Goal: Task Accomplishment & Management: Complete application form

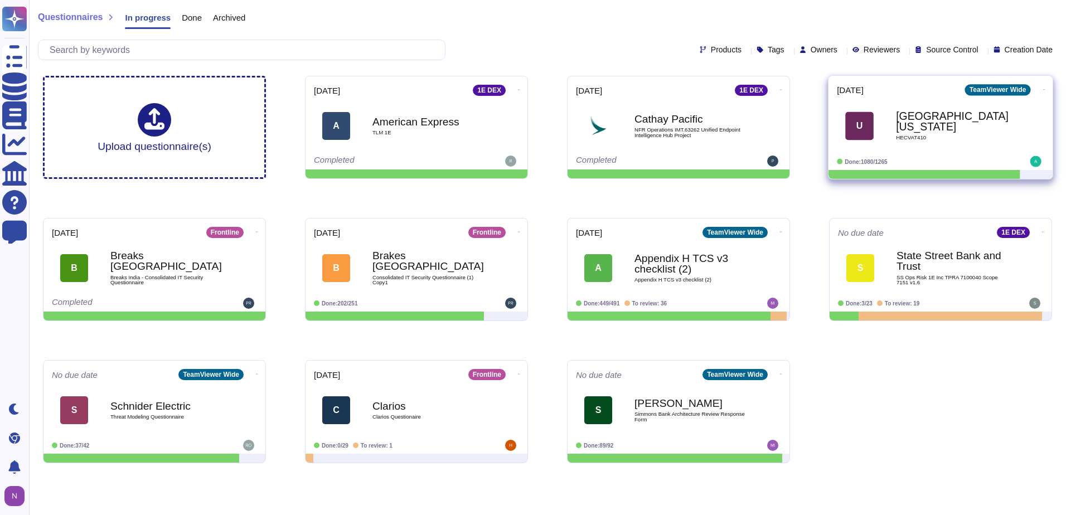
click at [923, 123] on b "University of Utah" at bounding box center [952, 122] width 113 height 22
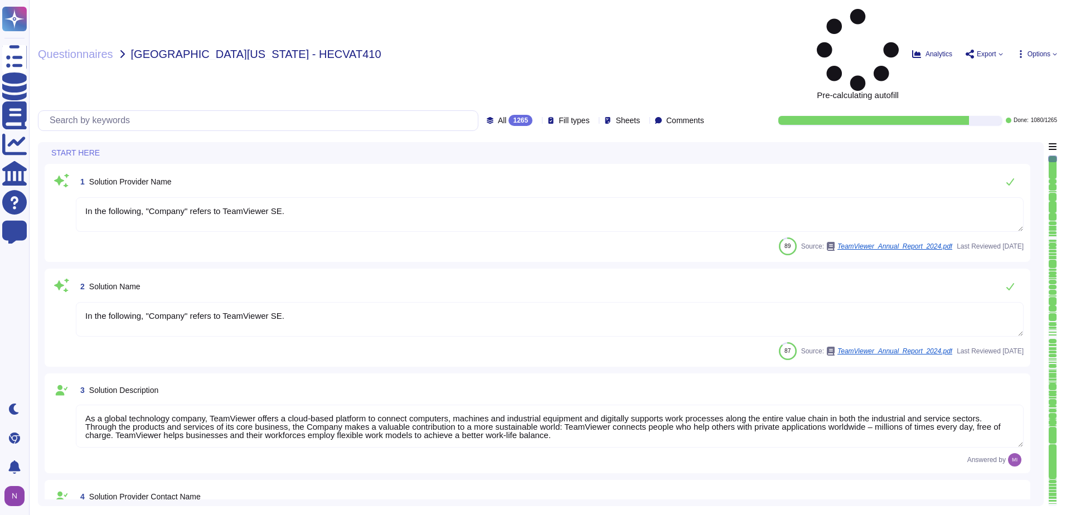
type textarea "In the following, "Company" refers to TeamViewer SE."
type textarea "As a global technology company, TeamViewer offers a cloud-based platform to con…"
type textarea "Mark Bacon"
type textarea "Account Executive"
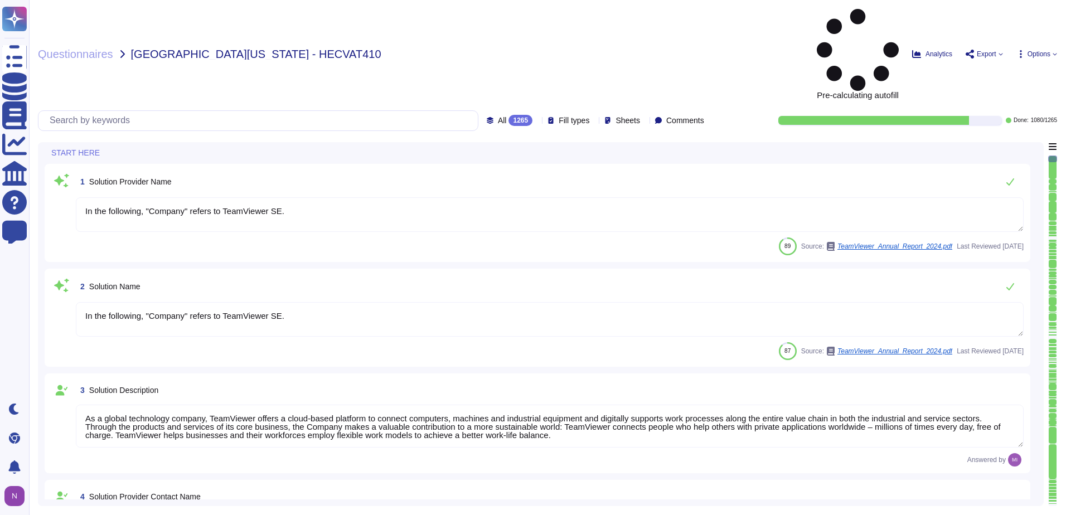
type textarea "mark.bacon@teamviewer.com"
type textarea "1 727 647 3589"
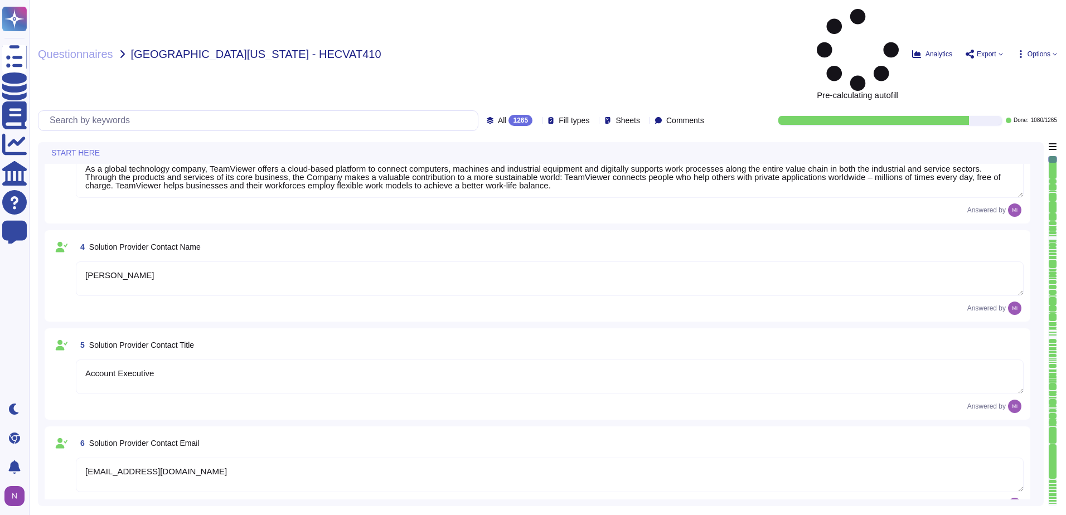
type textarea "TeamViewer US. Inc. * 5741 Rio Vista Drive * Largo, FL 33760 * USA"
type textarea "TeamViewer Group has offices located around the globe."
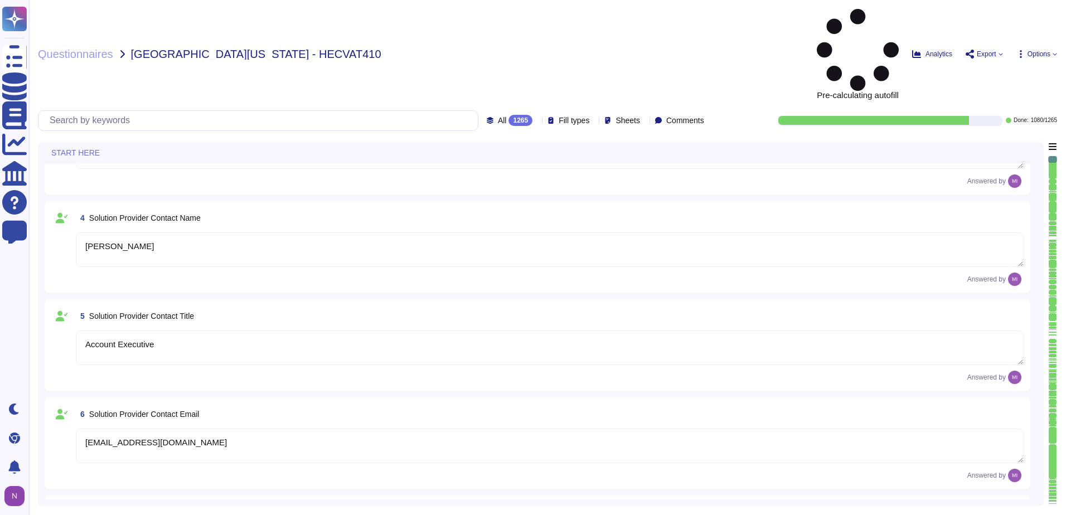
type textarea "There is a dedicated PSIRT and CSIRT team to ensure coverage of all areas of th…"
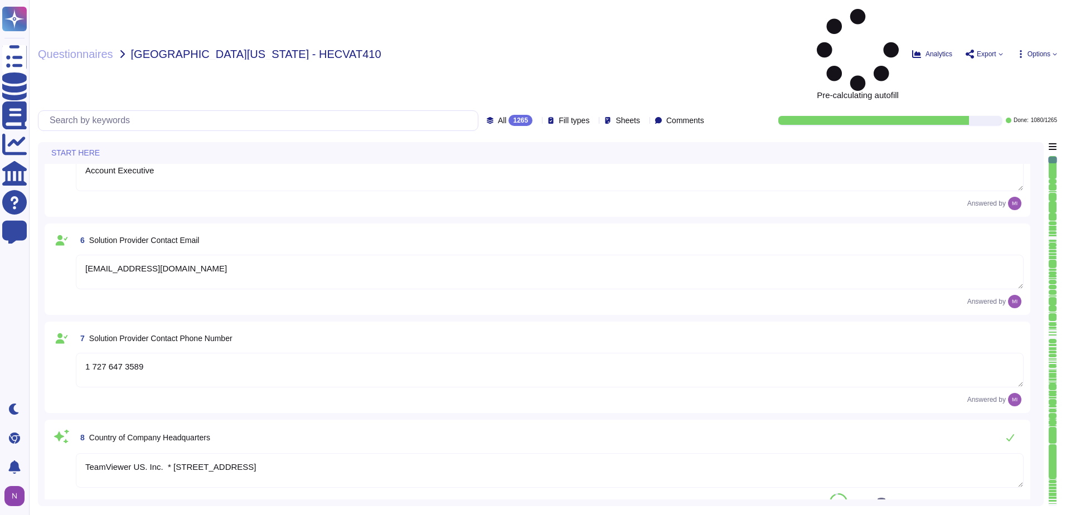
type textarea "The Group's parent company is TeamViewer SE, headquartered in Göppingen, German…"
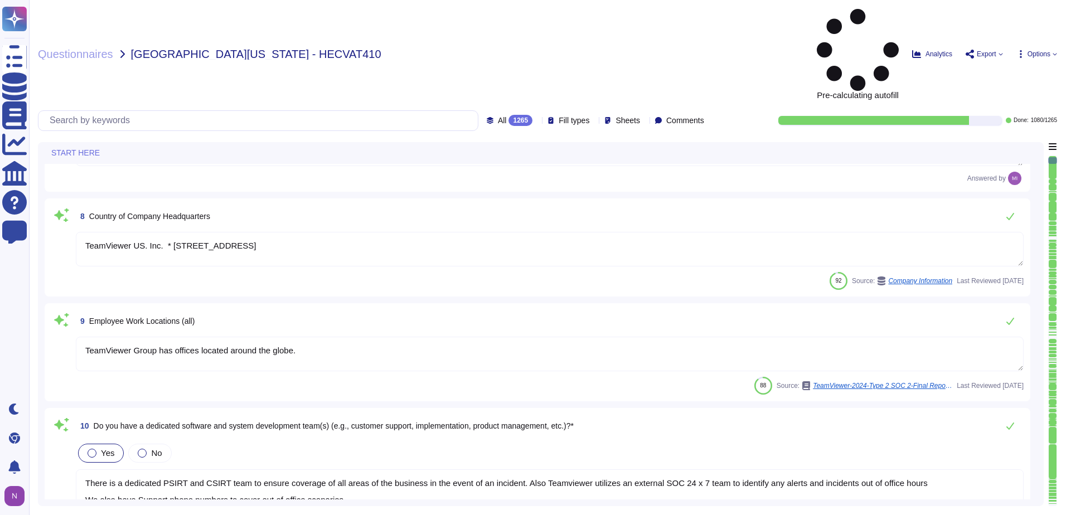
scroll to position [669, 0]
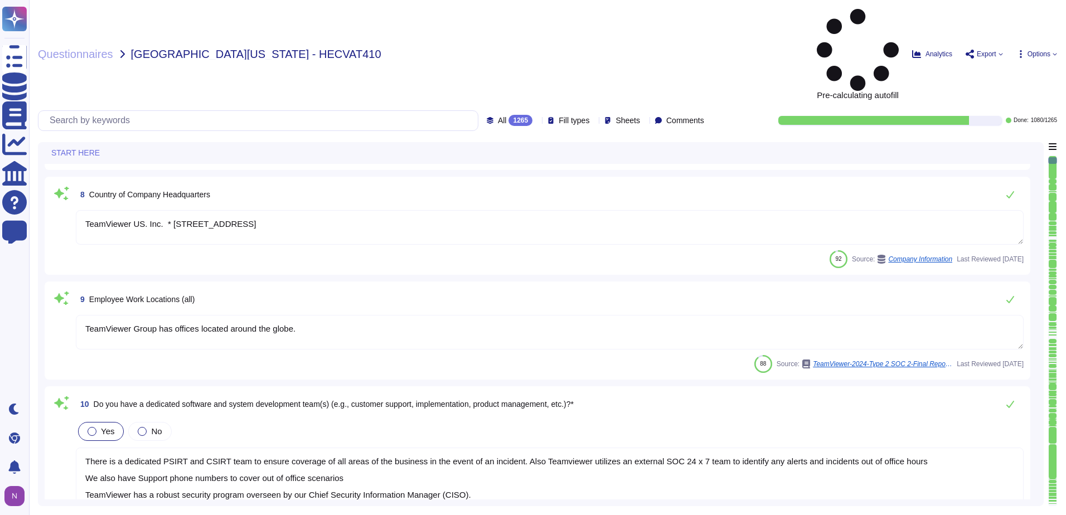
type textarea "There is a dedicated PSIRT and CSIRT team to ensure coverage of all areas of th…"
click at [509, 115] on div "1265" at bounding box center [521, 120] width 24 height 11
click at [507, 97] on div "To do 185" at bounding box center [518, 98] width 90 height 12
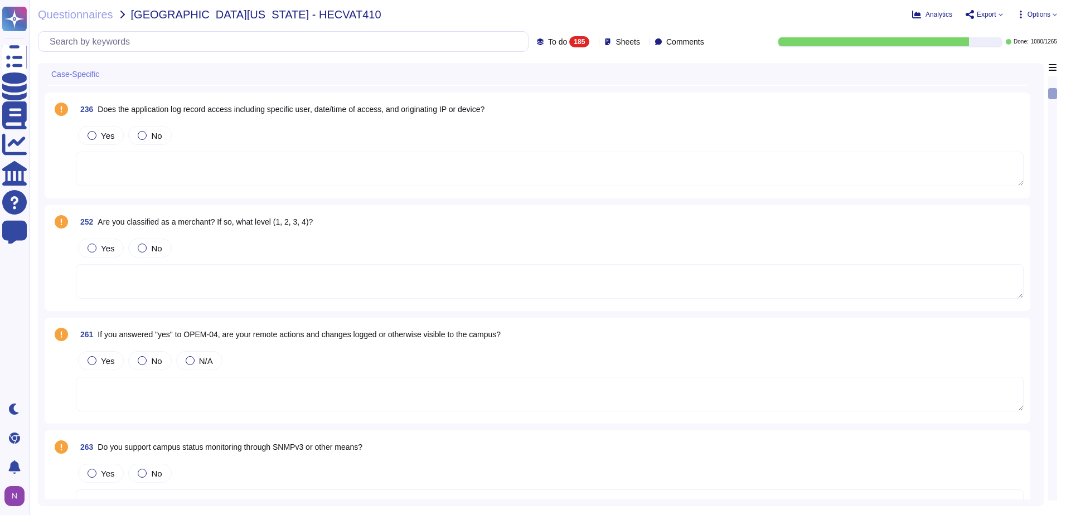
click at [106, 75] on icon at bounding box center [106, 75] width 0 height 0
click at [626, 38] on span "Sheets" at bounding box center [628, 42] width 25 height 8
click at [606, 98] on div at bounding box center [606, 99] width 9 height 9
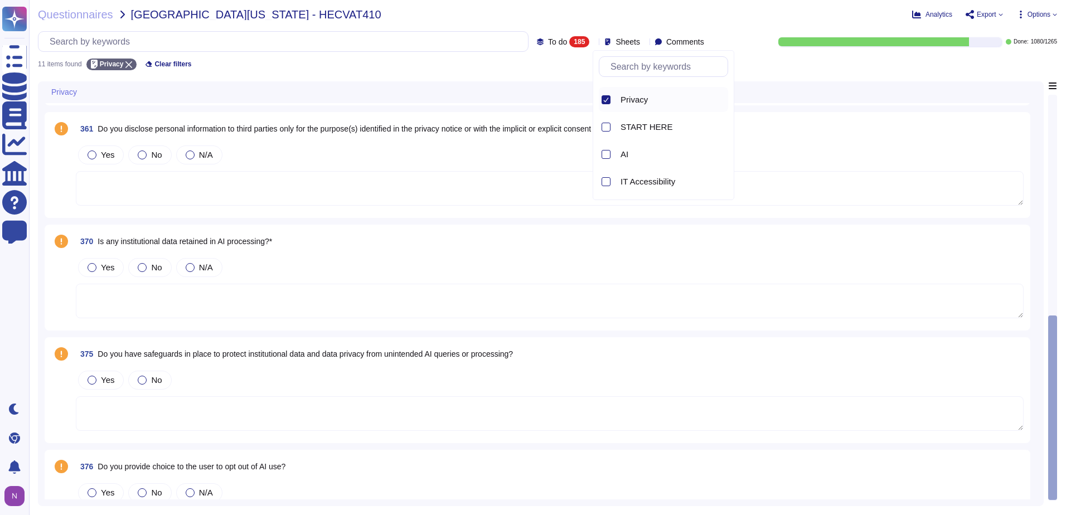
scroll to position [766, 0]
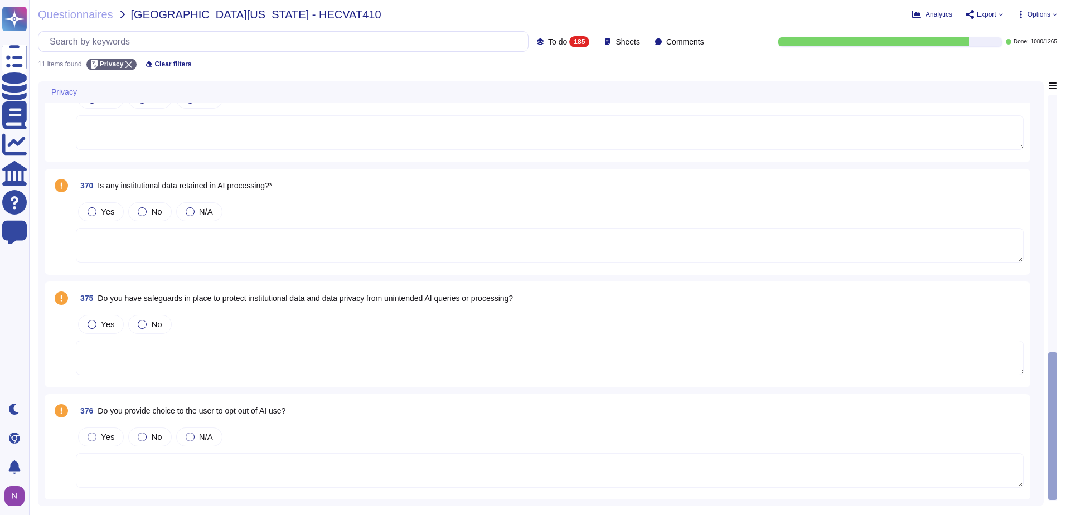
click at [228, 477] on textarea at bounding box center [550, 470] width 948 height 35
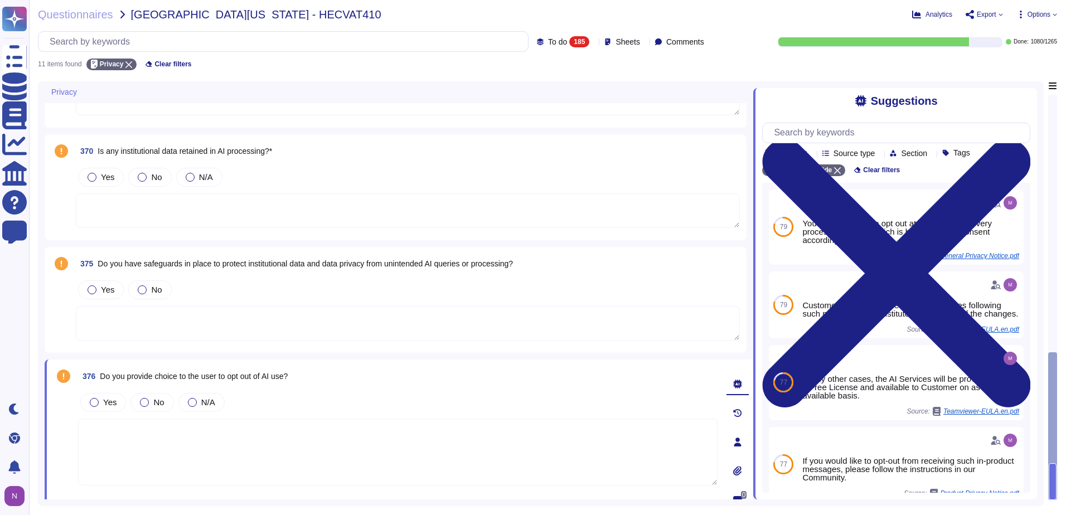
scroll to position [825, 0]
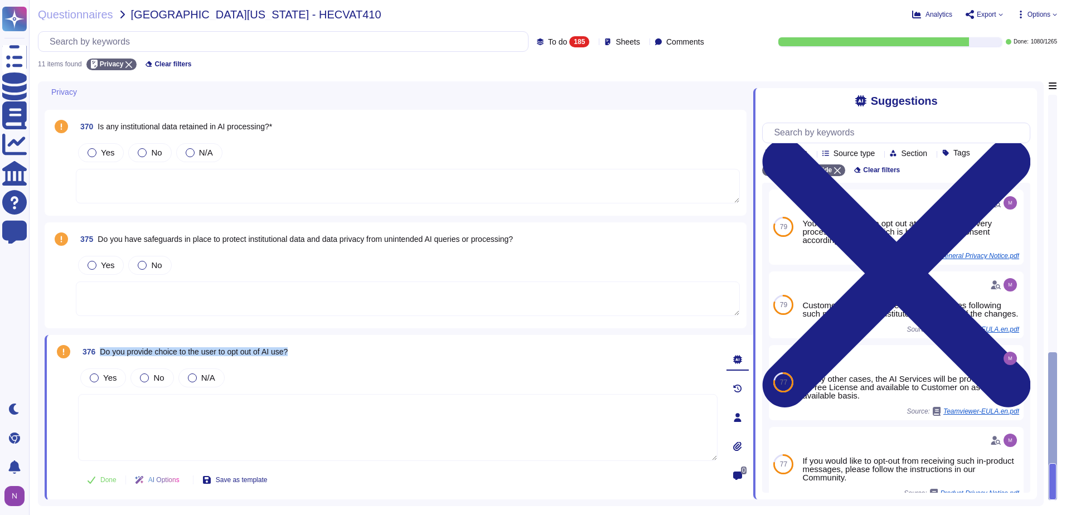
drag, startPoint x: 301, startPoint y: 350, endPoint x: 100, endPoint y: 356, distance: 201.4
click at [100, 356] on div "376 Do you provide choice to the user to opt out of AI use?" at bounding box center [398, 352] width 640 height 20
copy span "Do you provide choice to the user to opt out of AI use?"
click at [88, 380] on div "Yes" at bounding box center [103, 378] width 46 height 19
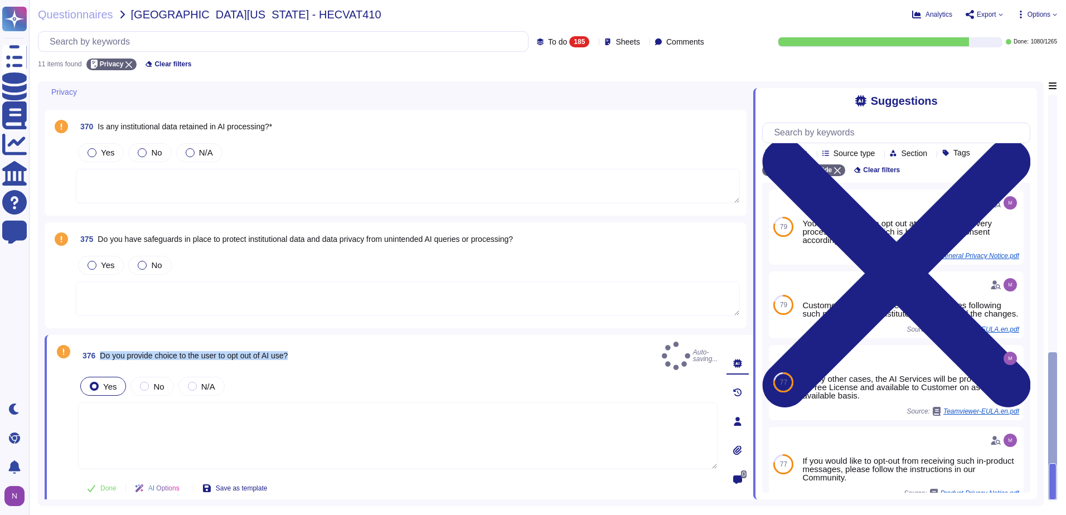
click at [330, 350] on div "376 Do you provide choice to the user to opt out of AI use? Auto-saving..." at bounding box center [398, 356] width 640 height 28
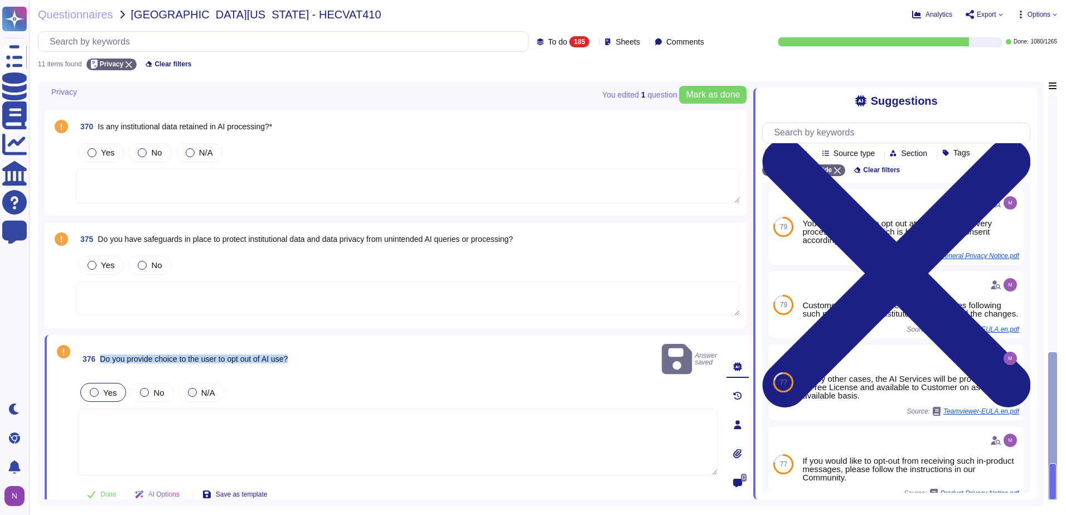
drag, startPoint x: 297, startPoint y: 352, endPoint x: 103, endPoint y: 354, distance: 194.6
click at [103, 354] on div "376 Do you provide choice to the user to opt out of AI use? Answer saved" at bounding box center [398, 359] width 640 height 35
copy span "Do you provide choice to the user to opt out of AI use?"
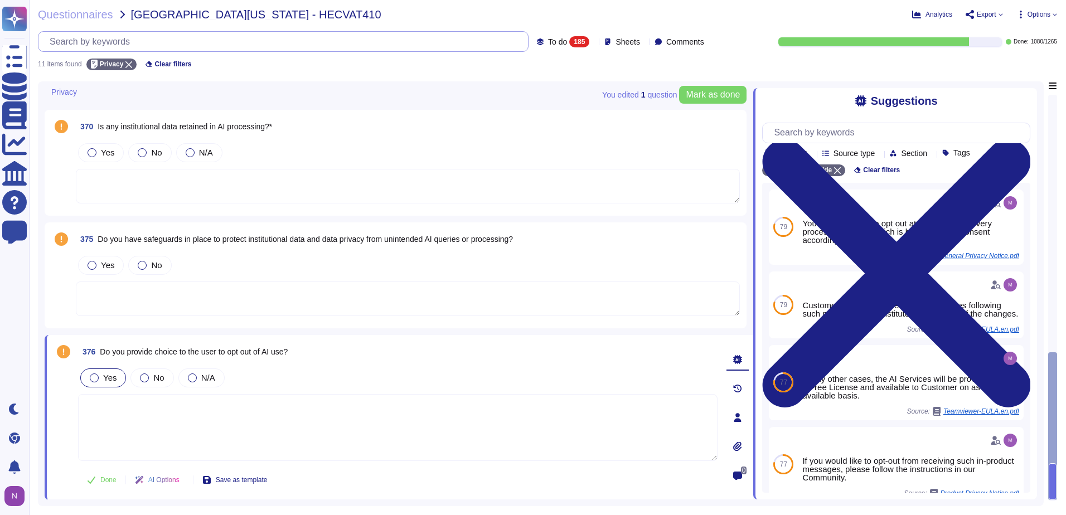
click at [212, 45] on input "text" at bounding box center [286, 42] width 484 height 20
paste input "Do you provide choice to the user to opt out of AI use?"
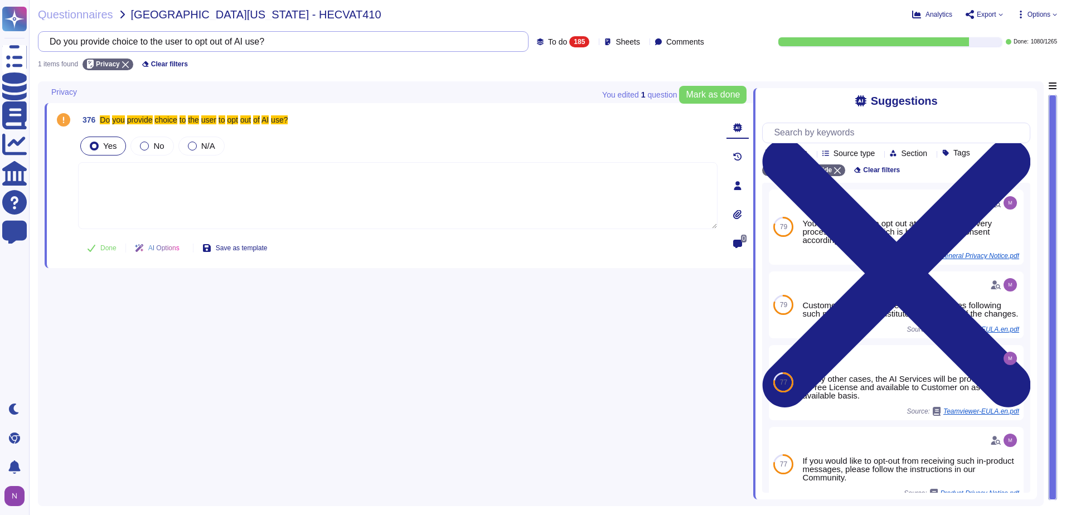
scroll to position [0, 0]
type input "Do you provide choice to the user to opt out of AI use?"
click at [99, 251] on button "Done" at bounding box center [101, 248] width 47 height 22
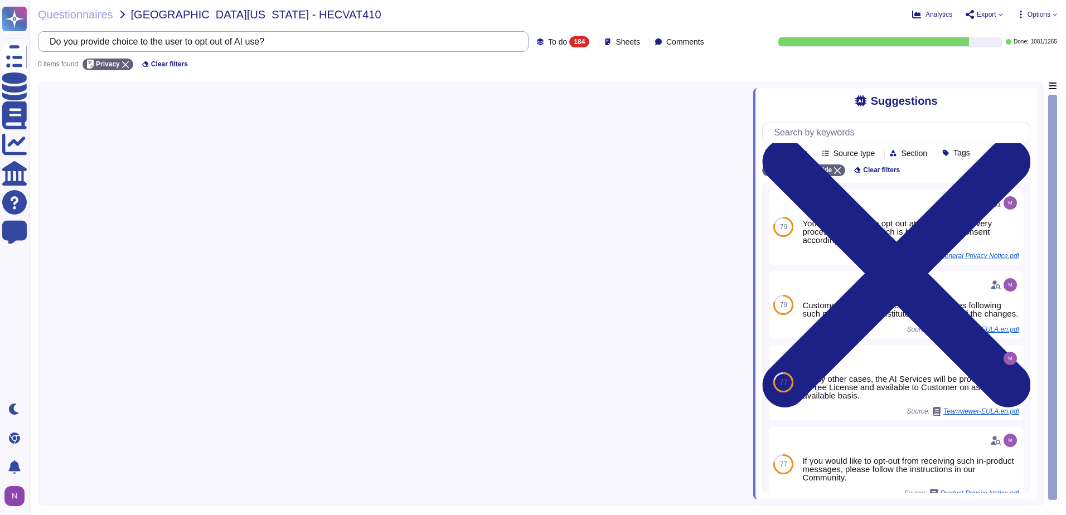
click at [306, 33] on input "Do you provide choice to the user to opt out of AI use?" at bounding box center [280, 42] width 473 height 20
drag, startPoint x: 303, startPoint y: 38, endPoint x: 40, endPoint y: 47, distance: 263.4
click at [40, 47] on div "Do you provide choice to the user to opt out of AI use?" at bounding box center [283, 41] width 491 height 21
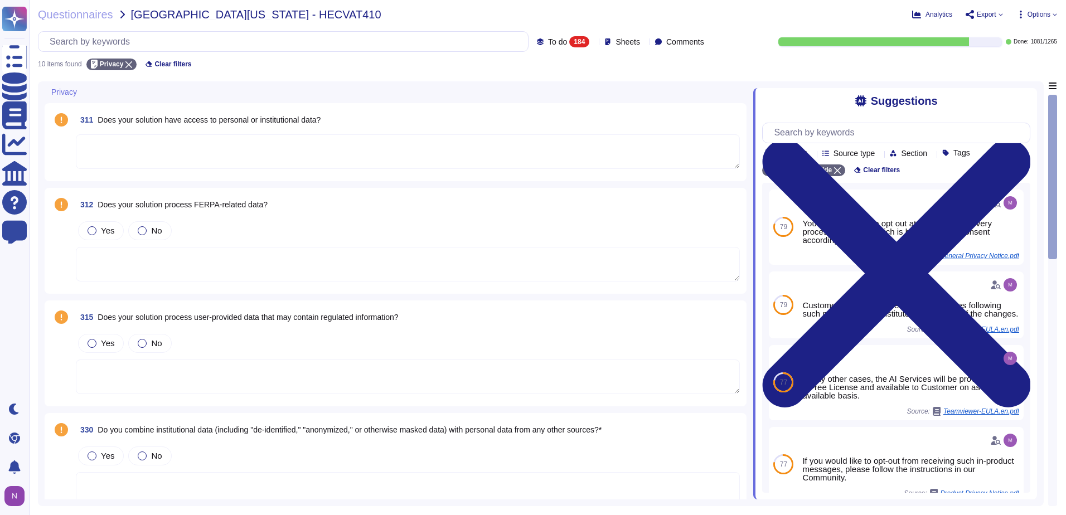
click at [630, 42] on div "Sheets" at bounding box center [625, 41] width 40 height 8
click at [605, 153] on div at bounding box center [606, 154] width 9 height 9
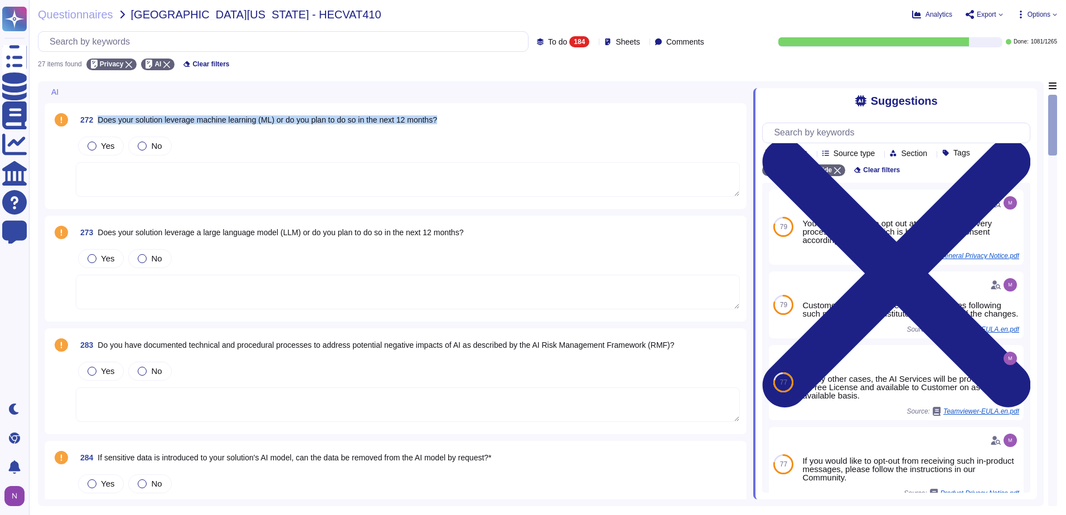
drag, startPoint x: 456, startPoint y: 117, endPoint x: 100, endPoint y: 124, distance: 355.9
click at [100, 124] on div "272 Does your solution leverage machine learning (ML) or do you plan to do so i…" at bounding box center [408, 120] width 664 height 20
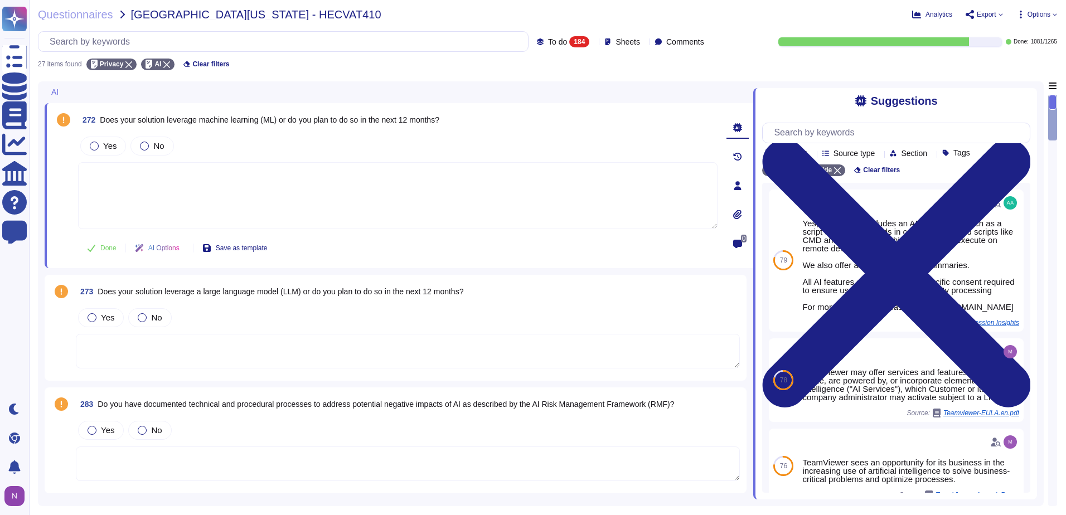
click at [475, 284] on div "273 Does your solution leverage a large language model (LLM) or do you plan to …" at bounding box center [408, 292] width 664 height 20
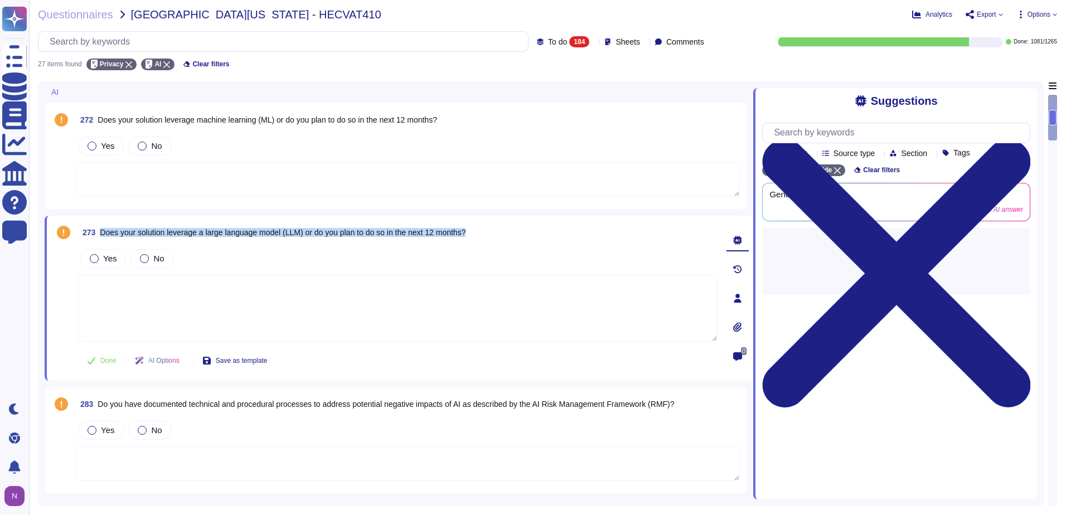
drag, startPoint x: 486, startPoint y: 231, endPoint x: 102, endPoint y: 231, distance: 383.7
click at [102, 231] on div "273 Does your solution leverage a large language model (LLM) or do you plan to …" at bounding box center [398, 233] width 640 height 20
copy span "Does your solution leverage a large language model (LLM) or do you plan to do s…"
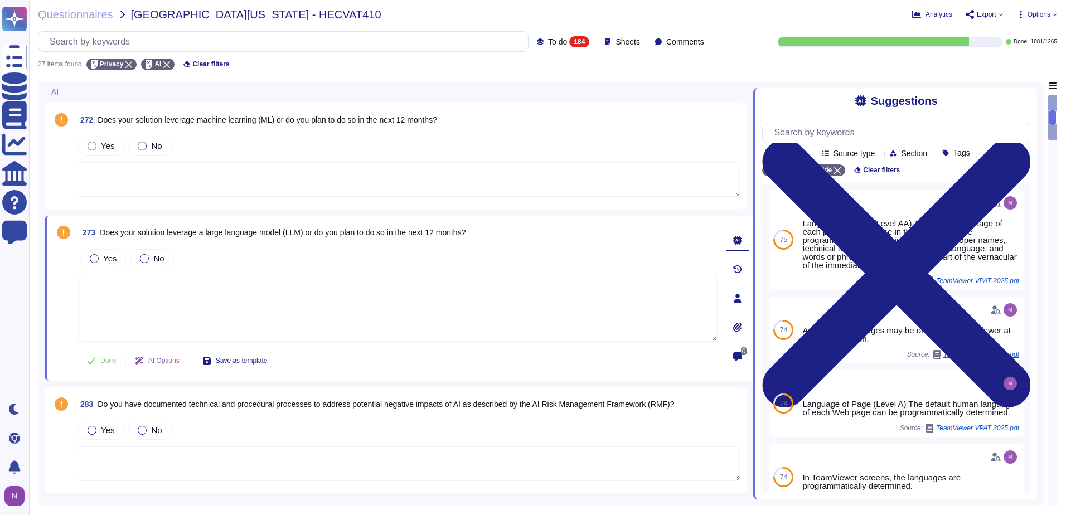
click at [493, 151] on div "Yes No" at bounding box center [408, 145] width 664 height 23
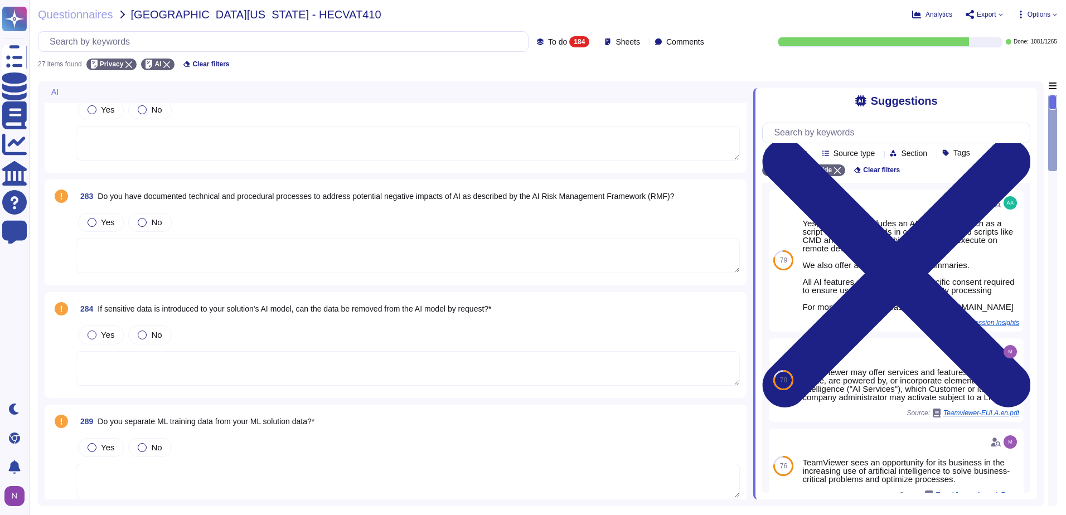
scroll to position [223, 0]
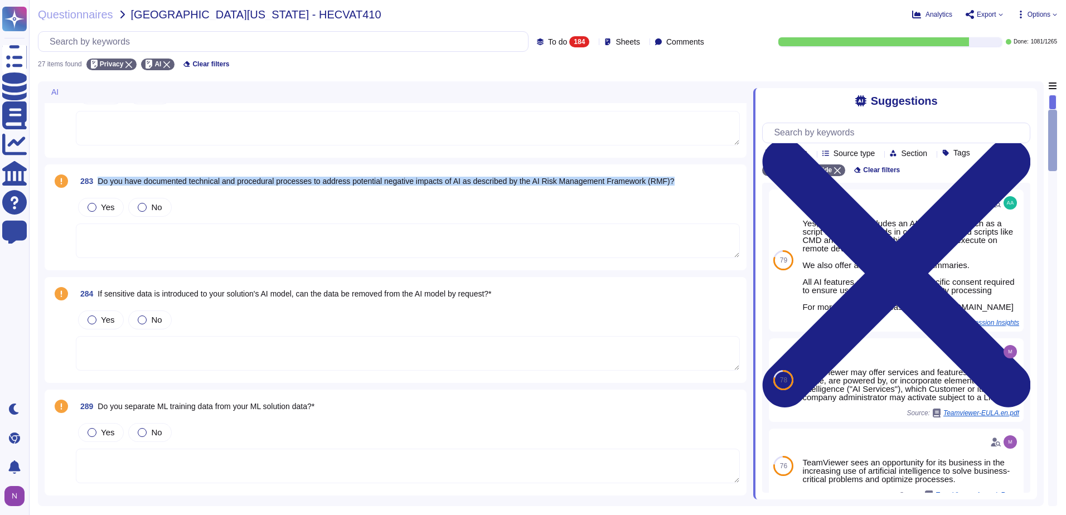
drag, startPoint x: 694, startPoint y: 182, endPoint x: 100, endPoint y: 185, distance: 593.9
click at [100, 185] on div "283 Do you have documented technical and procedural processes to address potent…" at bounding box center [408, 181] width 664 height 20
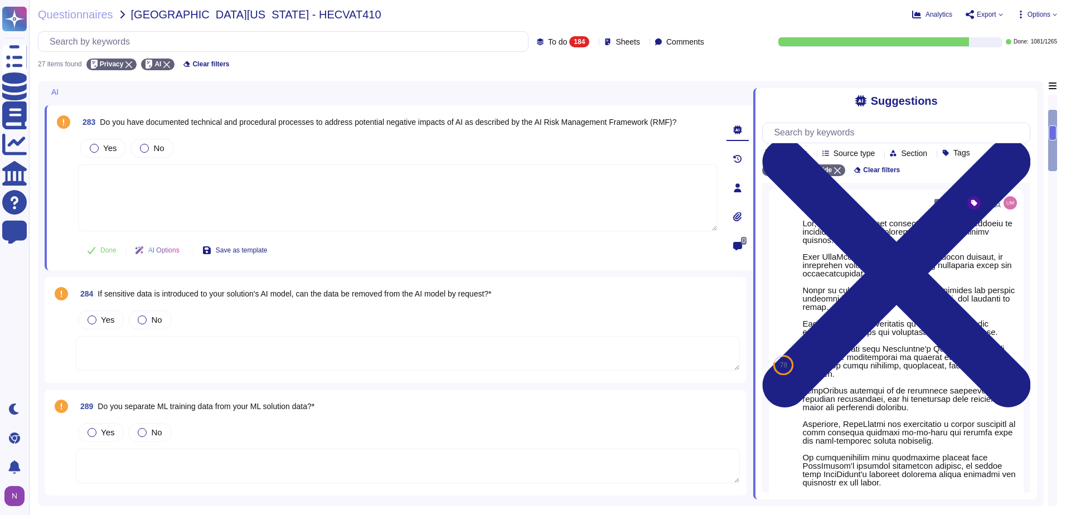
click at [516, 293] on div "284 If sensitive data is introduced to your solution's AI model, can the data b…" at bounding box center [408, 294] width 664 height 20
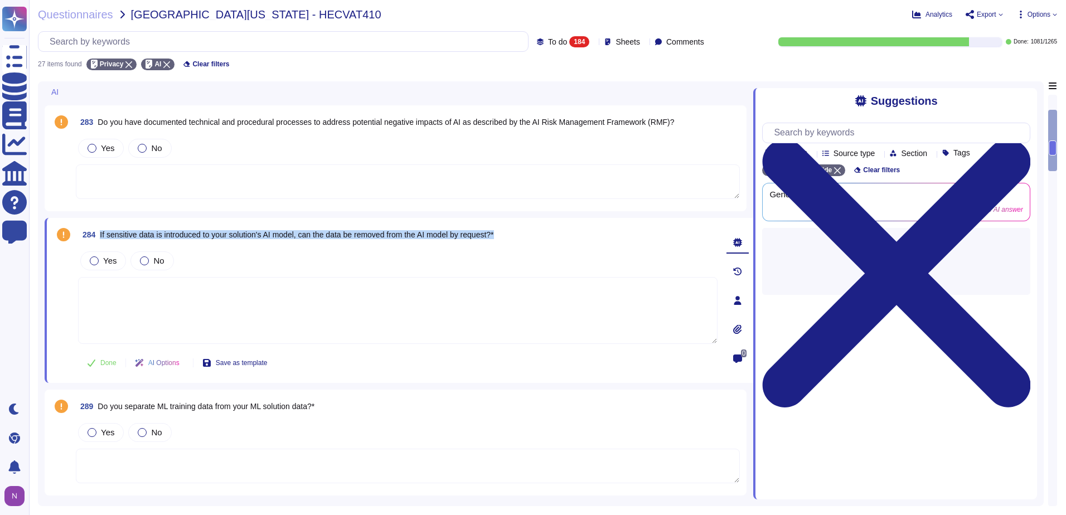
drag, startPoint x: 520, startPoint y: 233, endPoint x: 100, endPoint y: 238, distance: 420.5
click at [100, 238] on div "284 If sensitive data is introduced to your solution's AI model, can the data b…" at bounding box center [398, 235] width 640 height 20
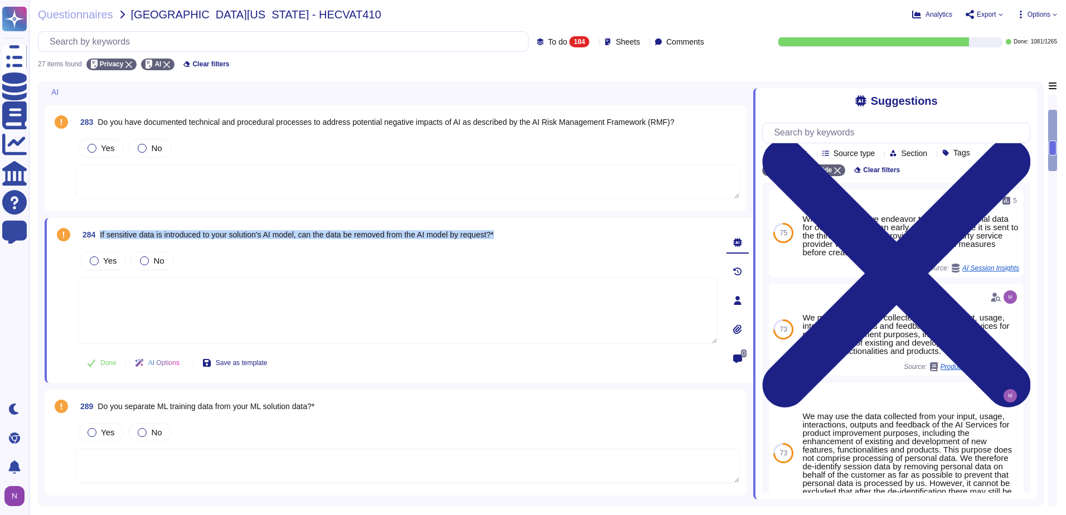
copy span "If sensitive data is introduced to your solution's AI model, can the data be re…"
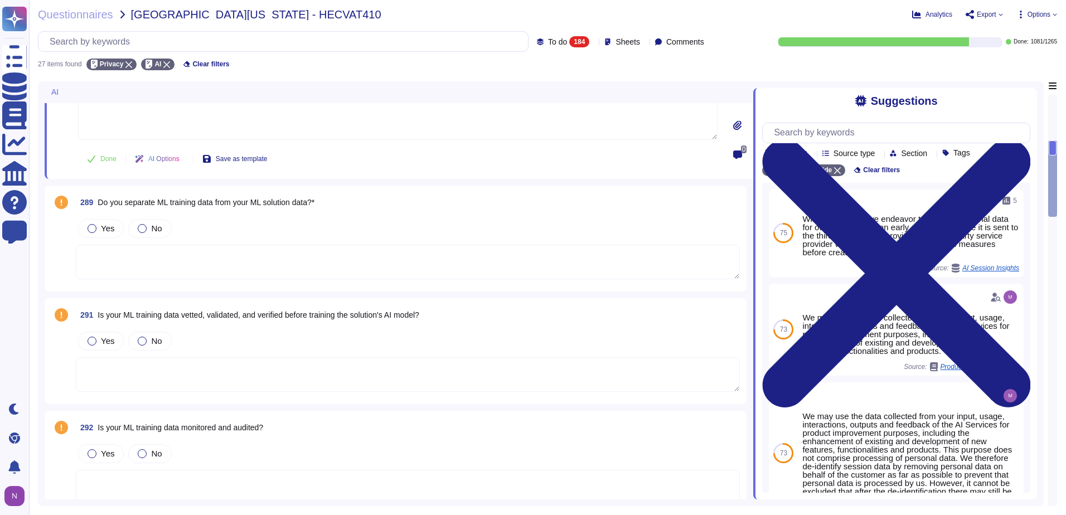
scroll to position [446, 0]
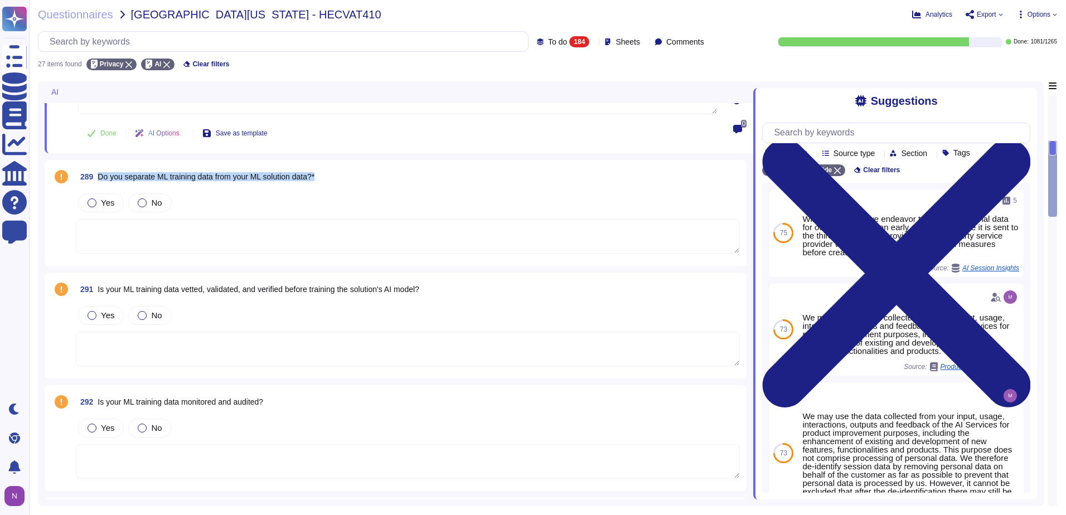
drag, startPoint x: 324, startPoint y: 175, endPoint x: 99, endPoint y: 177, distance: 225.3
click at [99, 177] on div "289 Do you separate ML training data from your ML solution data?*" at bounding box center [408, 177] width 664 height 20
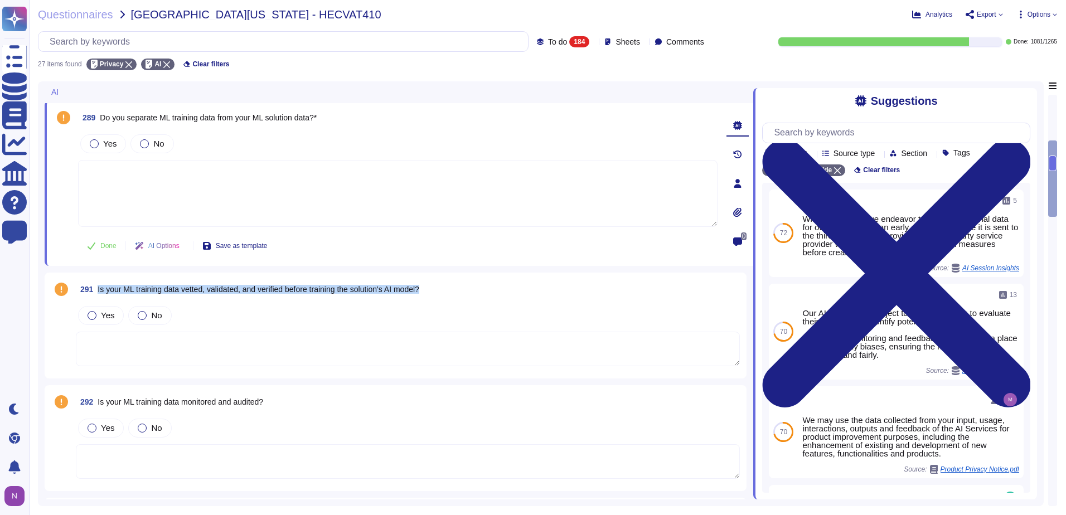
drag, startPoint x: 441, startPoint y: 289, endPoint x: 98, endPoint y: 296, distance: 343.0
click at [98, 296] on div "291 Is your ML training data vetted, validated, and verified before training th…" at bounding box center [408, 289] width 664 height 20
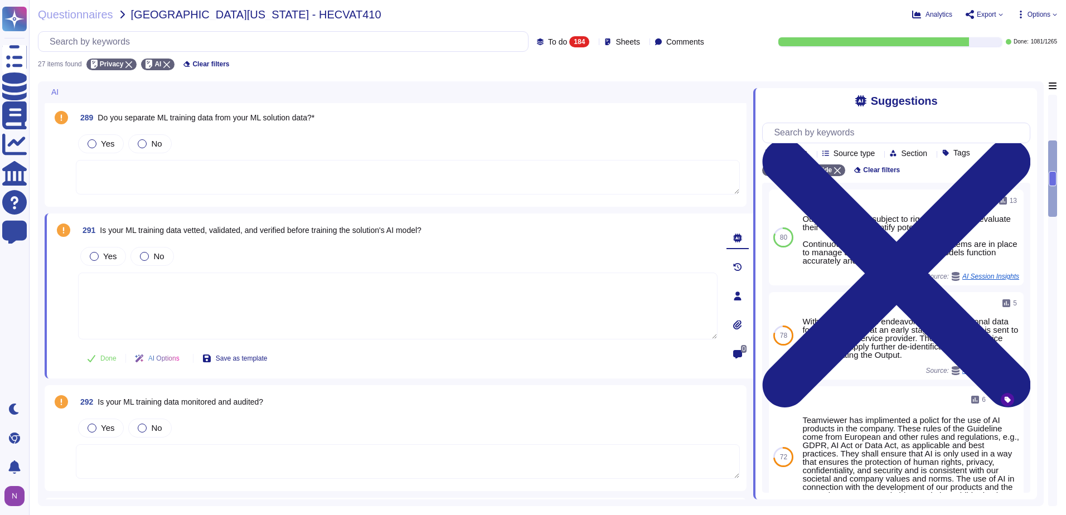
click at [360, 226] on span "Is your ML training data vetted, validated, and verified before training the so…" at bounding box center [261, 230] width 322 height 9
drag, startPoint x: 442, startPoint y: 228, endPoint x: 331, endPoint y: 230, distance: 111.0
click at [331, 230] on div "291 Is your ML training data vetted, validated, and verified before training th…" at bounding box center [398, 230] width 640 height 20
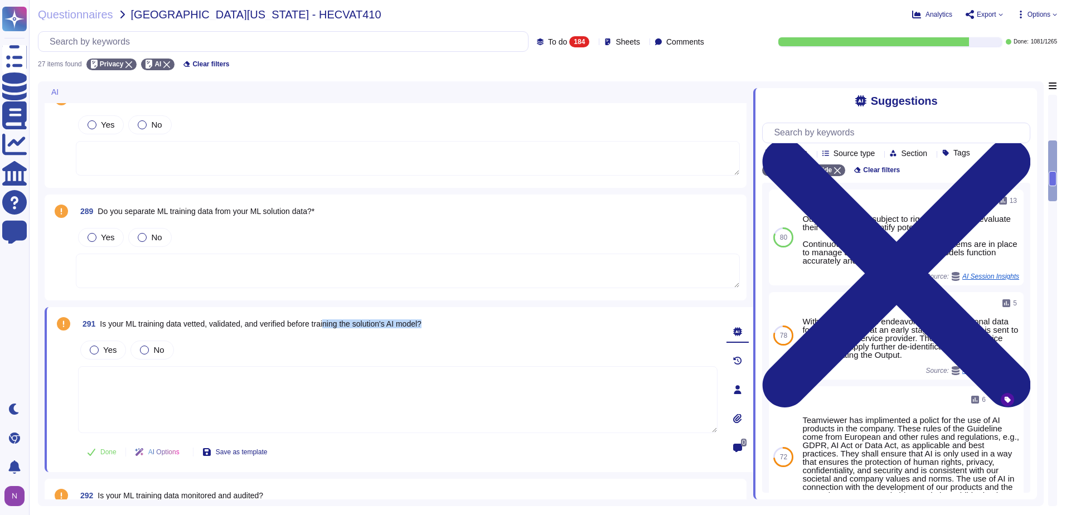
scroll to position [279, 0]
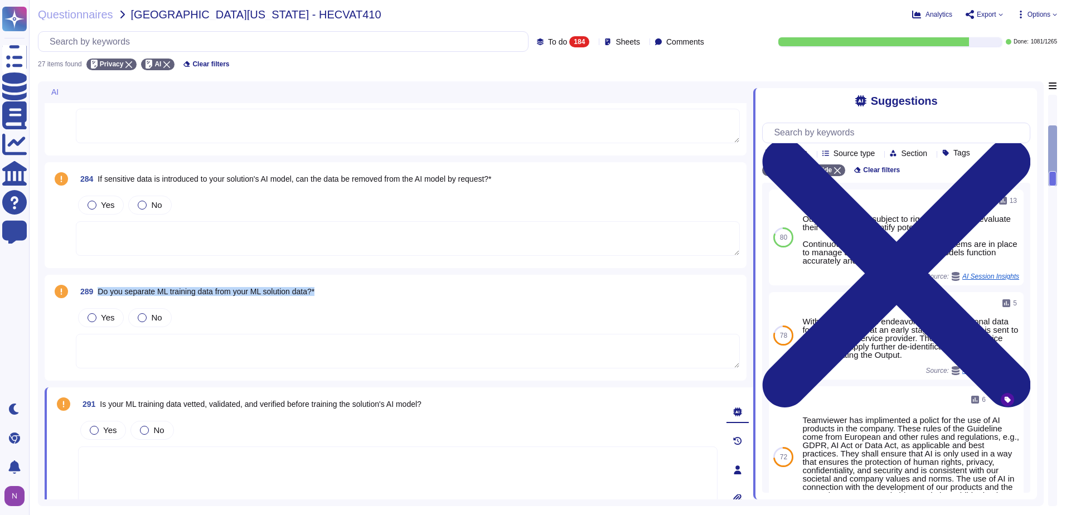
drag, startPoint x: 328, startPoint y: 292, endPoint x: 99, endPoint y: 291, distance: 229.2
click at [99, 291] on div "289 Do you separate ML training data from your ML solution data?*" at bounding box center [408, 292] width 664 height 20
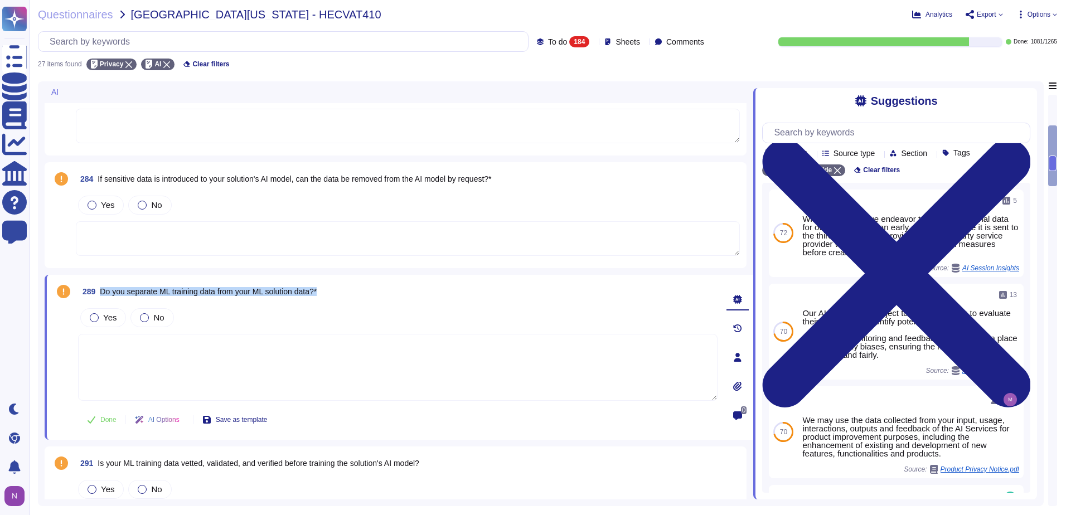
drag, startPoint x: 346, startPoint y: 291, endPoint x: 100, endPoint y: 294, distance: 246.0
click at [100, 294] on div "289 Do you separate ML training data from your ML solution data?*" at bounding box center [398, 292] width 640 height 20
copy span "Do you separate ML training data from your ML solution data?*"
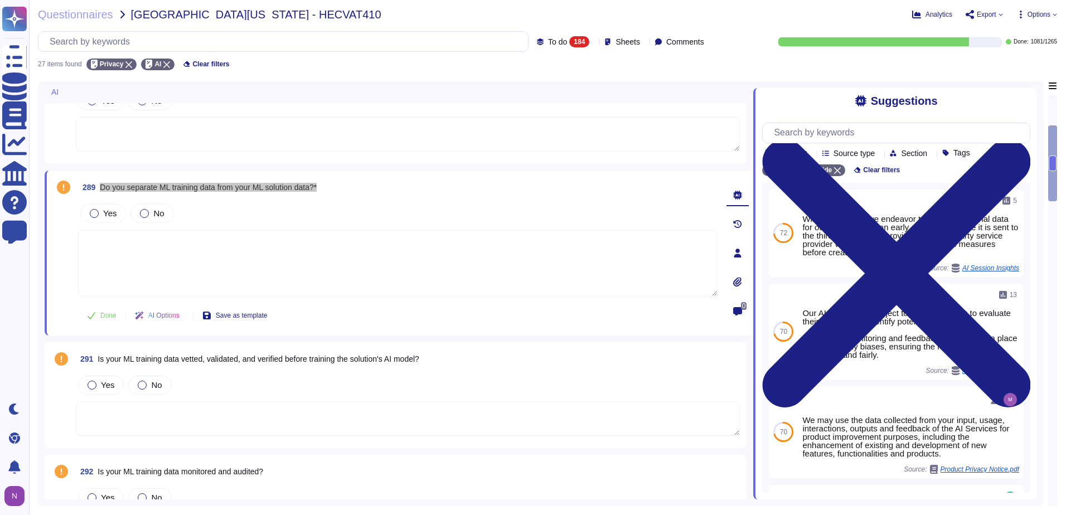
scroll to position [390, 0]
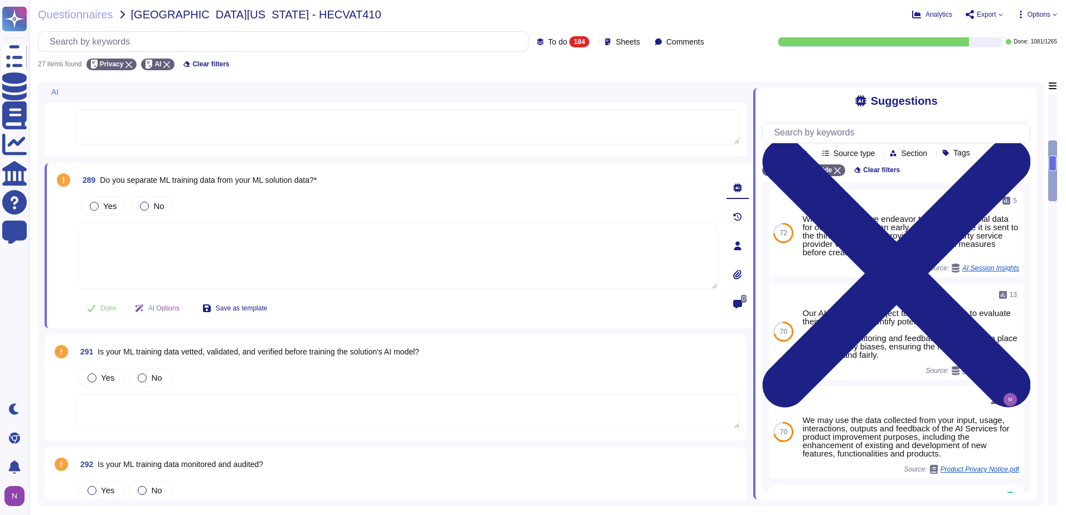
click at [442, 354] on div "291 Is your ML training data vetted, validated, and verified before training th…" at bounding box center [408, 352] width 664 height 20
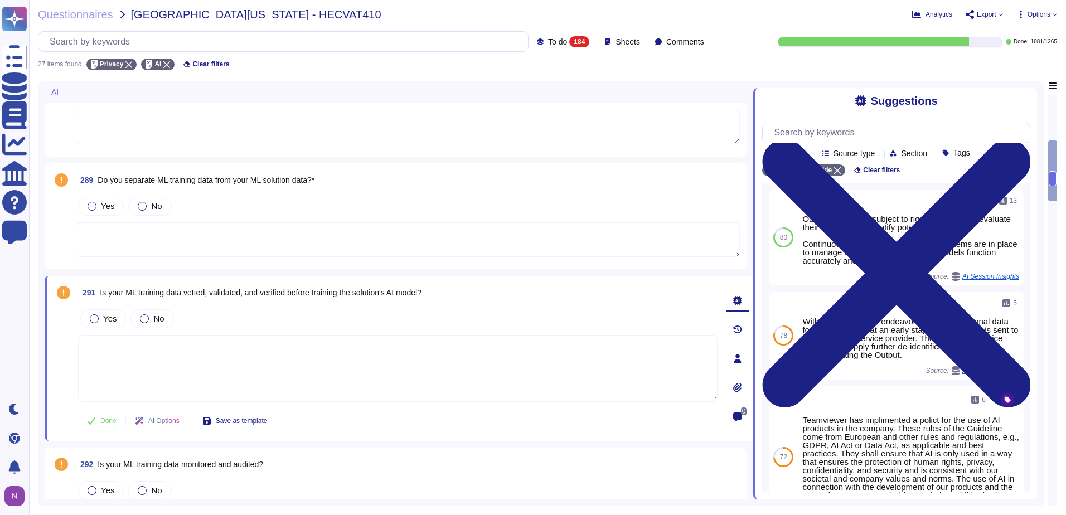
click at [454, 290] on div "291 Is your ML training data vetted, validated, and verified before training th…" at bounding box center [398, 293] width 640 height 20
drag, startPoint x: 448, startPoint y: 291, endPoint x: 101, endPoint y: 298, distance: 346.9
click at [101, 298] on div "291 Is your ML training data vetted, validated, and verified before training th…" at bounding box center [398, 293] width 640 height 20
copy span "Is your ML training data vetted, validated, and verified before training the so…"
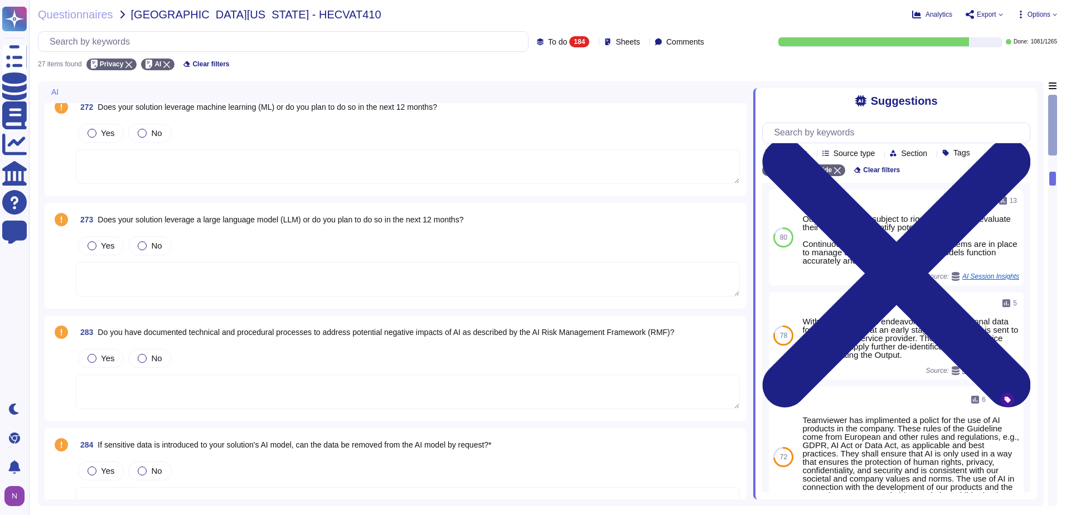
scroll to position [0, 0]
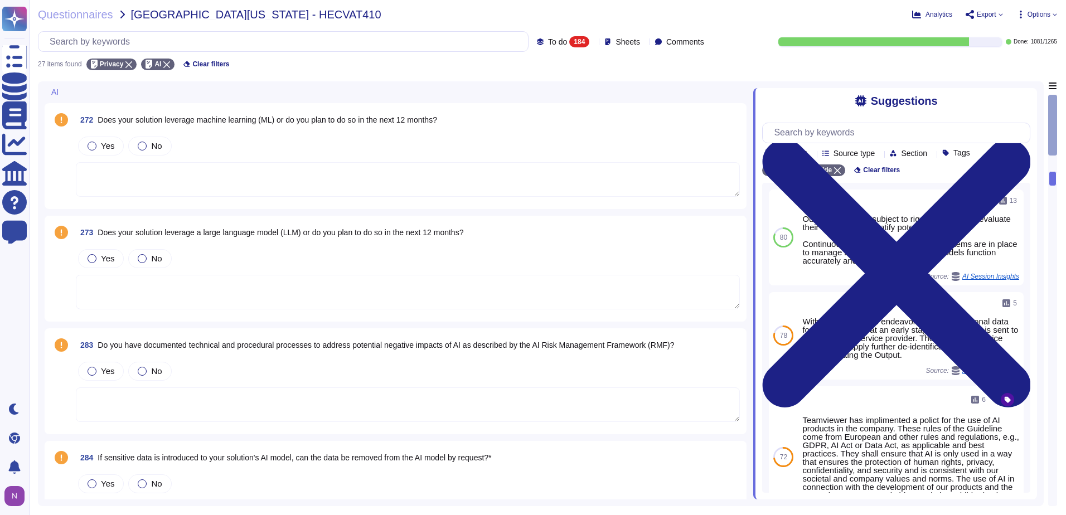
click at [496, 133] on div "272 Does your solution leverage machine learning (ML) or do you plan to do so i…" at bounding box center [395, 156] width 689 height 93
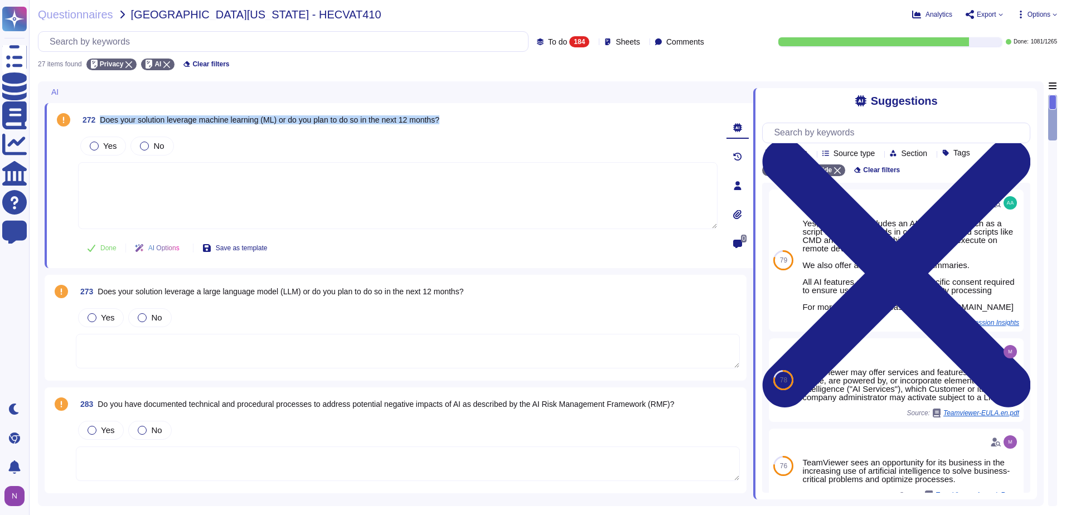
drag, startPoint x: 456, startPoint y: 119, endPoint x: 101, endPoint y: 126, distance: 355.3
click at [101, 126] on div "272 Does your solution leverage machine learning (ML) or do you plan to do so i…" at bounding box center [398, 120] width 640 height 20
copy span "Does your solution leverage machine learning (ML) or do you plan to do so in th…"
click at [333, 43] on input "text" at bounding box center [286, 42] width 484 height 20
paste input "Does your solution leverage machine learning (ML) or do you plan to do so in th…"
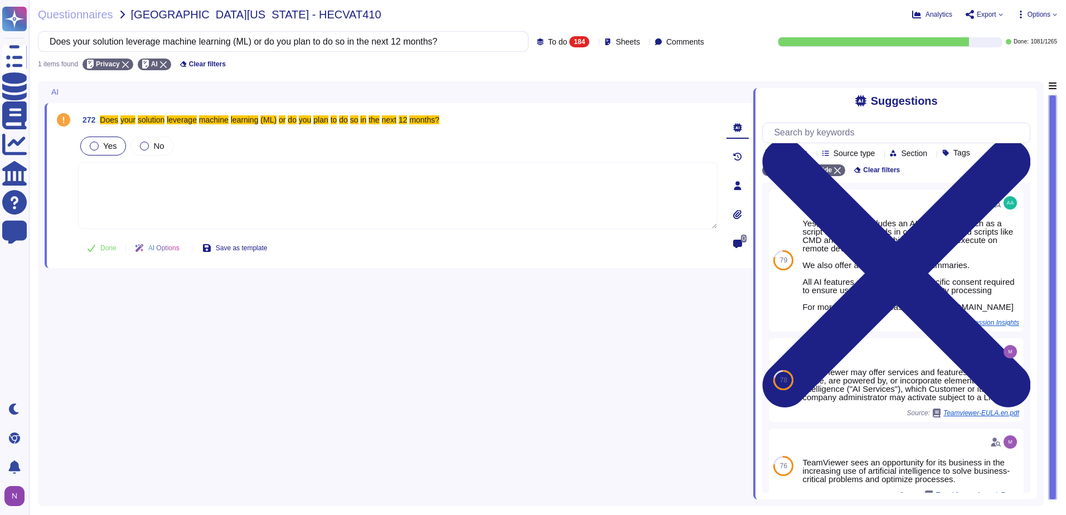
click at [91, 146] on div at bounding box center [94, 146] width 9 height 9
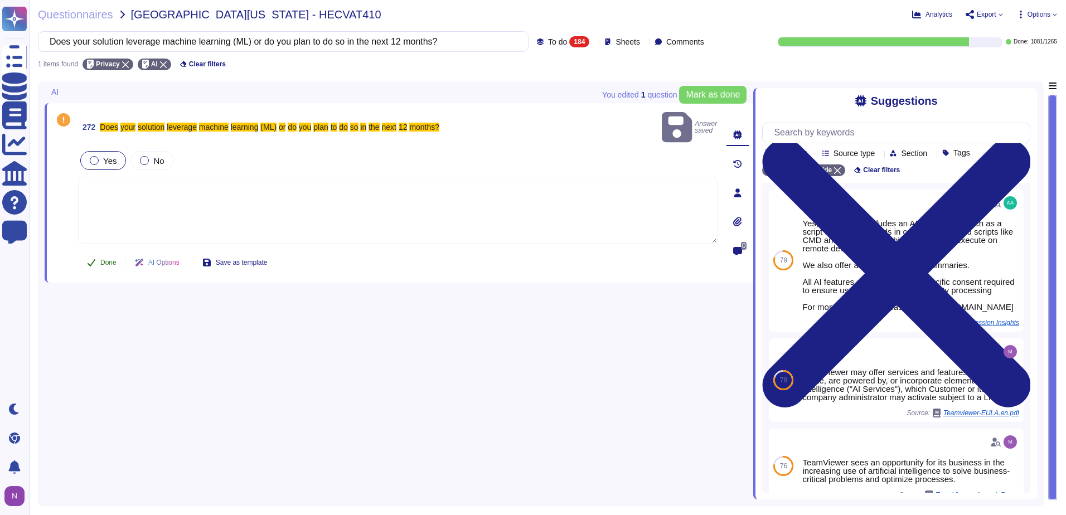
click at [105, 259] on span "Done" at bounding box center [108, 262] width 16 height 7
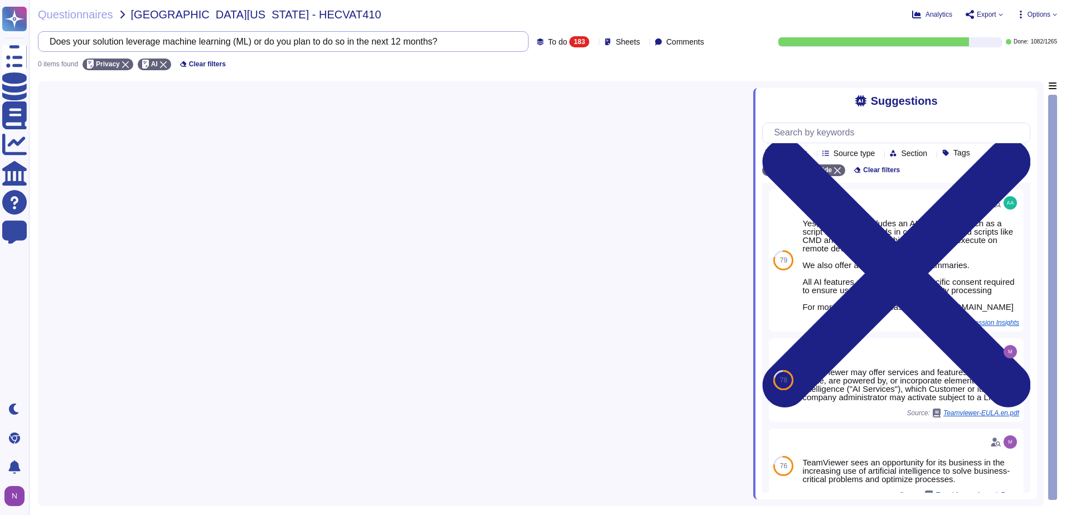
click at [457, 36] on input "Does your solution leverage machine learning (ML) or do you plan to do so in th…" at bounding box center [280, 42] width 473 height 20
drag, startPoint x: 449, startPoint y: 40, endPoint x: -2, endPoint y: 40, distance: 451.2
click at [0, 40] on html "Questionnaires Knowledge Base Documents Analytics CAIQ / SIG Help Center Feedba…" at bounding box center [533, 257] width 1066 height 515
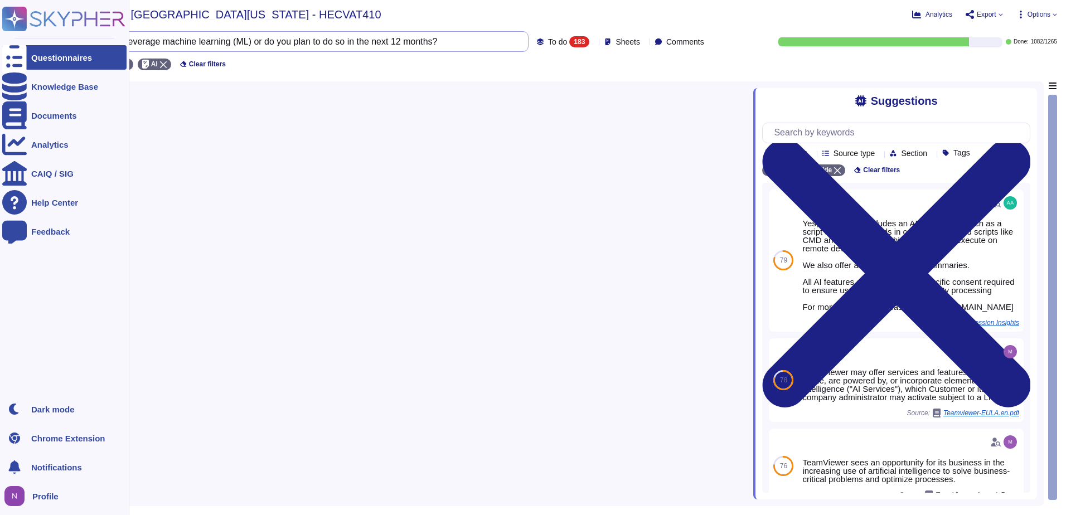
paste input "a large language model (LLM"
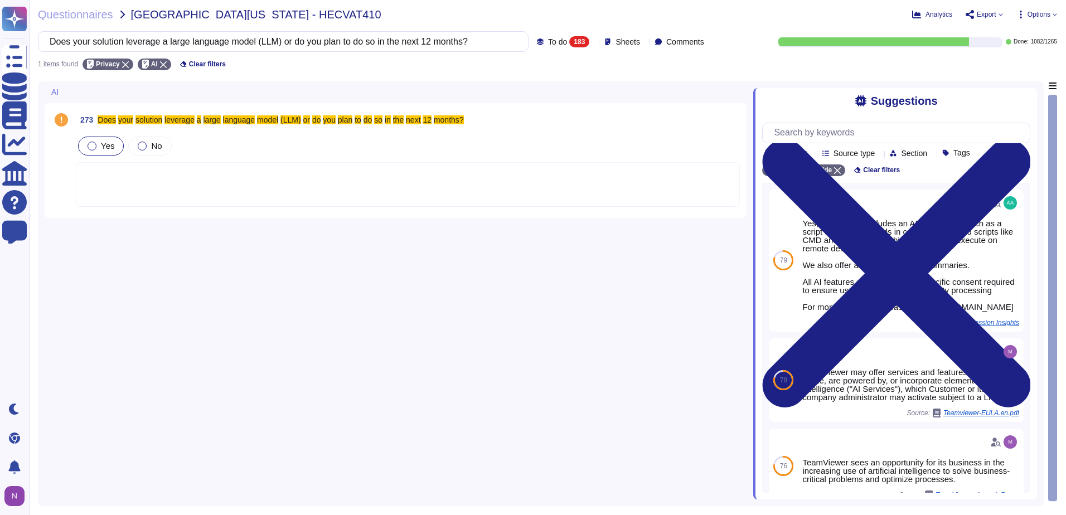
click at [90, 144] on div at bounding box center [92, 146] width 9 height 9
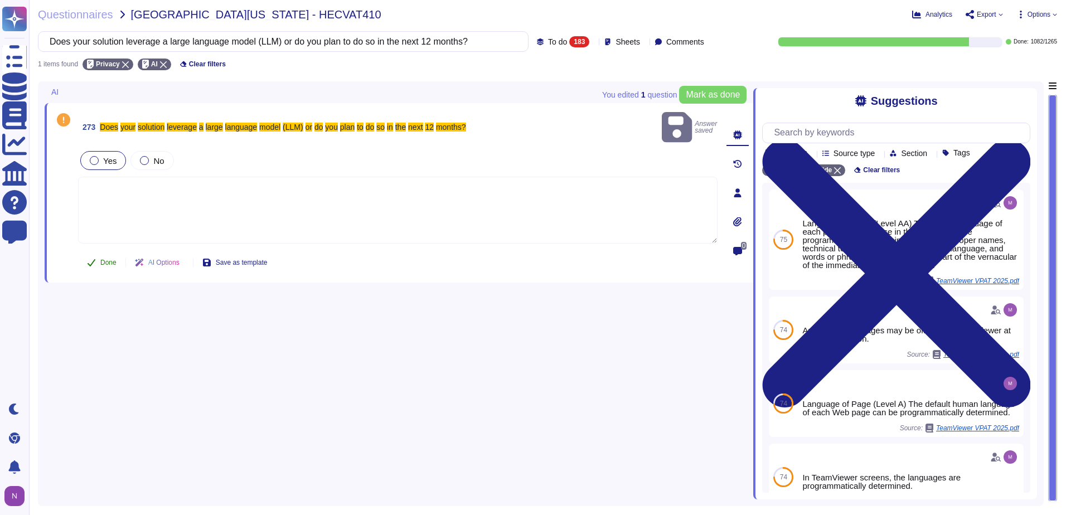
click at [104, 259] on span "Done" at bounding box center [108, 262] width 16 height 7
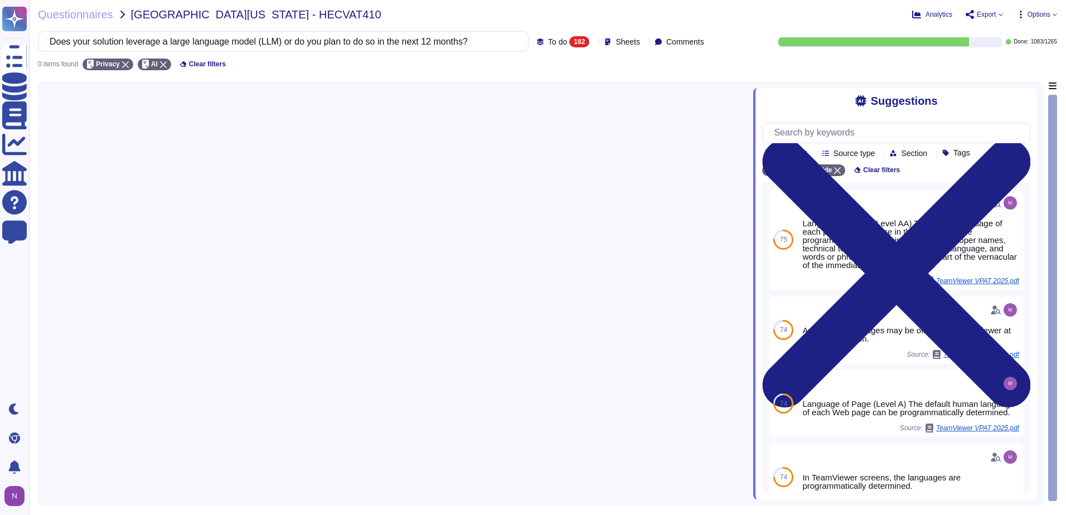
drag, startPoint x: 565, startPoint y: 200, endPoint x: 497, endPoint y: 107, distance: 115.0
click at [512, 119] on div at bounding box center [399, 290] width 709 height 418
click at [419, 35] on input "Does your solution leverage a large language model (LLM) or do you plan to do s…" at bounding box center [280, 42] width 473 height 20
click at [419, 44] on input "Does your solution leverage a large language model (LLM) or do you plan to do s…" at bounding box center [280, 42] width 473 height 20
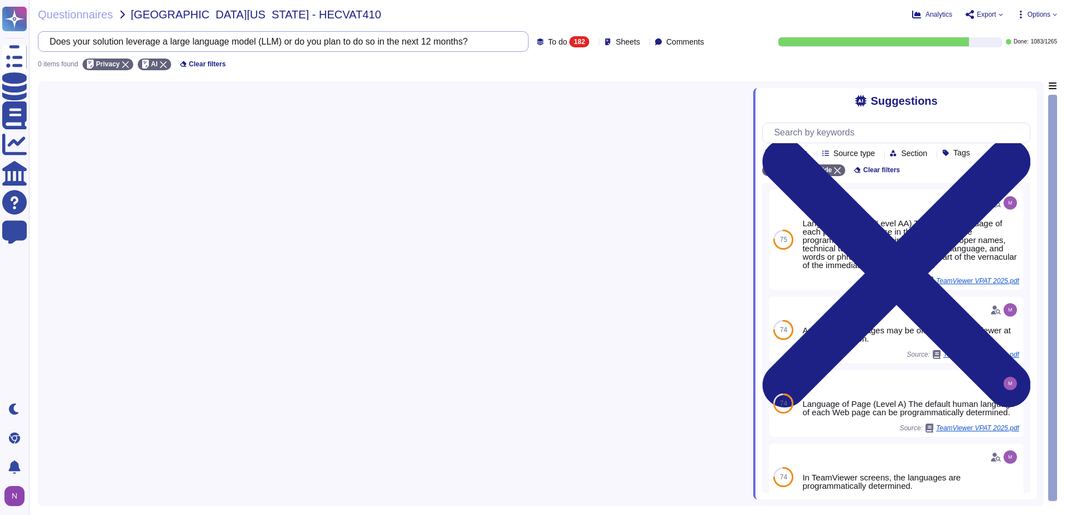
click at [419, 44] on input "Does your solution leverage a large language model (LLM) or do you plan to do s…" at bounding box center [280, 42] width 473 height 20
paste input "If sensitive data is introduced to your solution's AI model, can the data be re…"
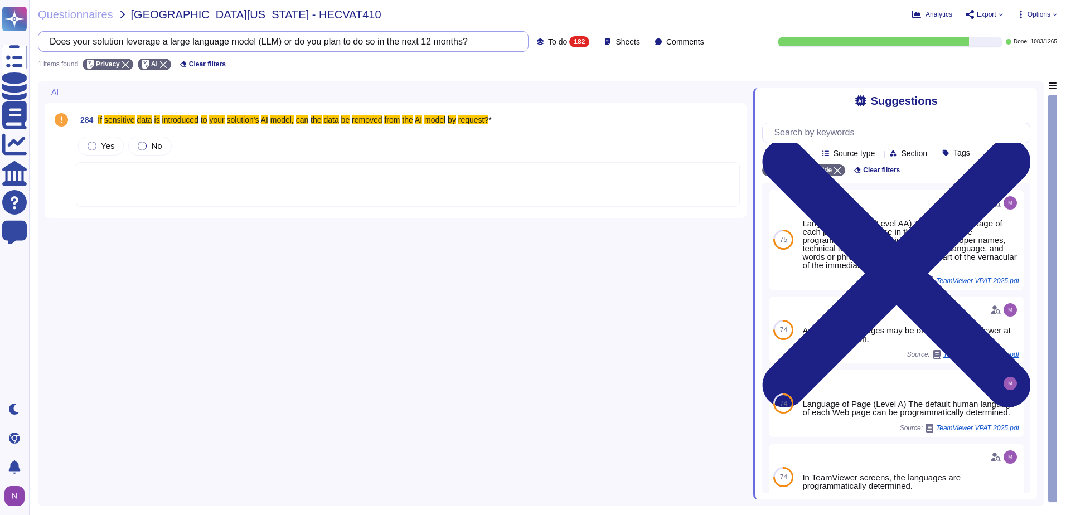
scroll to position [0, 15]
type input "If sensitive data is introduced to your solution's AI model, can the data be re…"
click at [89, 140] on div "Yes" at bounding box center [101, 146] width 46 height 19
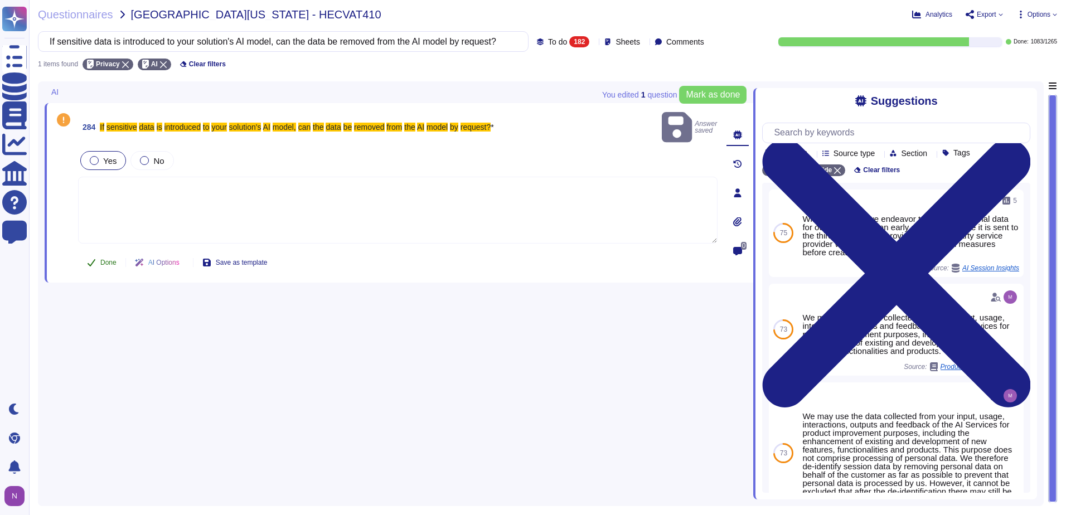
click at [105, 259] on span "Done" at bounding box center [108, 262] width 16 height 7
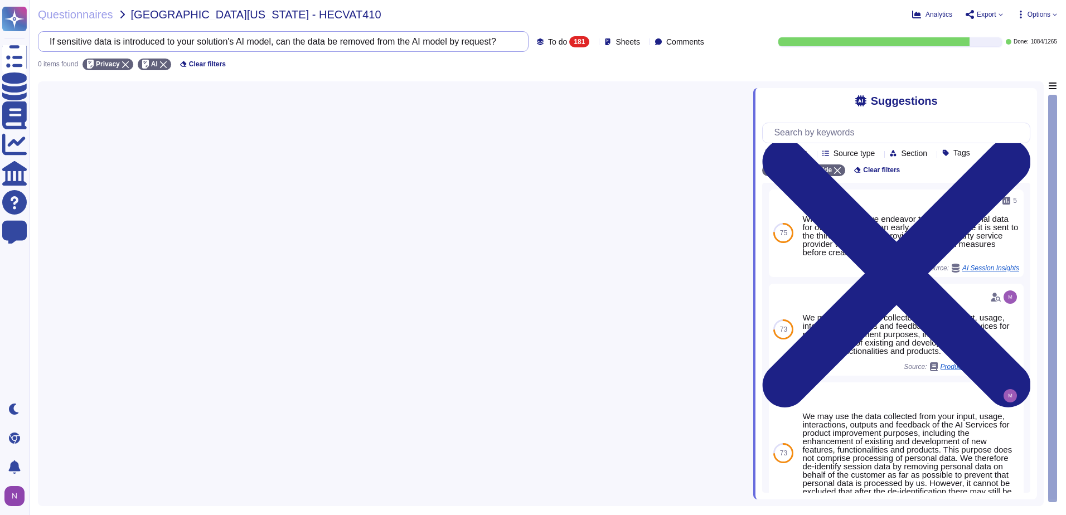
click at [447, 43] on input "If sensitive data is introduced to your solution's AI model, can the data be re…" at bounding box center [280, 42] width 473 height 20
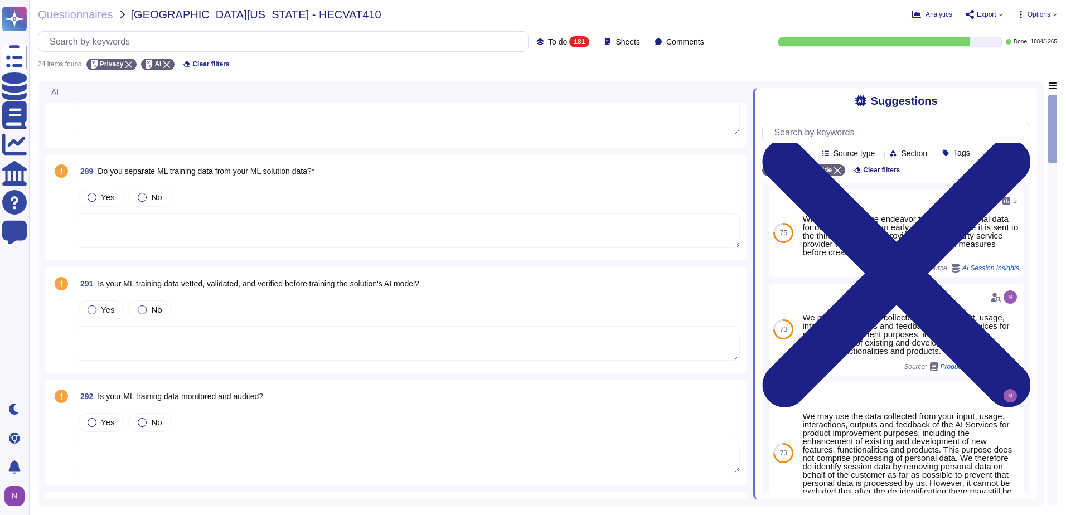
scroll to position [112, 0]
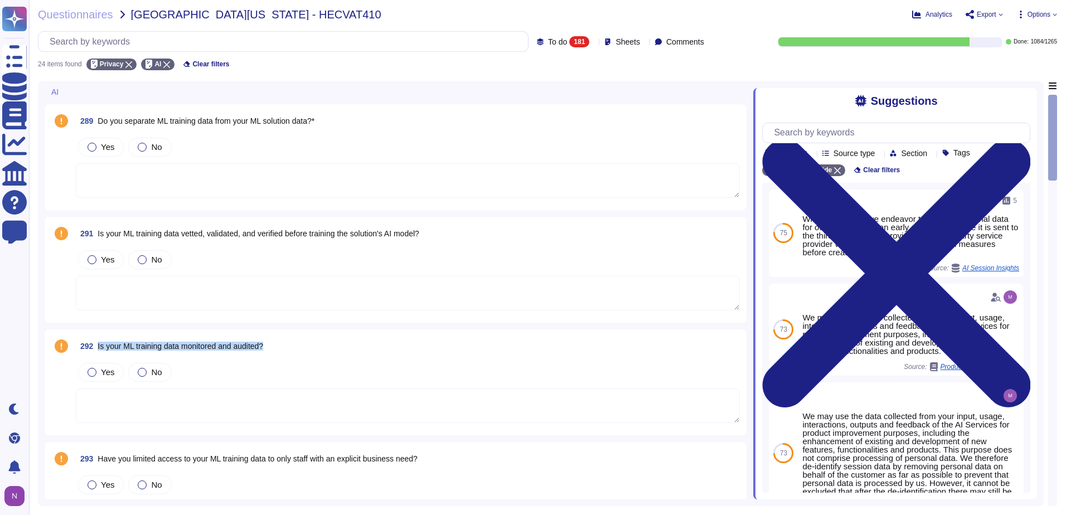
drag, startPoint x: 275, startPoint y: 345, endPoint x: 97, endPoint y: 349, distance: 178.5
click at [97, 349] on div "292 Is your ML training data monitored and audited?" at bounding box center [408, 346] width 664 height 20
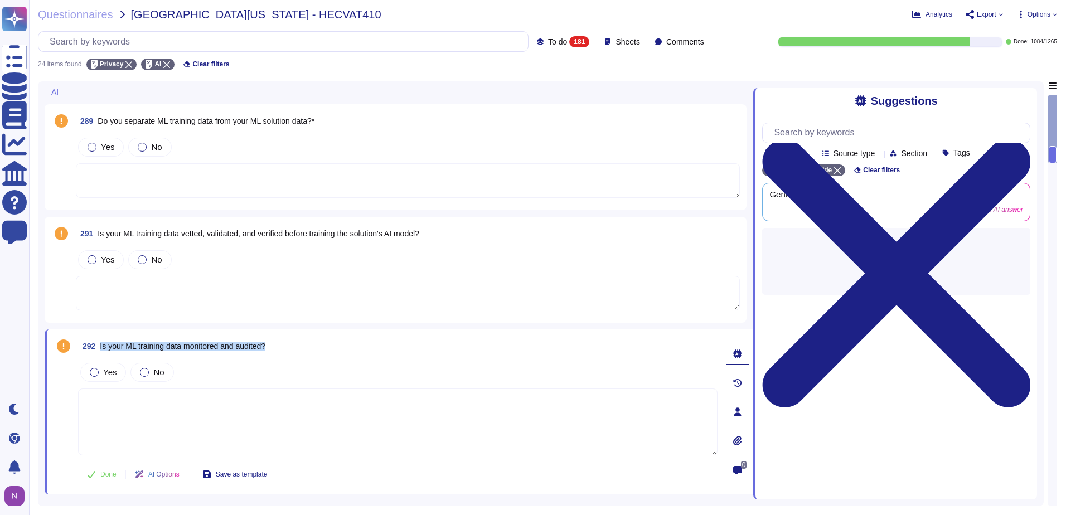
drag, startPoint x: 276, startPoint y: 346, endPoint x: 99, endPoint y: 347, distance: 176.8
click at [99, 347] on div "292 Is your ML training data monitored and audited?" at bounding box center [398, 346] width 640 height 20
copy span "Is your ML training data monitored and audited?"
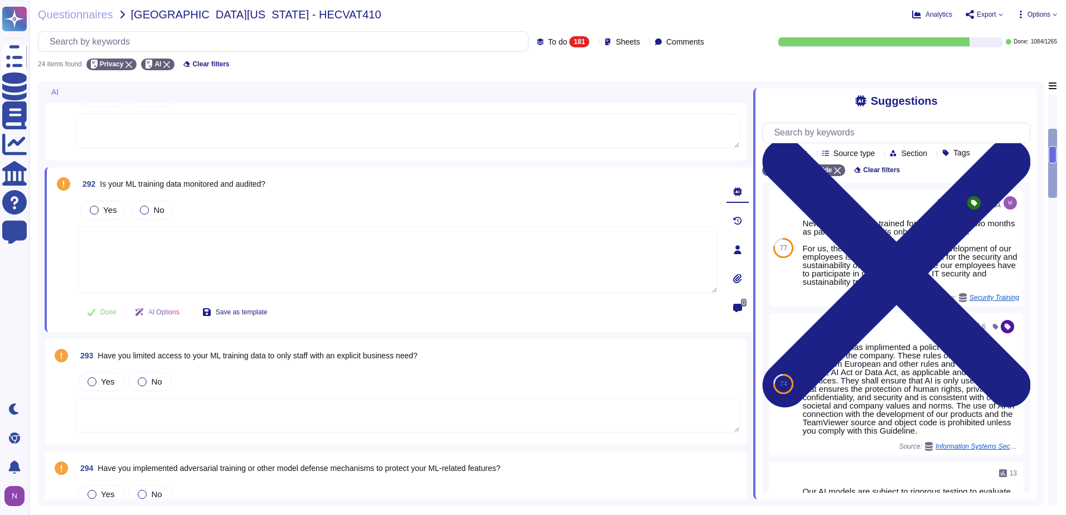
scroll to position [370, 0]
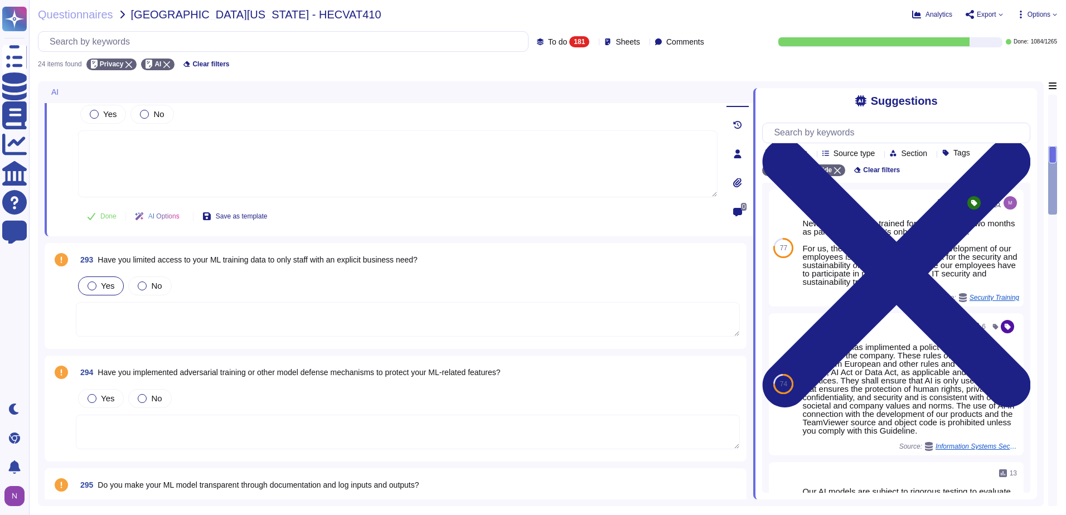
click at [89, 288] on div at bounding box center [92, 286] width 9 height 9
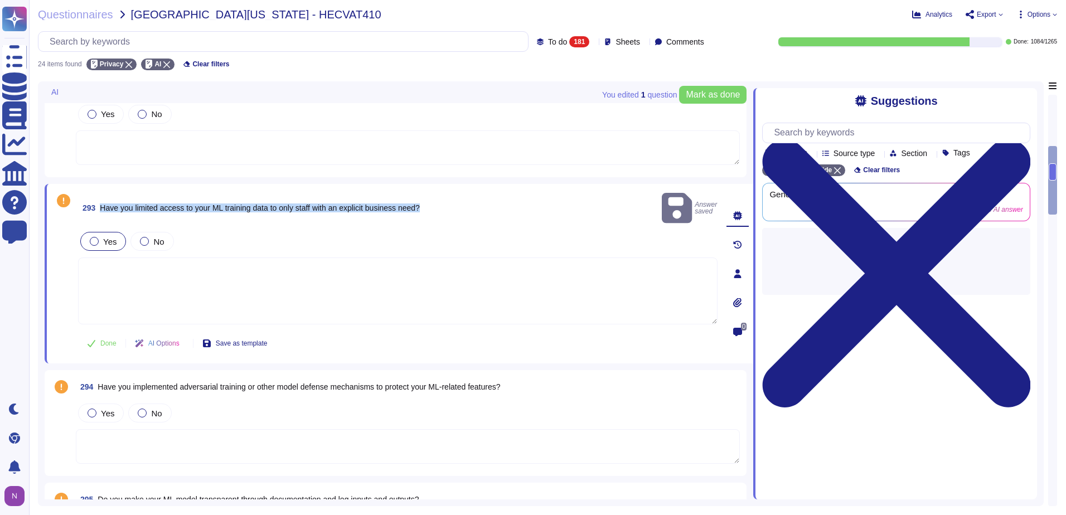
drag, startPoint x: 446, startPoint y: 200, endPoint x: 102, endPoint y: 209, distance: 343.6
click at [102, 209] on div "293 Have you limited access to your ML training data to only staff with an expl…" at bounding box center [398, 208] width 640 height 35
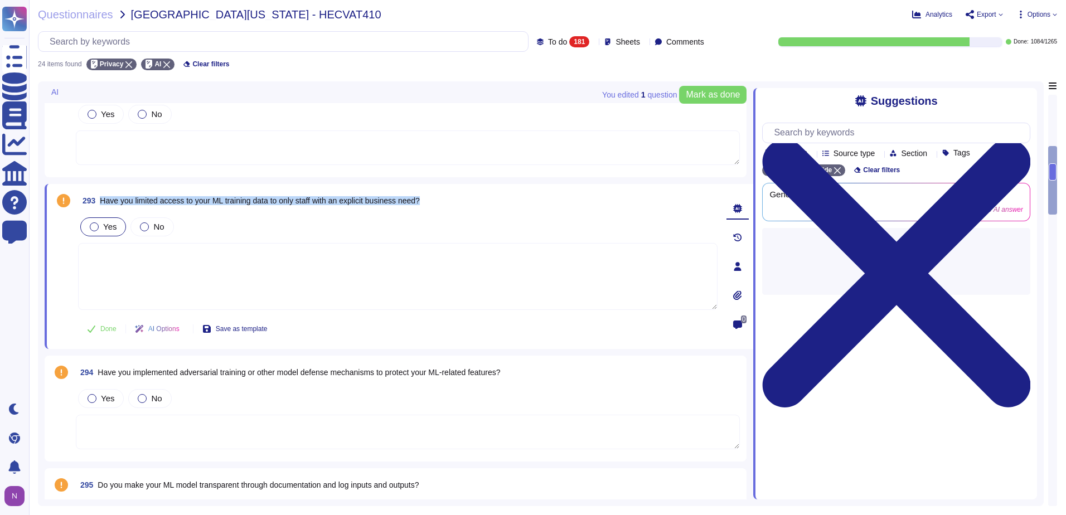
copy span "Have you limited access to your ML training data to only staff with an explicit…"
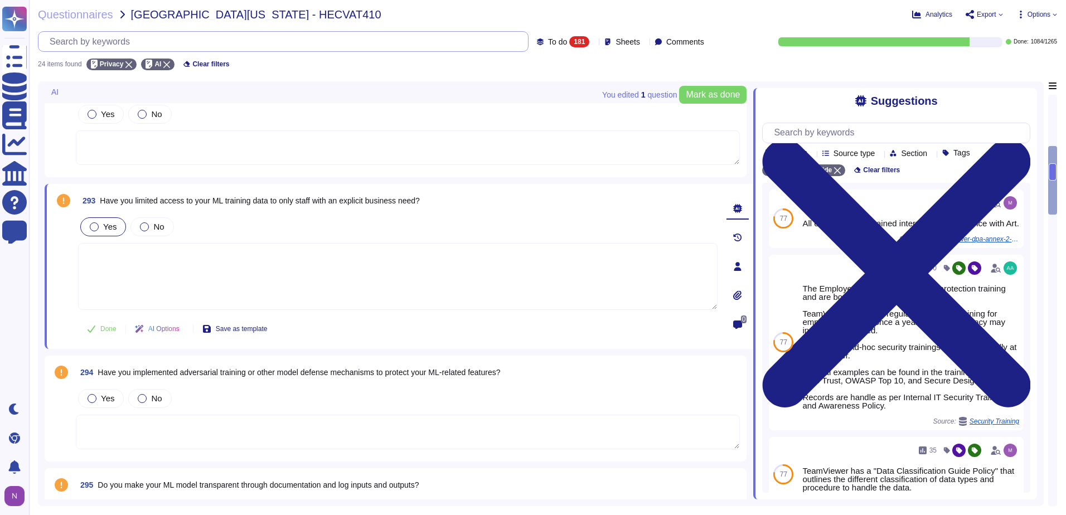
drag, startPoint x: 276, startPoint y: 32, endPoint x: 262, endPoint y: 40, distance: 16.3
click at [274, 33] on input "text" at bounding box center [286, 42] width 484 height 20
paste input "Have you limited access to your ML training data to only staff with an explicit…"
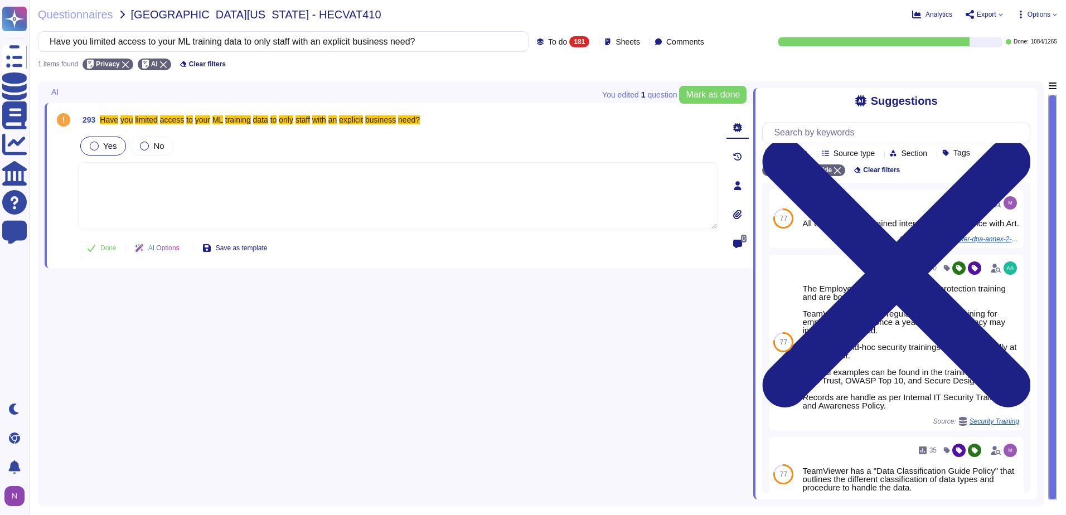
type input "Have you limited access to your ML training data to only staff with an explicit…"
click at [94, 144] on div at bounding box center [94, 146] width 9 height 9
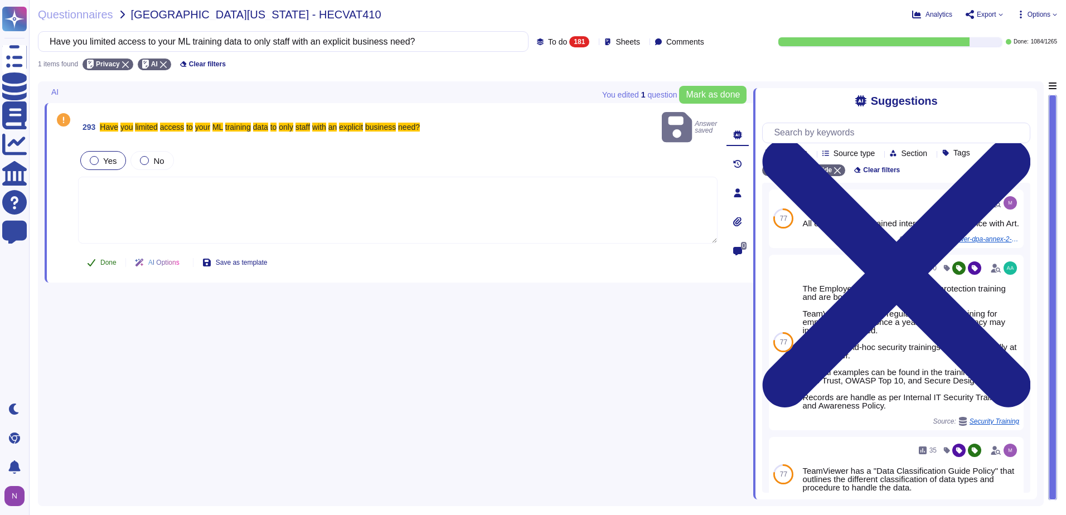
click at [100, 252] on button "Done" at bounding box center [101, 263] width 47 height 22
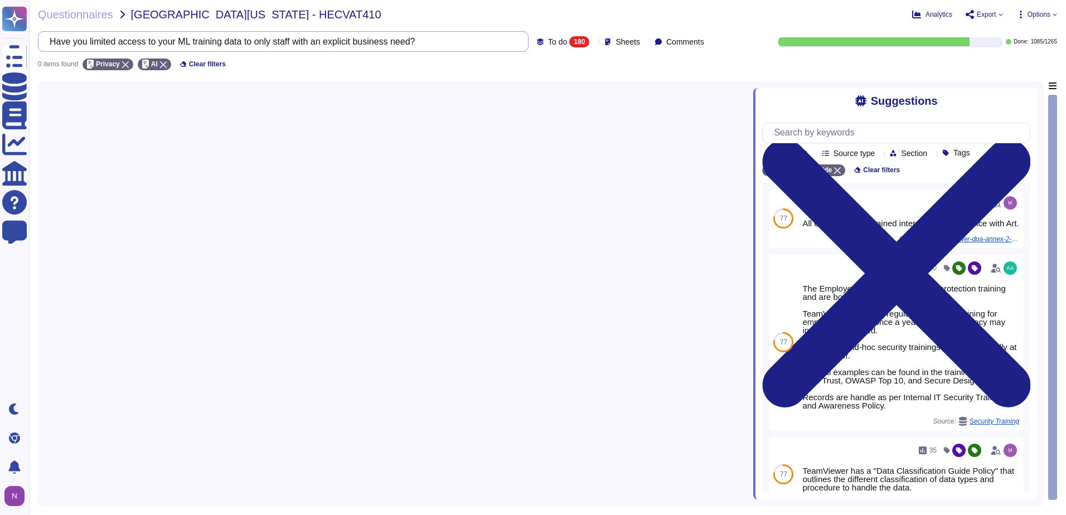
click at [475, 40] on input "Have you limited access to your ML training data to only staff with an explicit…" at bounding box center [280, 42] width 473 height 20
click at [474, 39] on input "Have you limited access to your ML training data to only staff with an explicit…" at bounding box center [280, 42] width 473 height 20
click at [473, 39] on input "Have you limited access to your ML training data to only staff with an explicit…" at bounding box center [280, 42] width 473 height 20
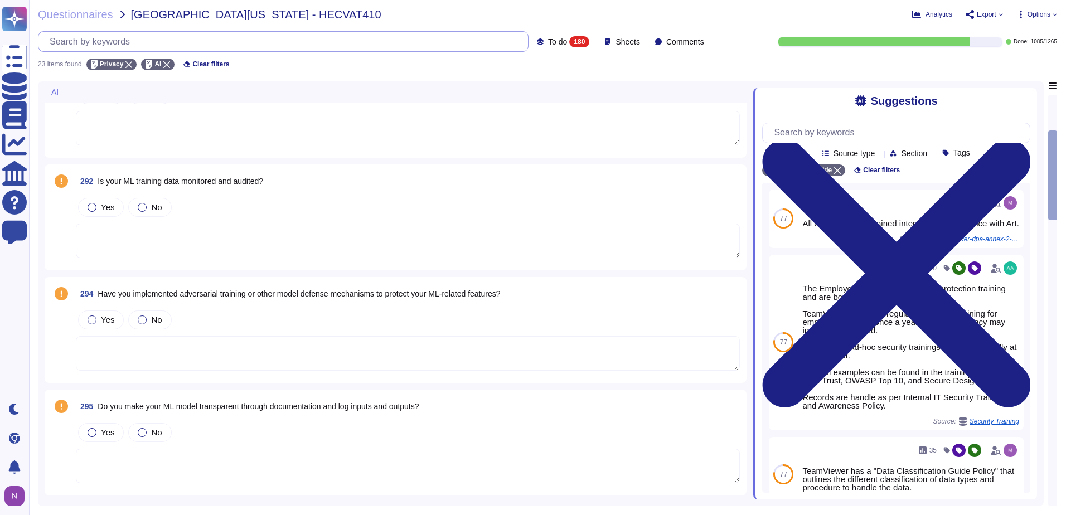
scroll to position [283, 0]
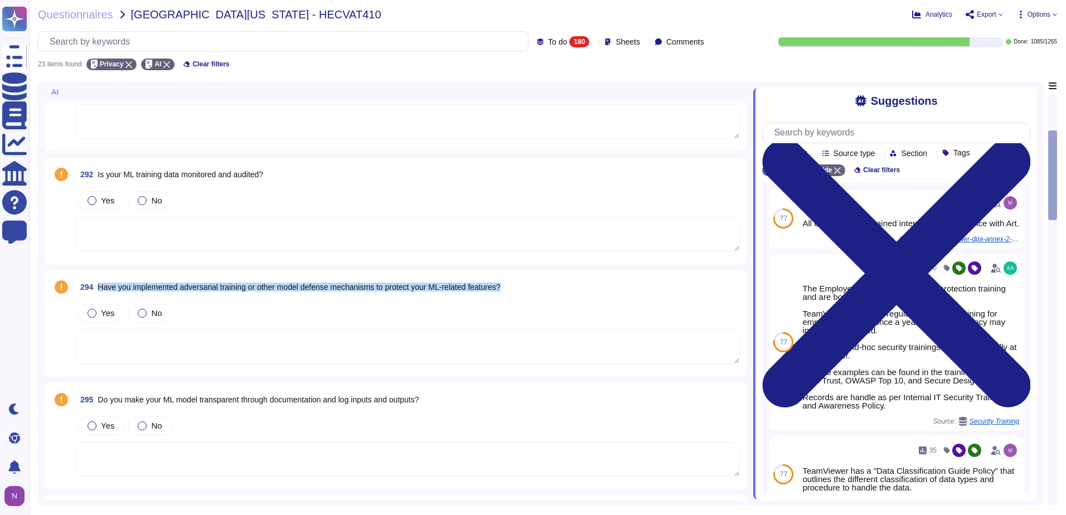
drag, startPoint x: 518, startPoint y: 288, endPoint x: 100, endPoint y: 291, distance: 417.7
click at [100, 291] on div "294 Have you implemented adversarial training or other model defense mechanisms…" at bounding box center [408, 287] width 664 height 20
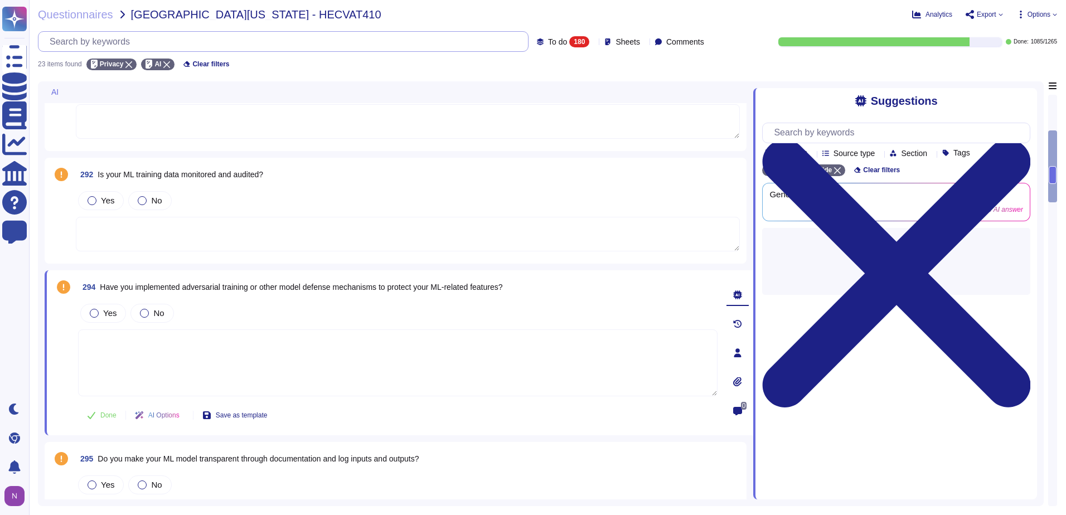
click at [317, 41] on input "text" at bounding box center [286, 42] width 484 height 20
paste input "Have you limited access to your ML training data to only staff with an explicit…"
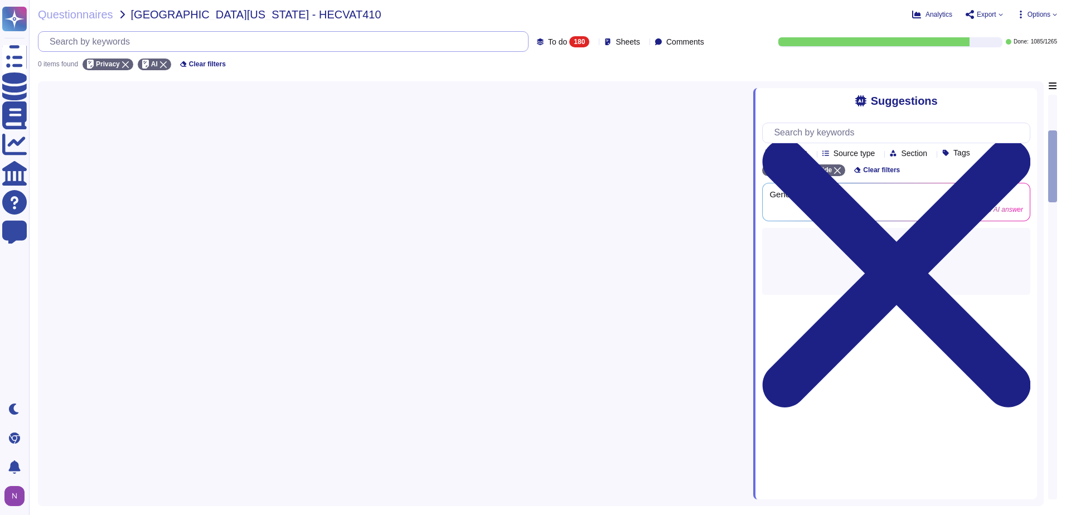
scroll to position [0, 0]
type input "Have you limited access to your ML training data to only staff with an explicit…"
click at [453, 43] on input "Have you limited access to your ML training data to only staff with an explicit…" at bounding box center [280, 42] width 473 height 20
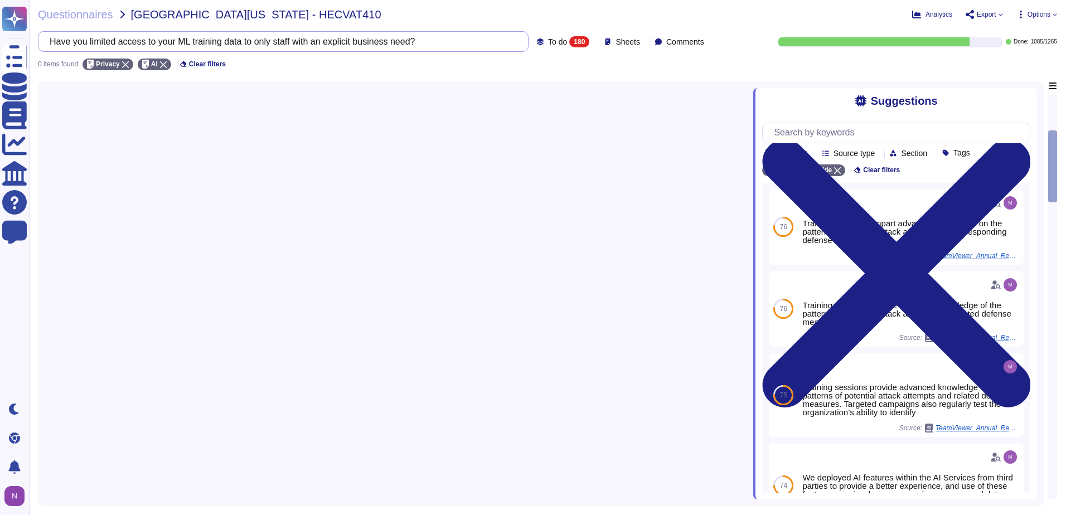
click at [448, 42] on input "Have you limited access to your ML training data to only staff with an explicit…" at bounding box center [280, 42] width 473 height 20
drag, startPoint x: 444, startPoint y: 42, endPoint x: 43, endPoint y: 38, distance: 401.5
click at [43, 38] on div "Have you limited access to your ML training data to only staff with an explicit…" at bounding box center [283, 41] width 491 height 21
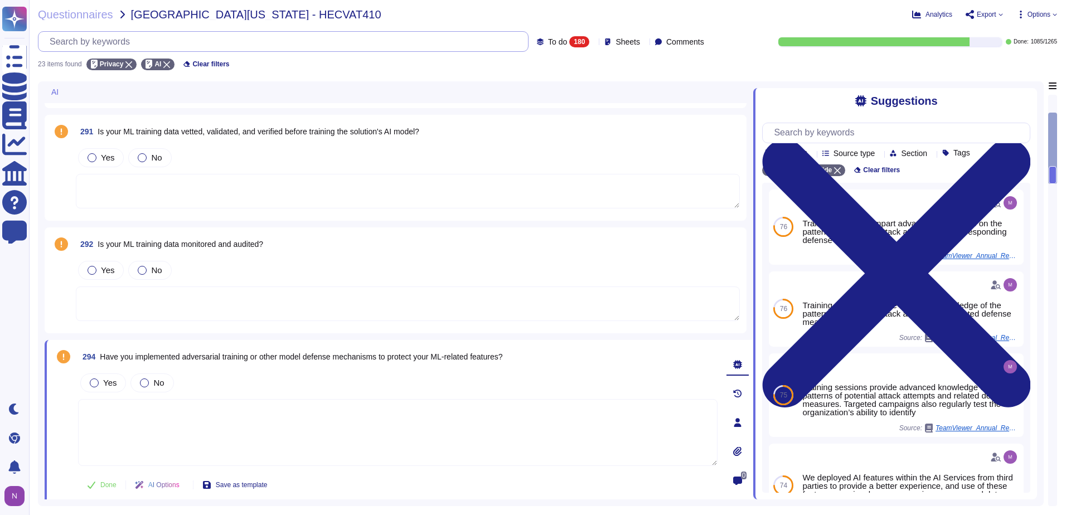
scroll to position [223, 0]
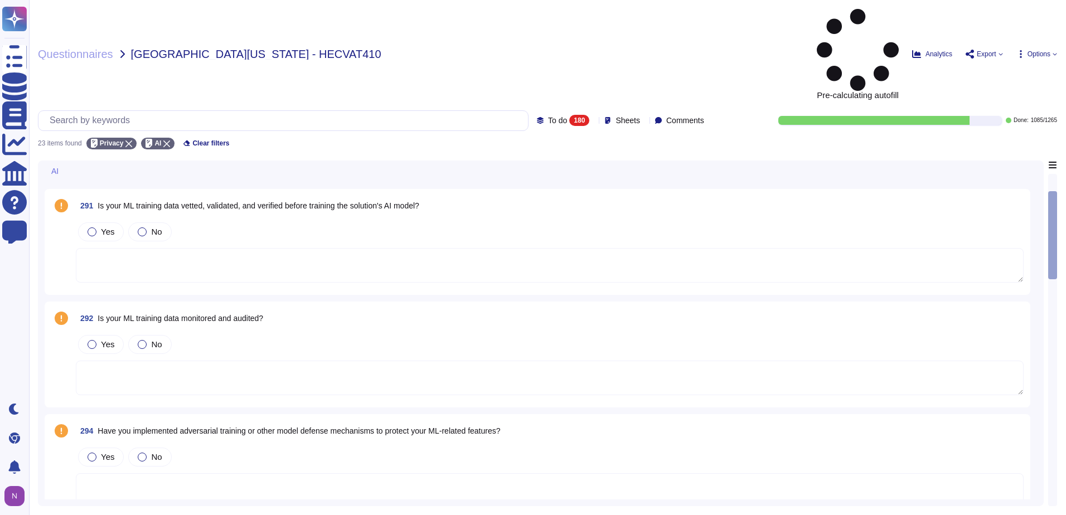
scroll to position [223, 0]
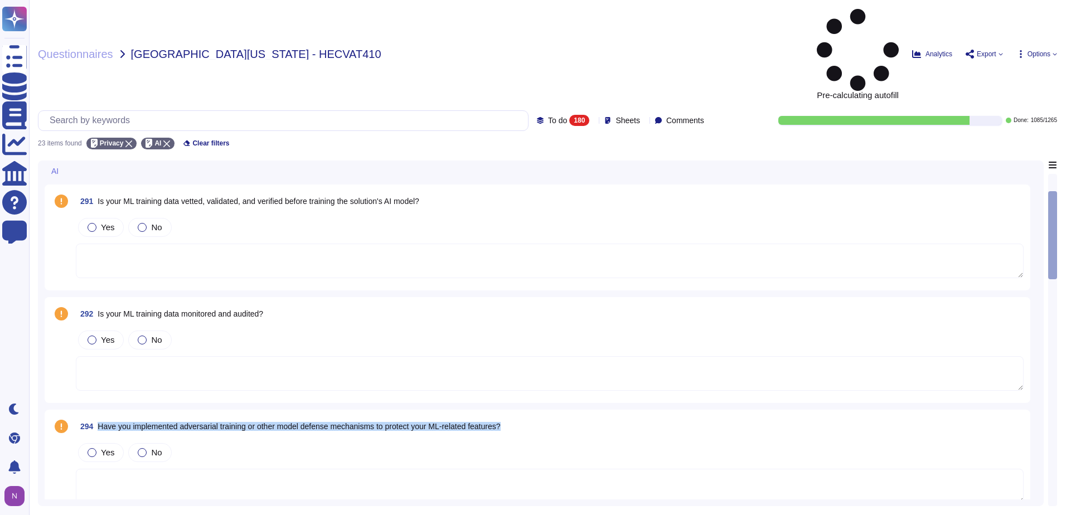
drag, startPoint x: 519, startPoint y: 347, endPoint x: 99, endPoint y: 348, distance: 419.4
click at [99, 417] on div "294 Have you implemented adversarial training or other model defense mechanisms…" at bounding box center [550, 427] width 948 height 20
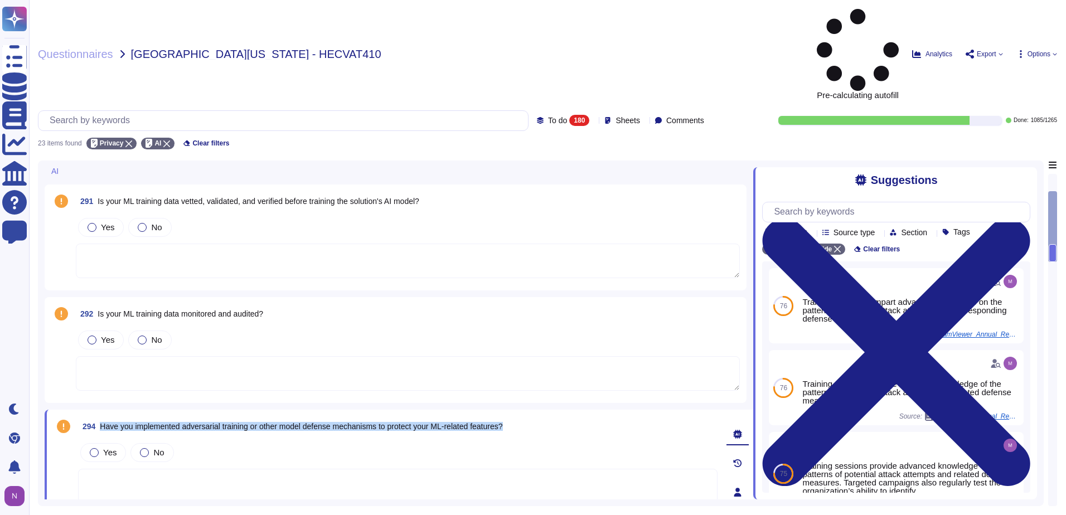
drag, startPoint x: 541, startPoint y: 348, endPoint x: 102, endPoint y: 348, distance: 438.9
click at [102, 417] on div "294 Have you implemented adversarial training or other model defense mechanisms…" at bounding box center [398, 427] width 640 height 20
copy span "Have you implemented adversarial training or other model defense mechanisms to …"
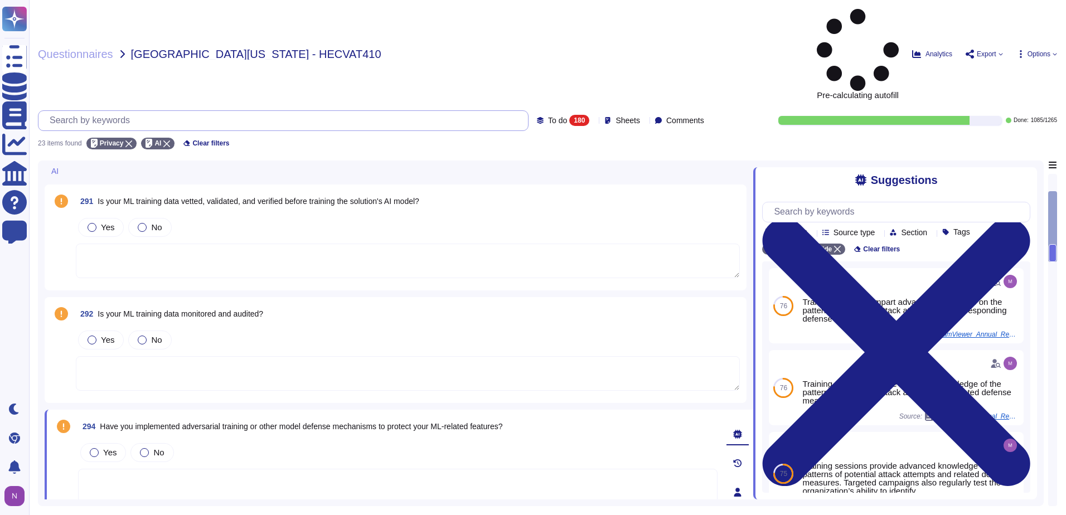
click at [123, 111] on input "text" at bounding box center [286, 121] width 484 height 20
paste input "Have you implemented adversarial training or other model defense mechanisms to …"
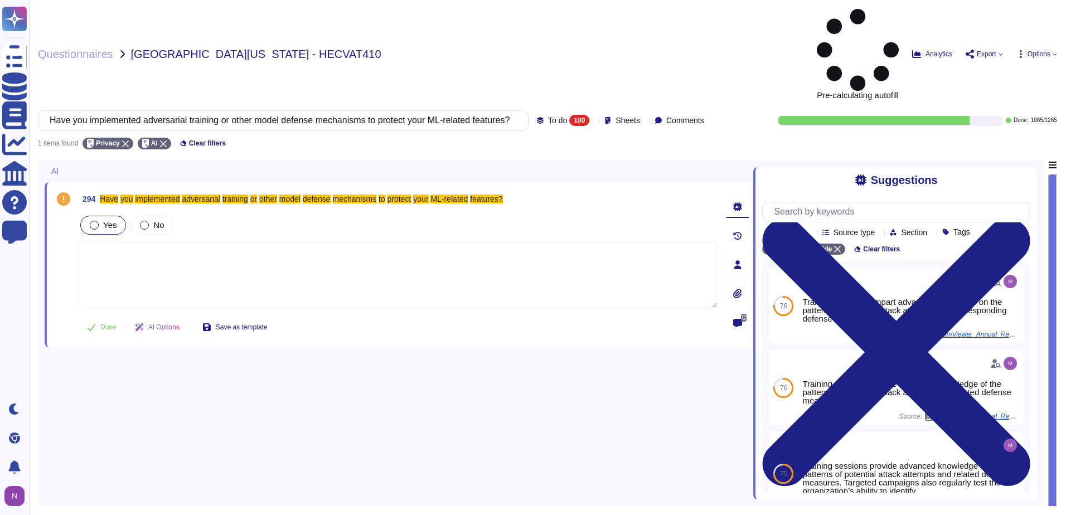
type input "Have you implemented adversarial training or other model defense mechanisms to …"
click at [90, 221] on div at bounding box center [94, 225] width 9 height 9
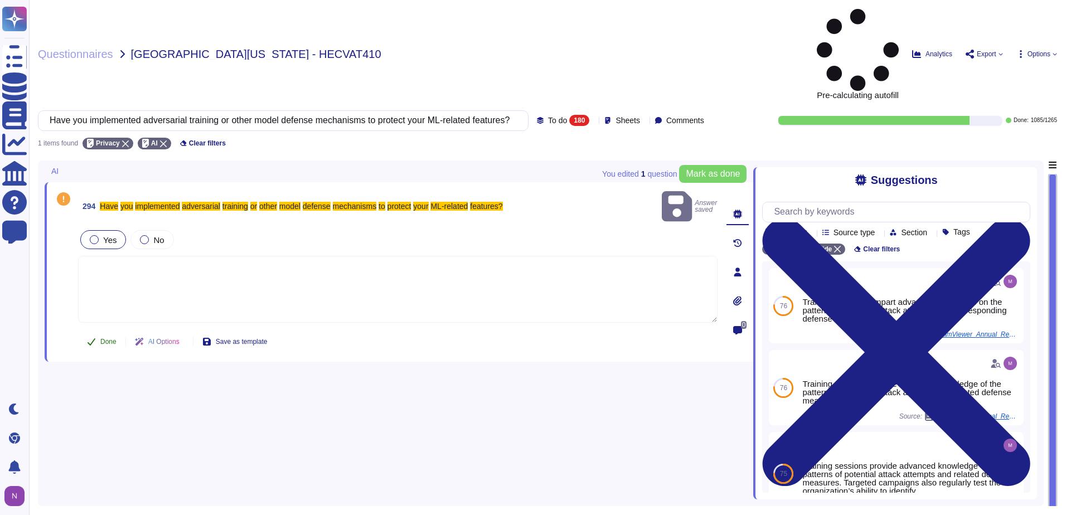
click at [101, 339] on span "Done" at bounding box center [108, 342] width 16 height 7
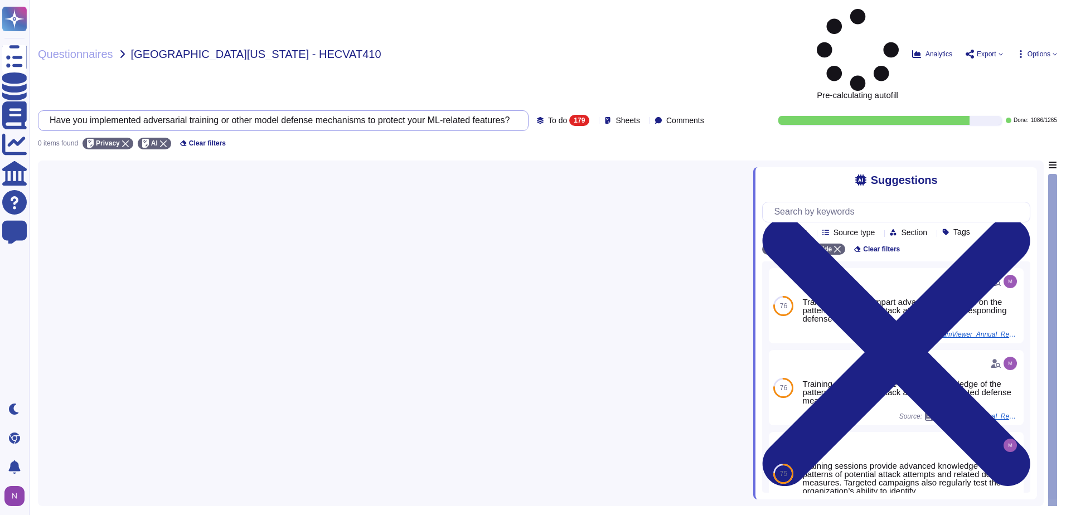
click at [476, 111] on input "Have you implemented adversarial training or other model defense mechanisms to …" at bounding box center [280, 121] width 473 height 20
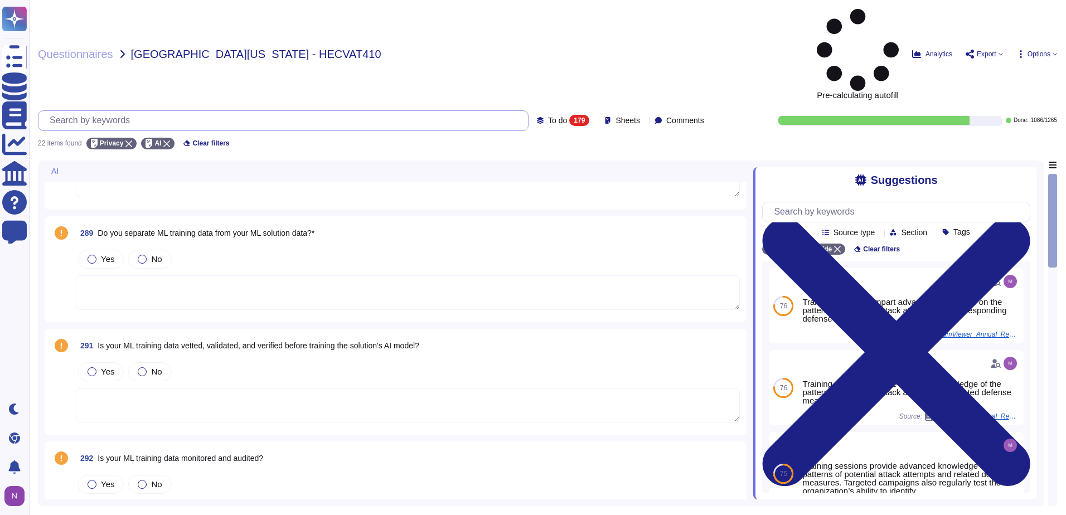
scroll to position [112, 0]
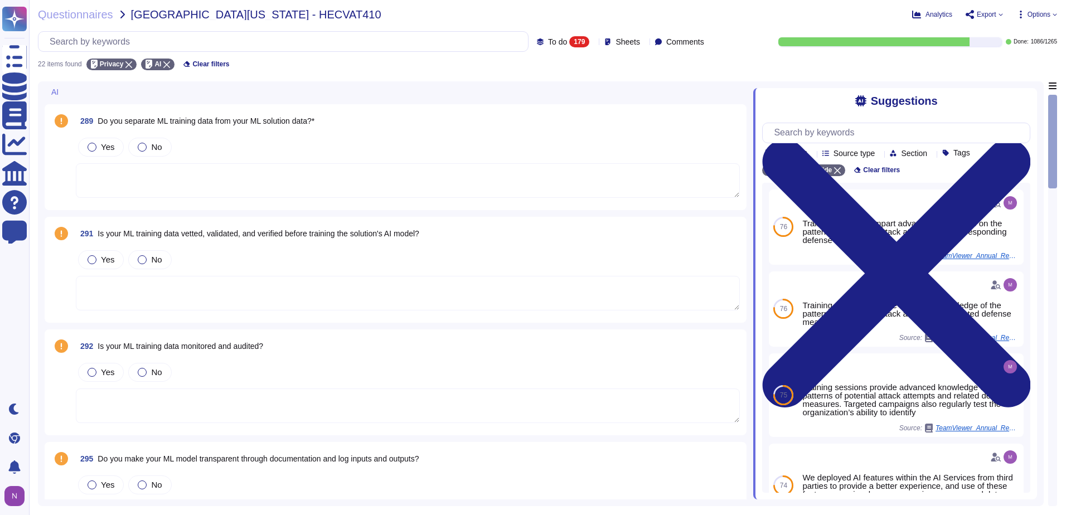
click at [193, 175] on textarea at bounding box center [408, 180] width 664 height 35
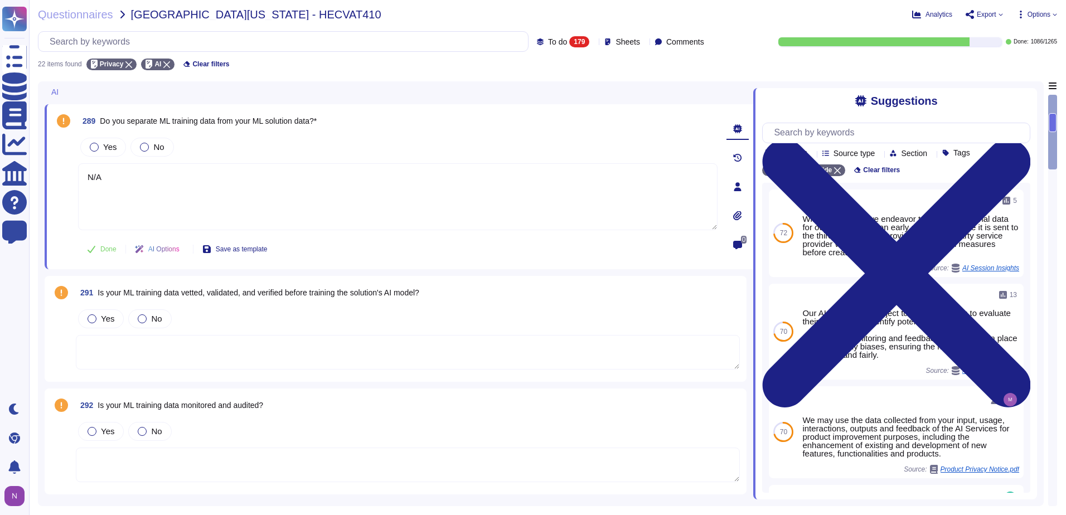
type textarea "N/A"
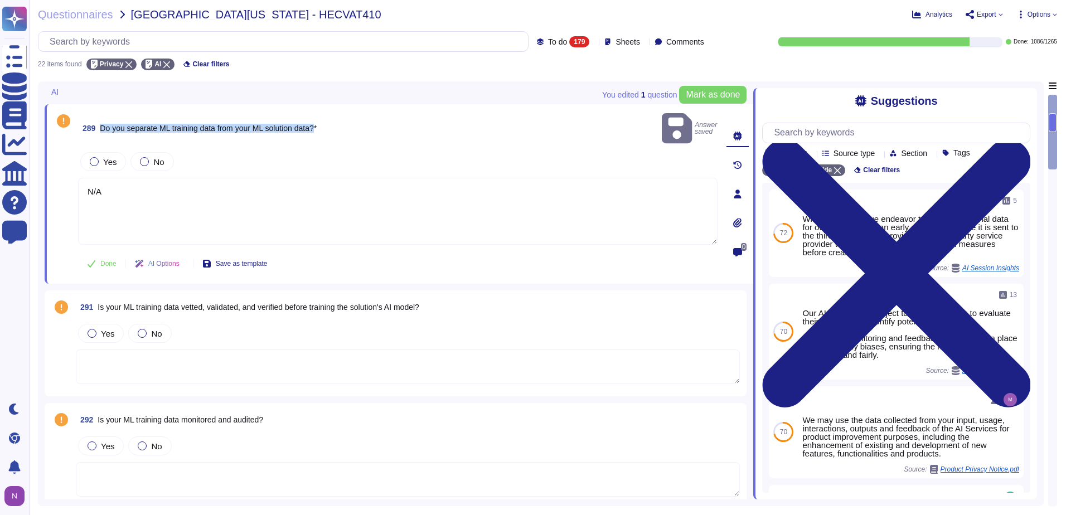
drag, startPoint x: 321, startPoint y: 120, endPoint x: 103, endPoint y: 125, distance: 218.7
click at [103, 125] on span "Do you separate ML training data from your ML solution data?*" at bounding box center [208, 128] width 217 height 9
copy span "Do you separate ML training data from your ML solution data?"
click at [184, 46] on input "text" at bounding box center [286, 42] width 484 height 20
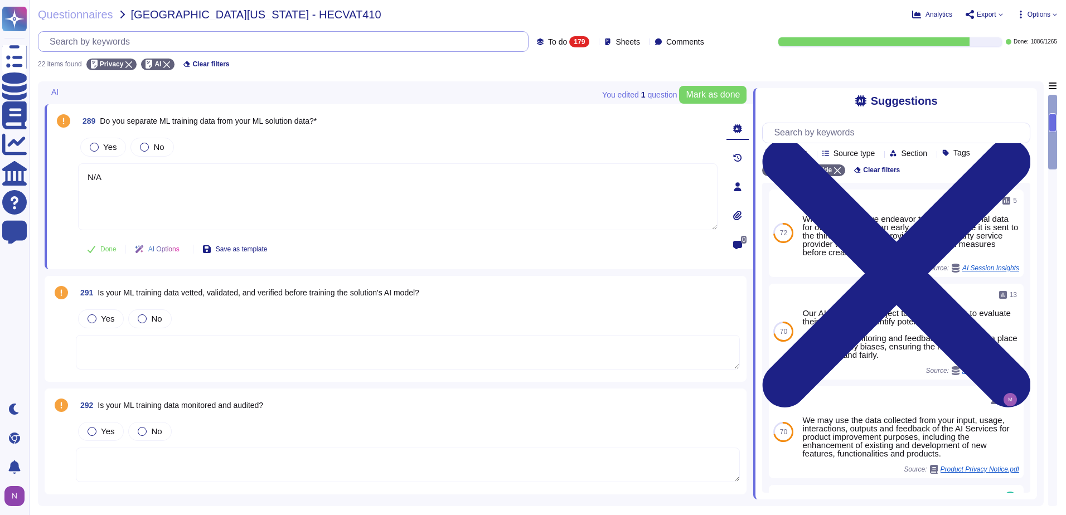
paste input "Do you separate ML training data from your ML solution data?"
type input "Do you separate ML training data from your ML solution data?"
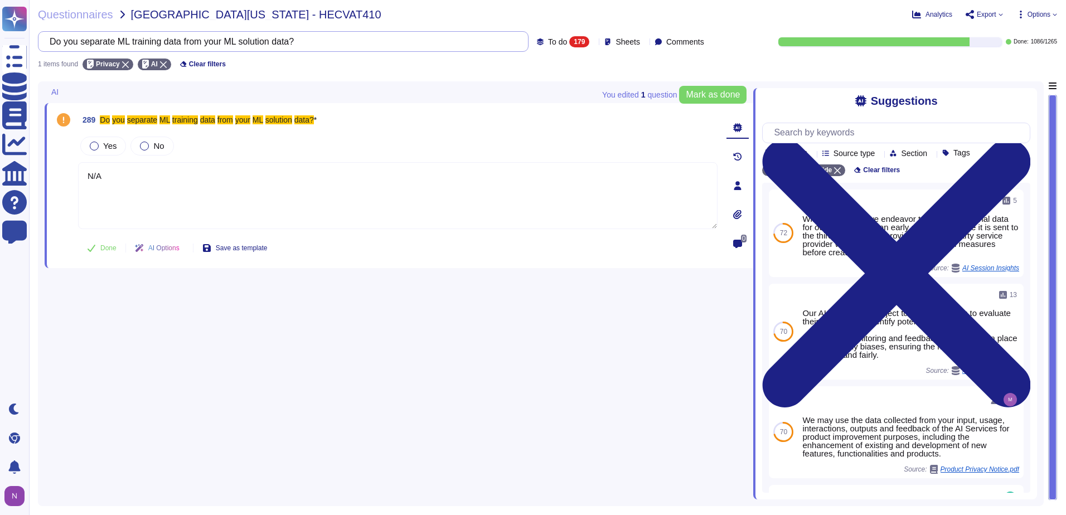
type textarea "N/A"
type input "Do you separate ML training data from your ML solution data?"
click at [106, 249] on span "Done" at bounding box center [108, 248] width 16 height 7
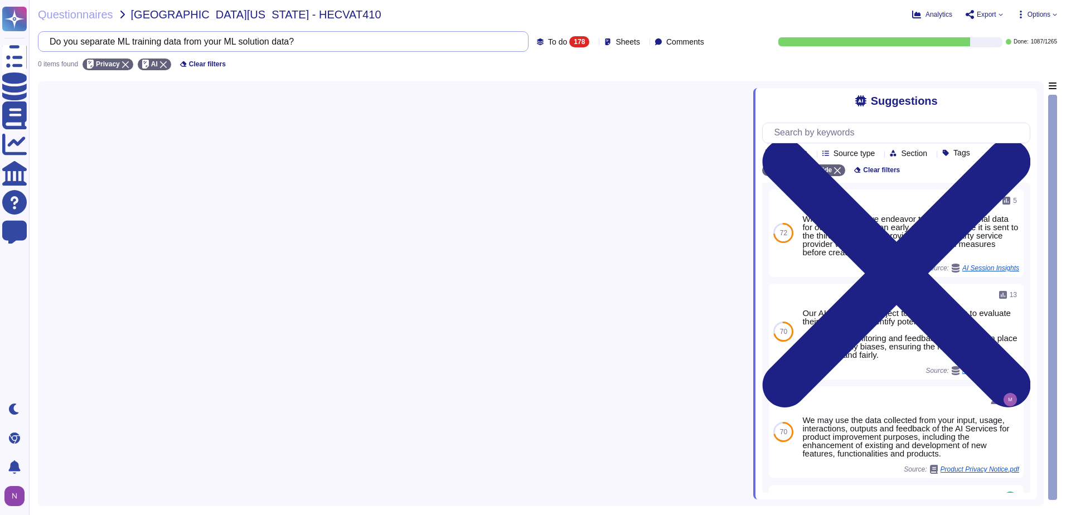
click at [405, 38] on input "Do you separate ML training data from your ML solution data?" at bounding box center [280, 42] width 473 height 20
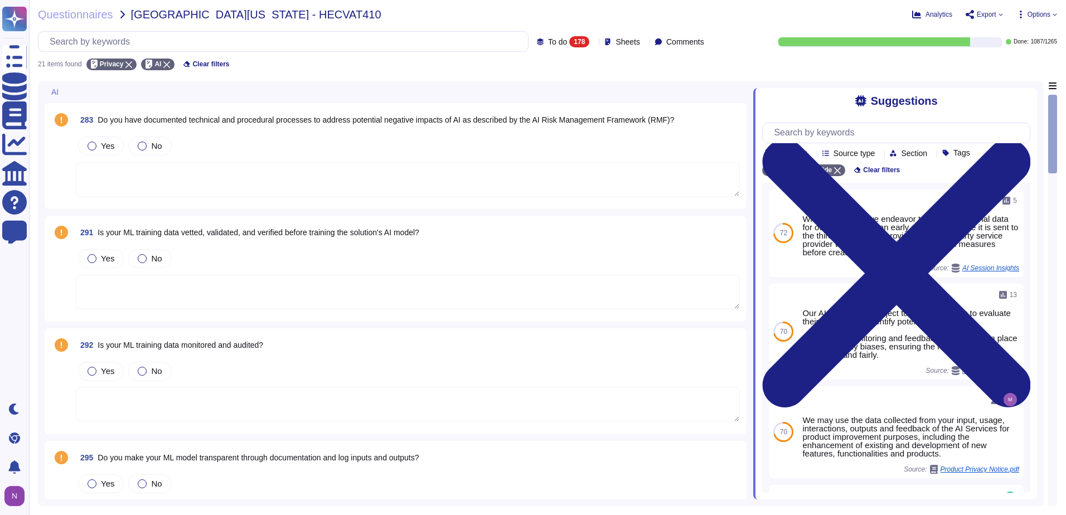
click at [126, 288] on textarea at bounding box center [408, 292] width 664 height 35
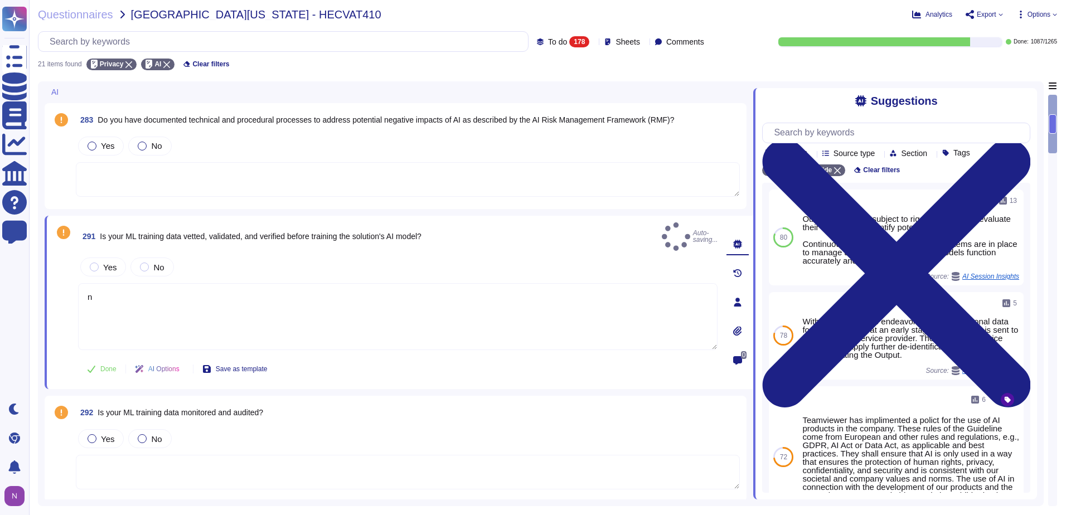
type textarea "n"
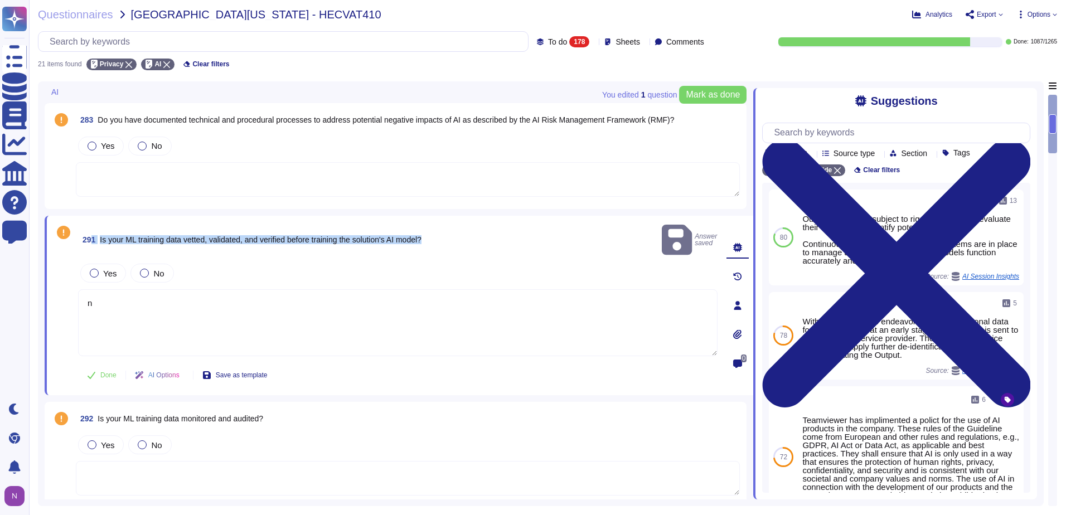
drag, startPoint x: 441, startPoint y: 229, endPoint x: 93, endPoint y: 239, distance: 348.7
click at [93, 239] on div "291 Is your ML training data vetted, validated, and verified before training th…" at bounding box center [398, 240] width 640 height 35
click at [332, 235] on span "Is your ML training data vetted, validated, and verified before training the so…" at bounding box center [261, 239] width 322 height 9
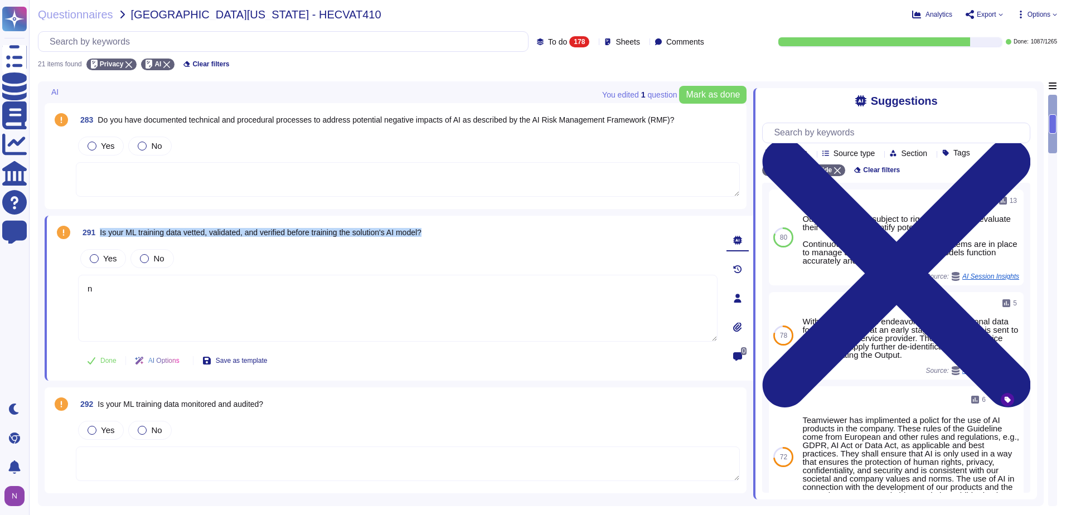
drag, startPoint x: 453, startPoint y: 230, endPoint x: 100, endPoint y: 231, distance: 352.4
click at [100, 231] on div "291 Is your ML training data vetted, validated, and verified before training th…" at bounding box center [398, 233] width 640 height 20
copy span "Is your ML training data vetted, validated, and verified before training the so…"
click at [250, 47] on input "text" at bounding box center [286, 42] width 484 height 20
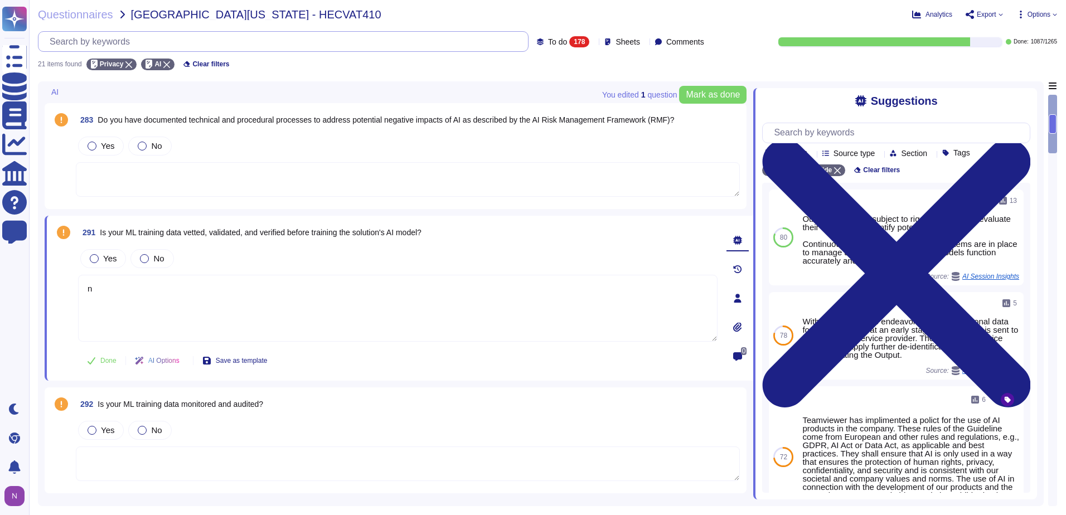
paste input "Is your ML training data vetted, validated, and verified before training the so…"
type input "Is your ML training data vetted, validated, and verified before training the so…"
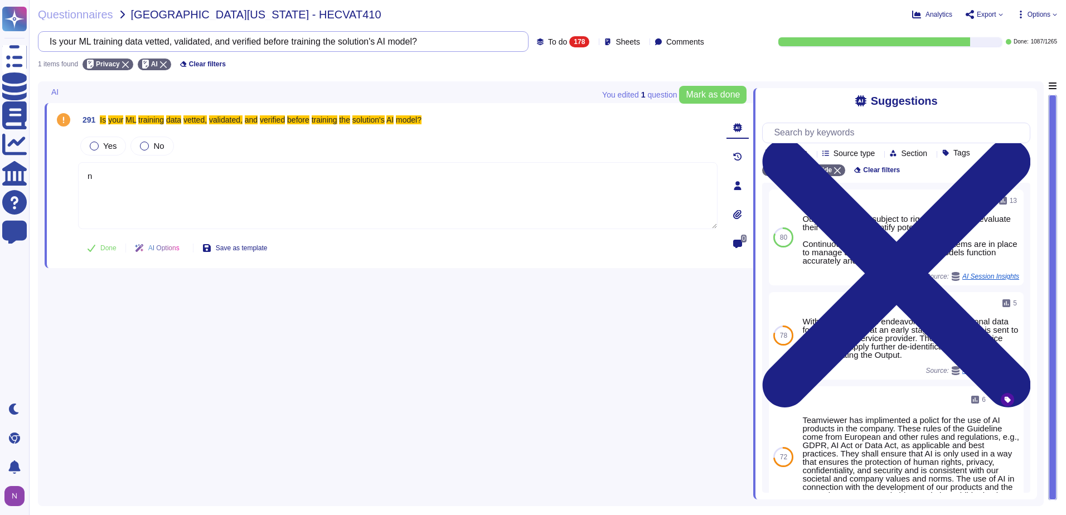
type textarea "n"
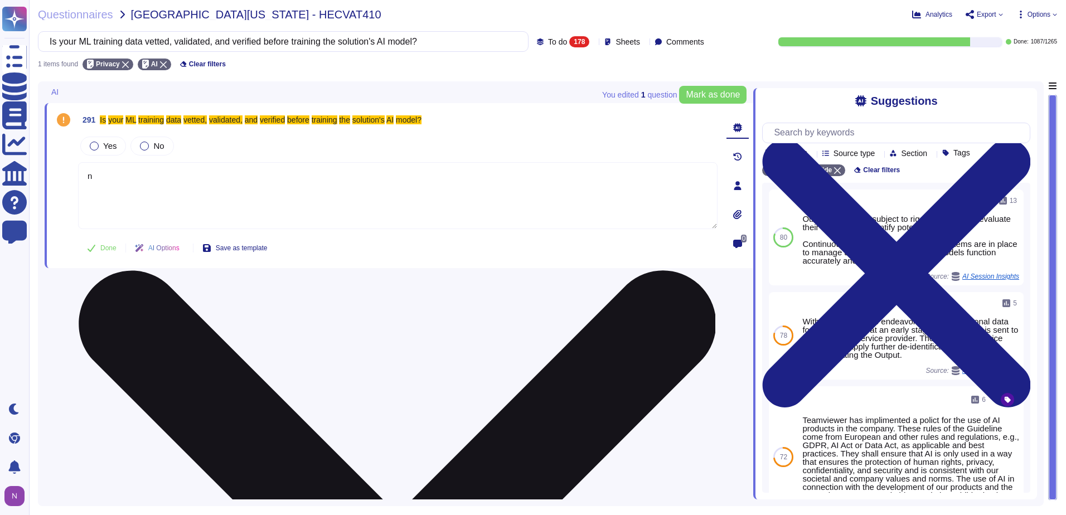
type input "Is your ML training data vetted, validated, and verified before training the so…"
click at [105, 181] on textarea "n" at bounding box center [398, 195] width 640 height 67
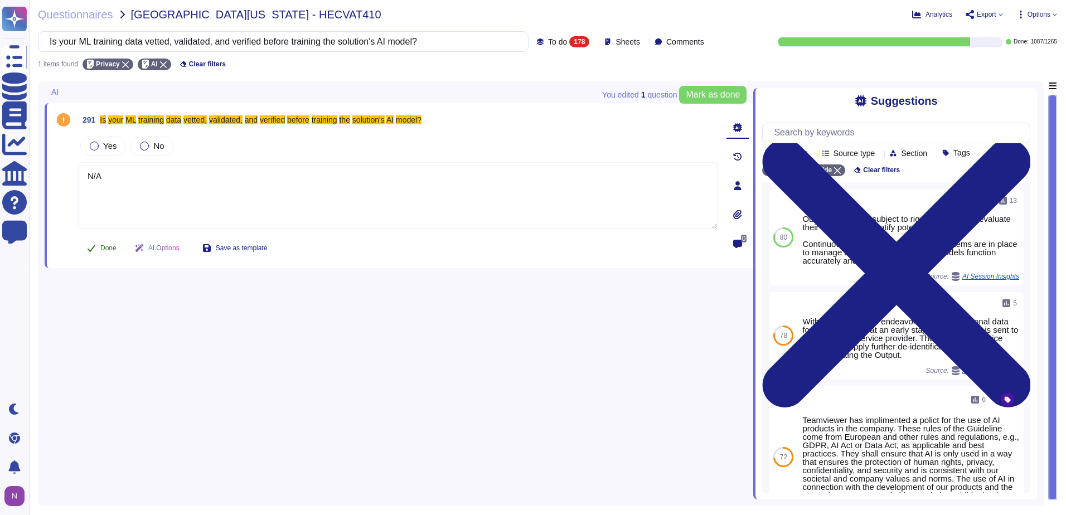
type textarea "N/A"
click at [105, 250] on span "Done" at bounding box center [108, 248] width 16 height 7
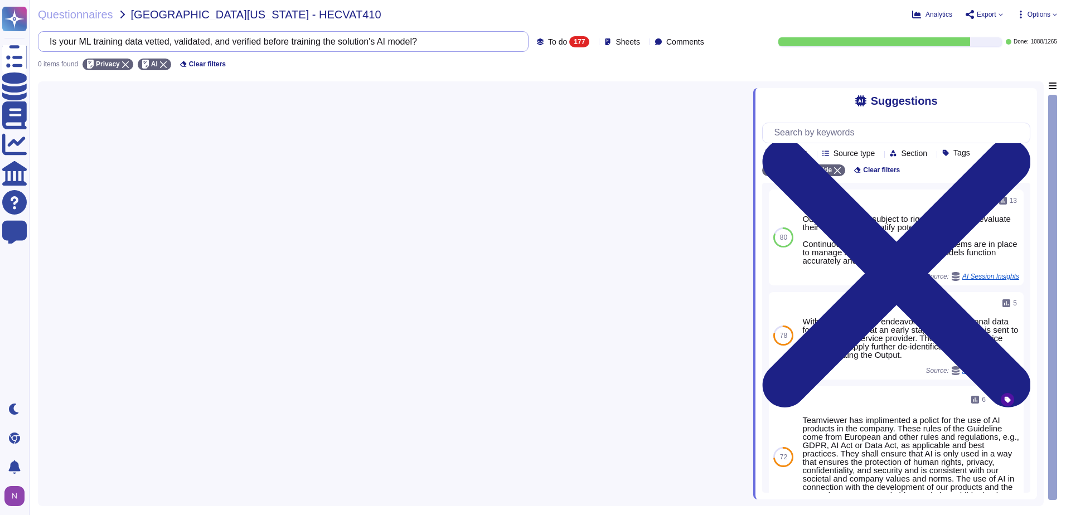
click at [461, 43] on input "Is your ML training data vetted, validated, and verified before training the so…" at bounding box center [280, 42] width 473 height 20
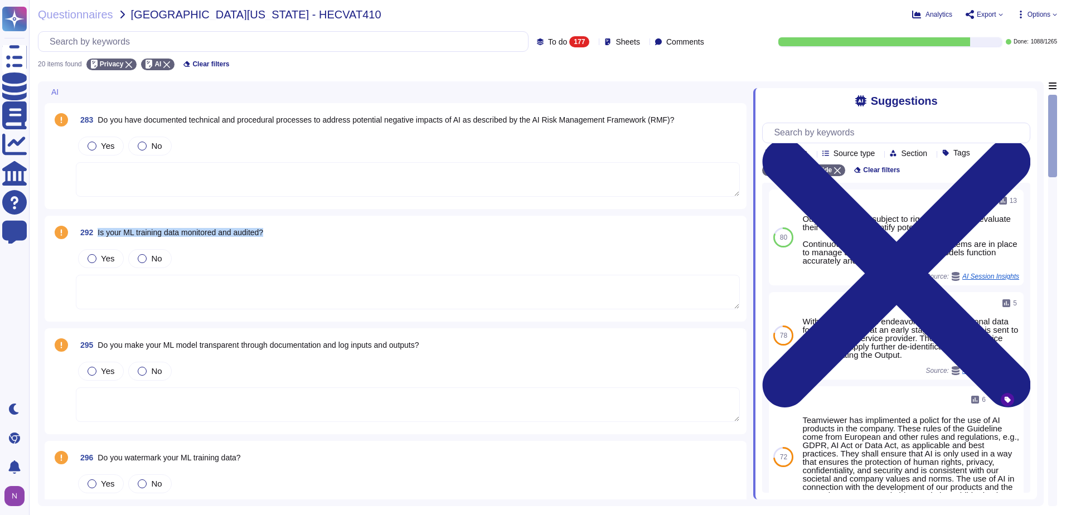
drag, startPoint x: 274, startPoint y: 229, endPoint x: 99, endPoint y: 230, distance: 175.7
click at [99, 230] on div "292 Is your ML training data monitored and audited?" at bounding box center [408, 233] width 664 height 20
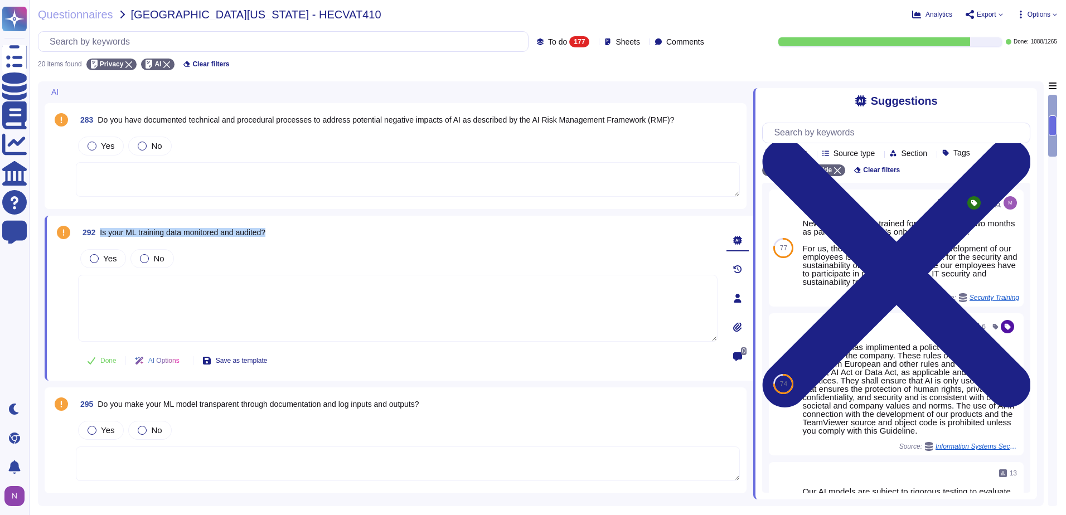
drag, startPoint x: 279, startPoint y: 230, endPoint x: 96, endPoint y: 236, distance: 183.0
click at [96, 236] on div "292 Is your ML training data monitored and audited?" at bounding box center [398, 233] width 640 height 20
copy span "Is your ML training data monitored and audited?"
click at [292, 41] on input "text" at bounding box center [286, 42] width 484 height 20
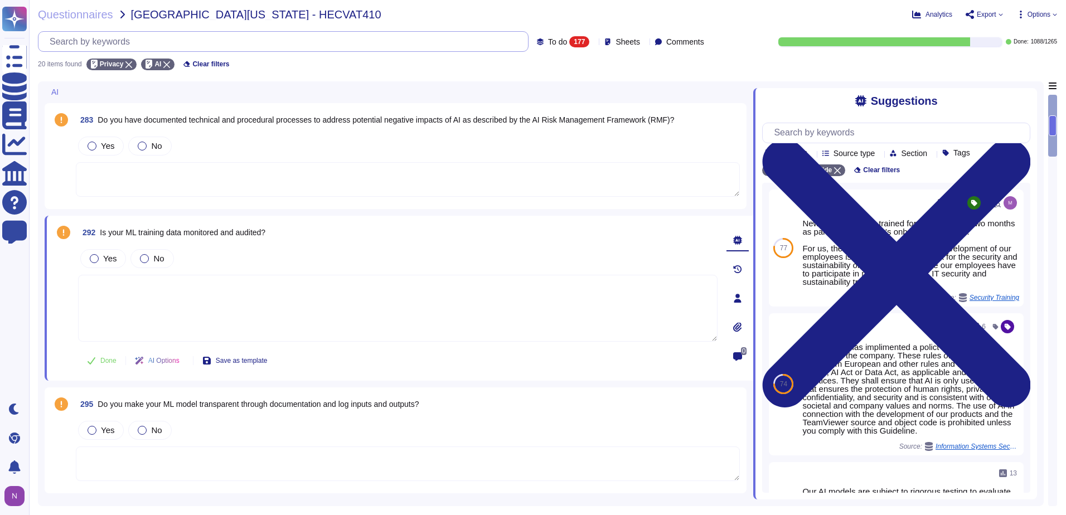
click at [292, 41] on input "text" at bounding box center [286, 42] width 484 height 20
paste input "Is your ML training data monitored and audited?"
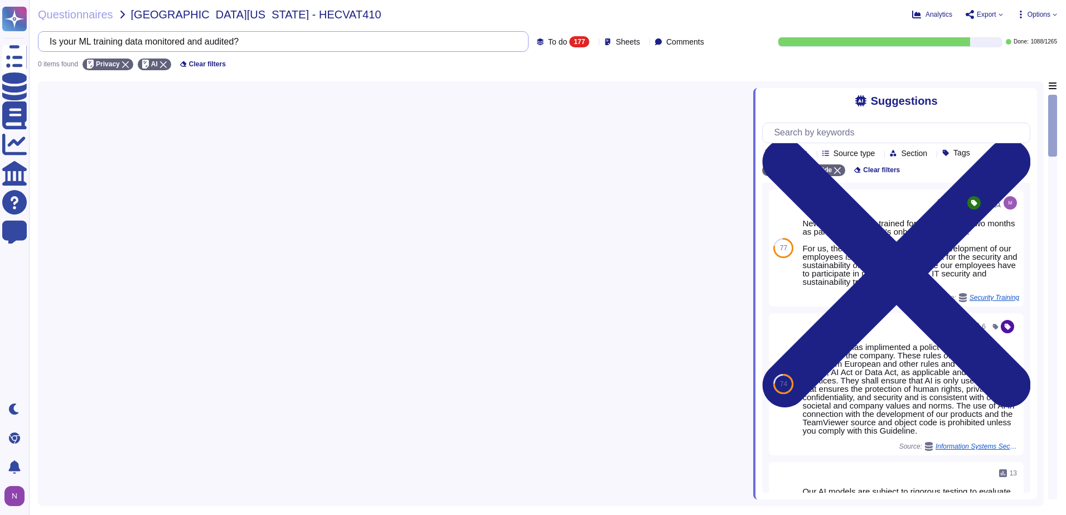
click at [441, 39] on input "Is your ML training data monitored and audited?" at bounding box center [280, 42] width 473 height 20
type input "Is your ML training data monitored and audited?"
click at [354, 129] on div at bounding box center [399, 290] width 709 height 418
drag, startPoint x: 356, startPoint y: 36, endPoint x: 54, endPoint y: 35, distance: 302.8
click at [54, 35] on div "Is your ML training data monitored and audited?" at bounding box center [283, 41] width 491 height 21
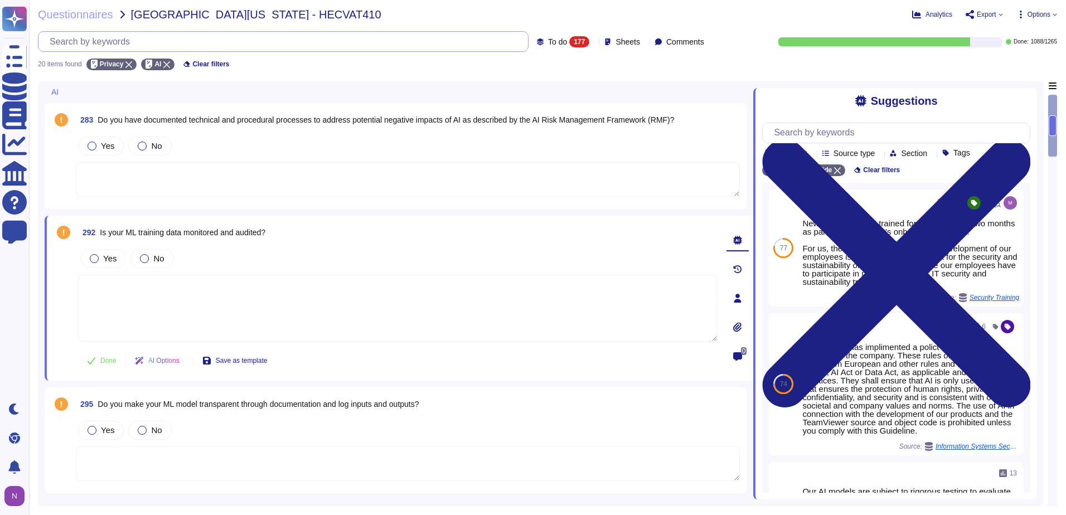
click at [260, 33] on input "text" at bounding box center [286, 42] width 484 height 20
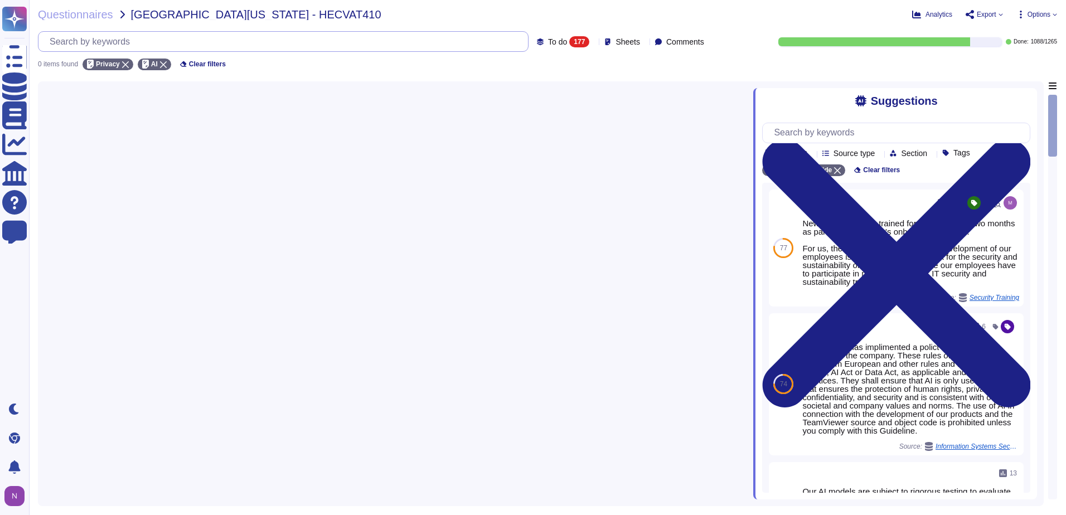
type input "Is your ML training data monitored and audited?"
click at [283, 43] on input "Is your ML training data monitored and audited?" at bounding box center [280, 42] width 473 height 20
click at [325, 147] on div at bounding box center [399, 290] width 709 height 418
drag, startPoint x: 292, startPoint y: 41, endPoint x: 41, endPoint y: 43, distance: 251.0
click at [41, 43] on div "Is your ML training data monitored and audited?" at bounding box center [283, 41] width 491 height 21
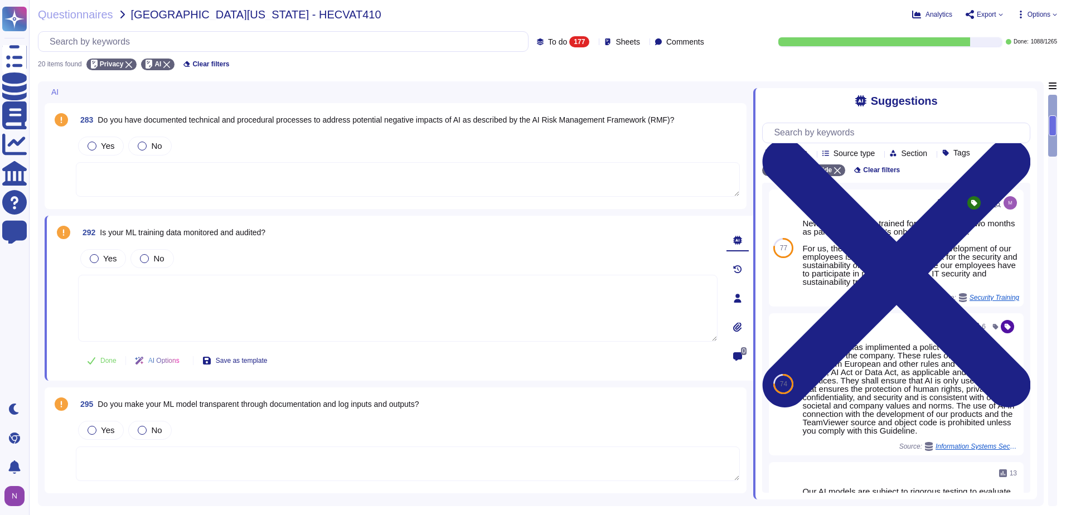
click at [336, 234] on div "292 Is your ML training data monitored and audited?" at bounding box center [398, 233] width 640 height 20
drag, startPoint x: 273, startPoint y: 232, endPoint x: 99, endPoint y: 233, distance: 173.4
click at [99, 233] on div "292 Is your ML training data monitored and audited?" at bounding box center [398, 233] width 640 height 20
copy span "Is your ML training data monitored and audited?"
click at [199, 43] on input "text" at bounding box center [286, 42] width 484 height 20
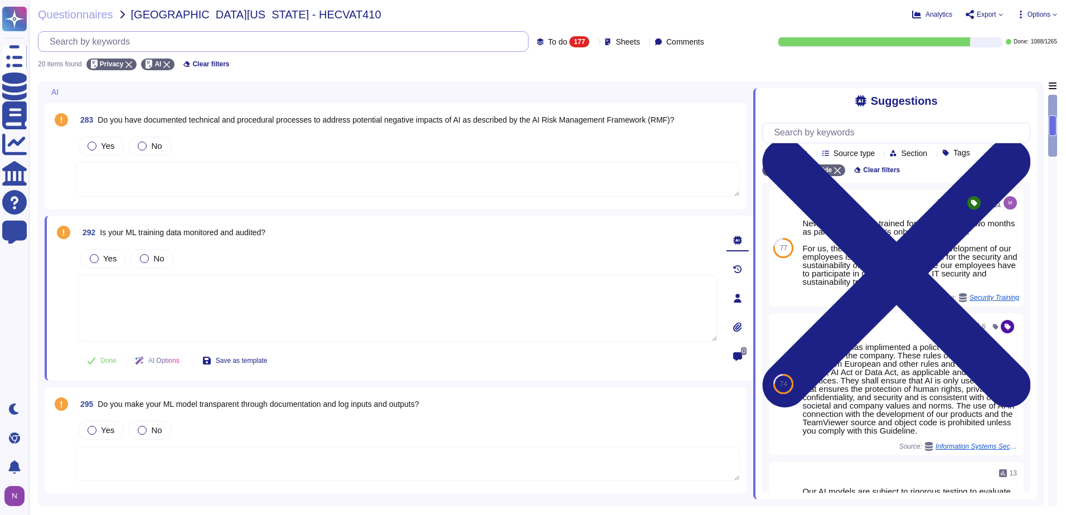
paste input "Is your ML training data monitored and audited?"
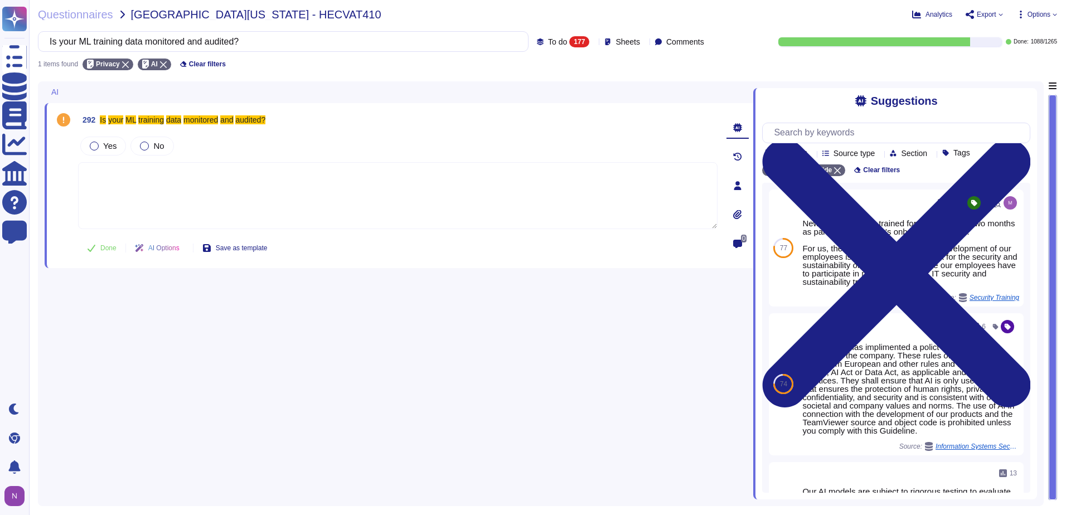
type input "Is your ML training data monitored and audited?"
click at [102, 185] on textarea at bounding box center [398, 195] width 640 height 67
type textarea "N/A"
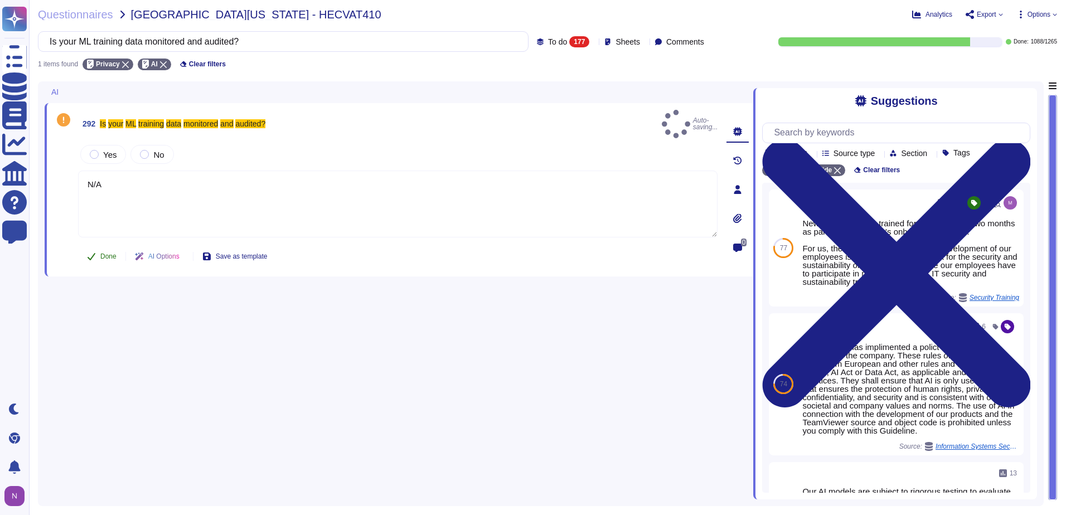
click at [108, 253] on span "Done" at bounding box center [108, 256] width 16 height 7
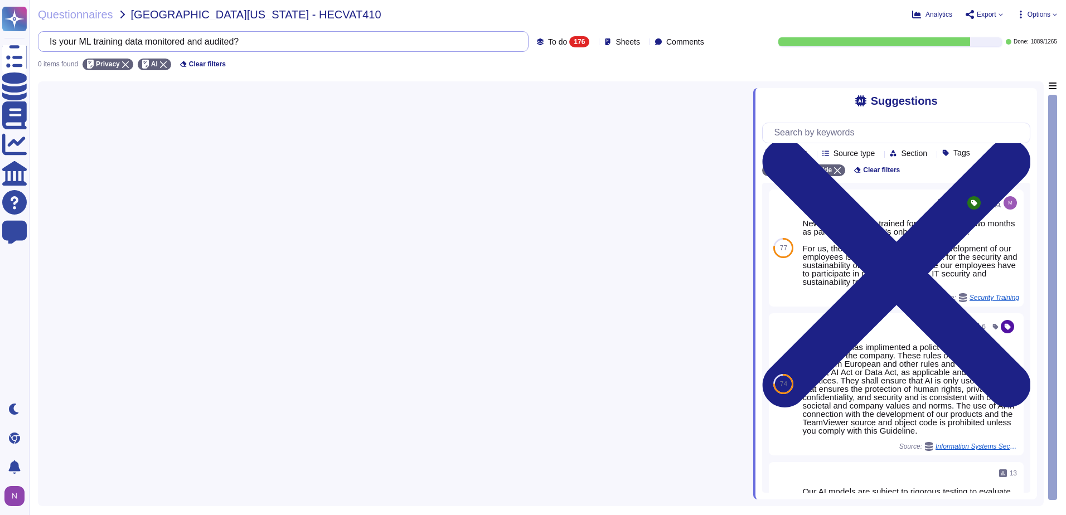
click at [436, 41] on input "Is your ML training data monitored and audited?" at bounding box center [280, 42] width 473 height 20
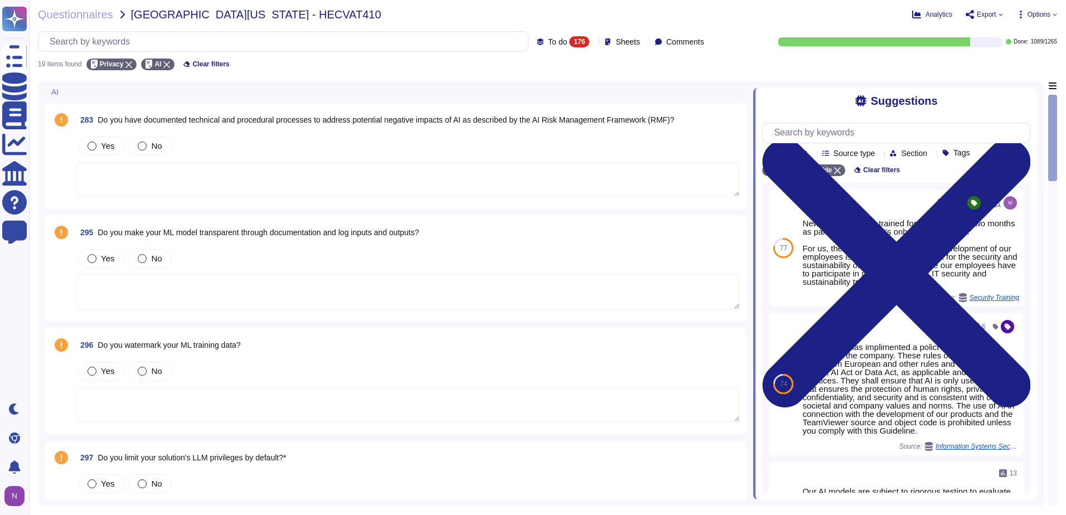
click at [144, 284] on textarea at bounding box center [408, 292] width 664 height 35
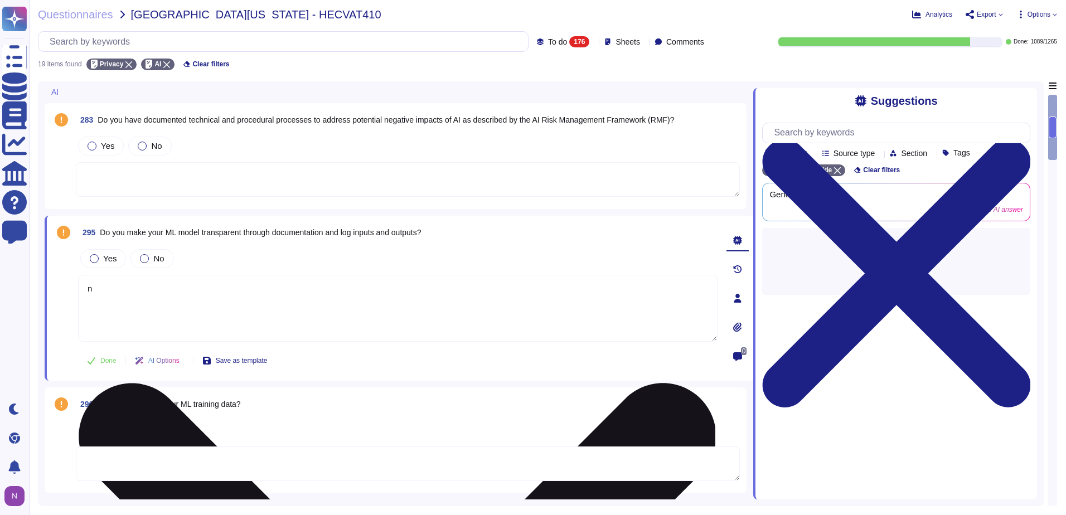
type textarea "n"
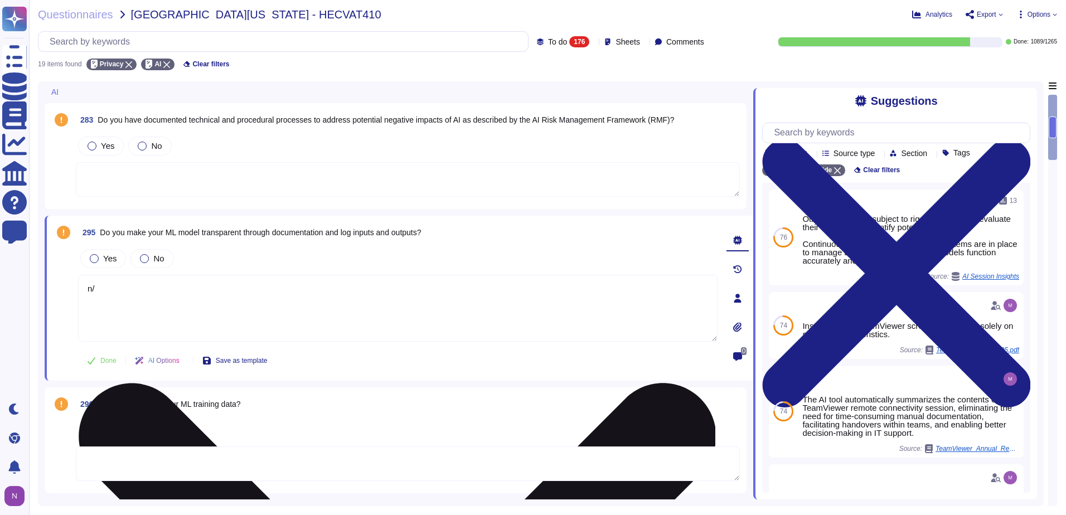
type textarea "n"
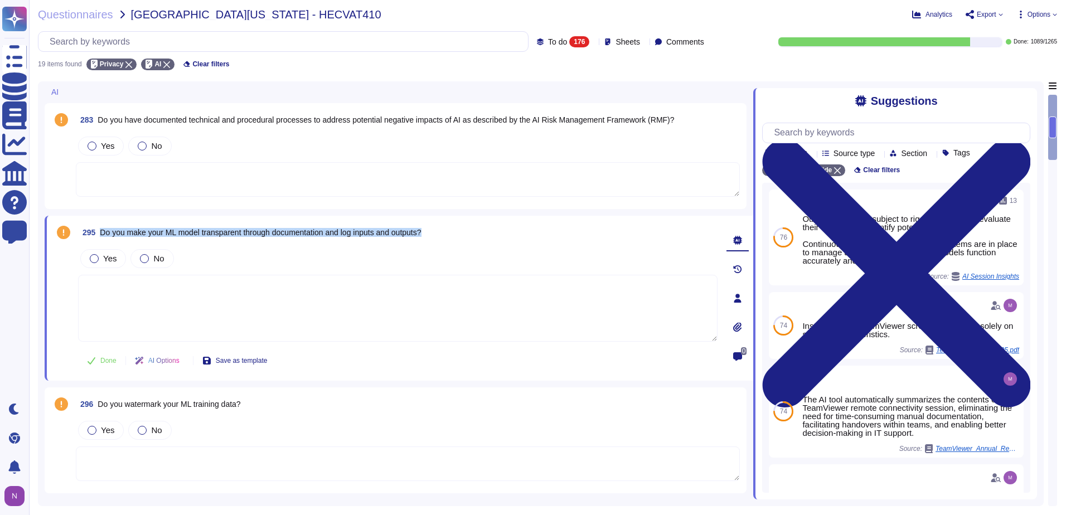
drag, startPoint x: 441, startPoint y: 231, endPoint x: 102, endPoint y: 234, distance: 339.1
click at [102, 234] on div "295 Do you make your ML model transparent through documentation and log inputs …" at bounding box center [398, 233] width 640 height 20
copy span "Do you make your ML model transparent through documentation and log inputs and …"
click at [154, 45] on input "text" at bounding box center [286, 42] width 484 height 20
paste input "Do you make your ML model transparent through documentation and log inputs and …"
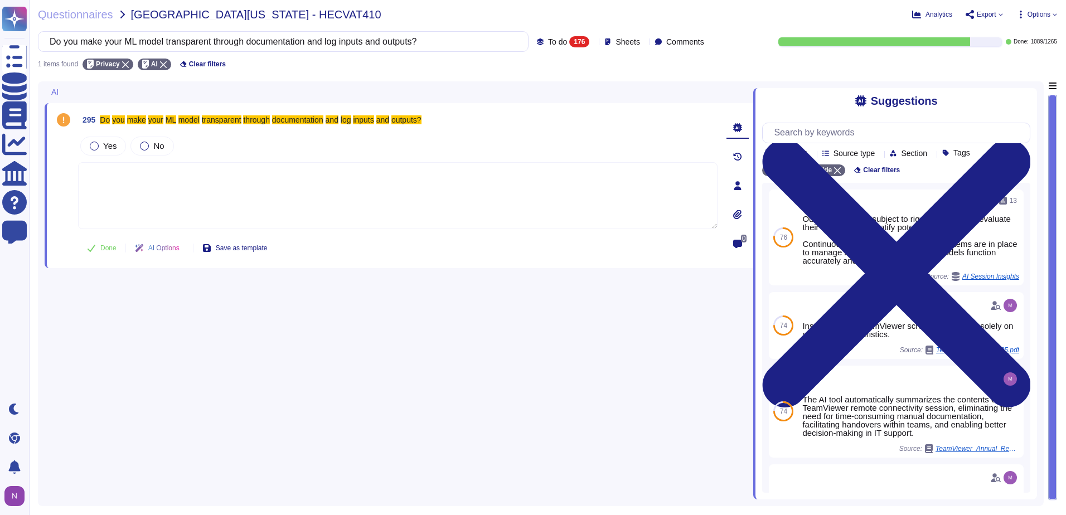
type input "Do you make your ML model transparent through documentation and log inputs and …"
click at [103, 175] on textarea at bounding box center [398, 195] width 640 height 67
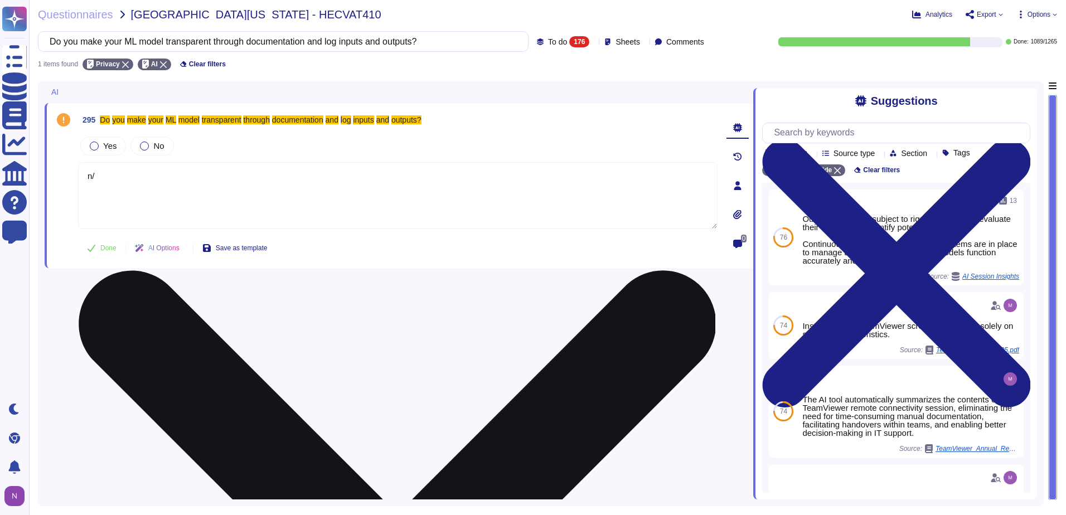
type textarea "n"
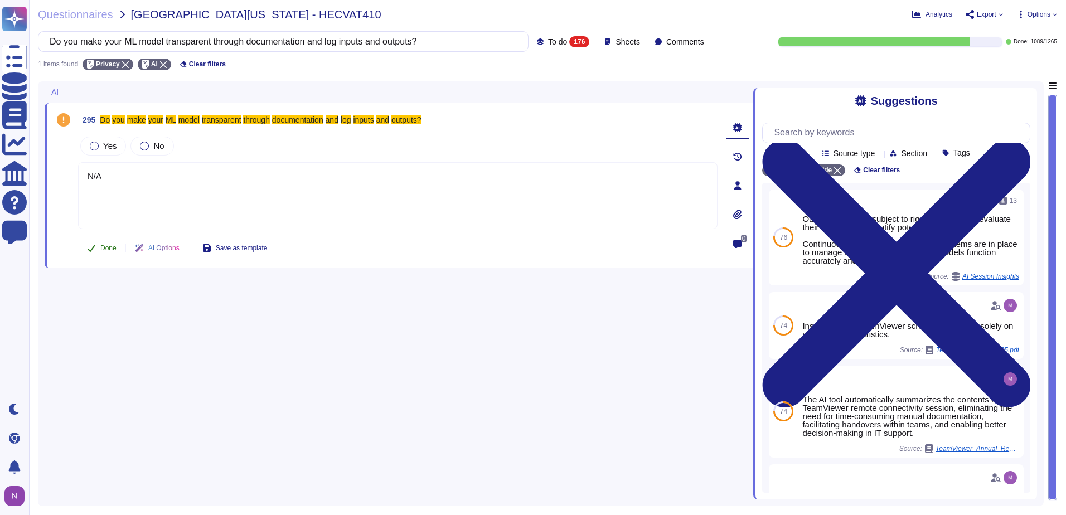
type textarea "N/A"
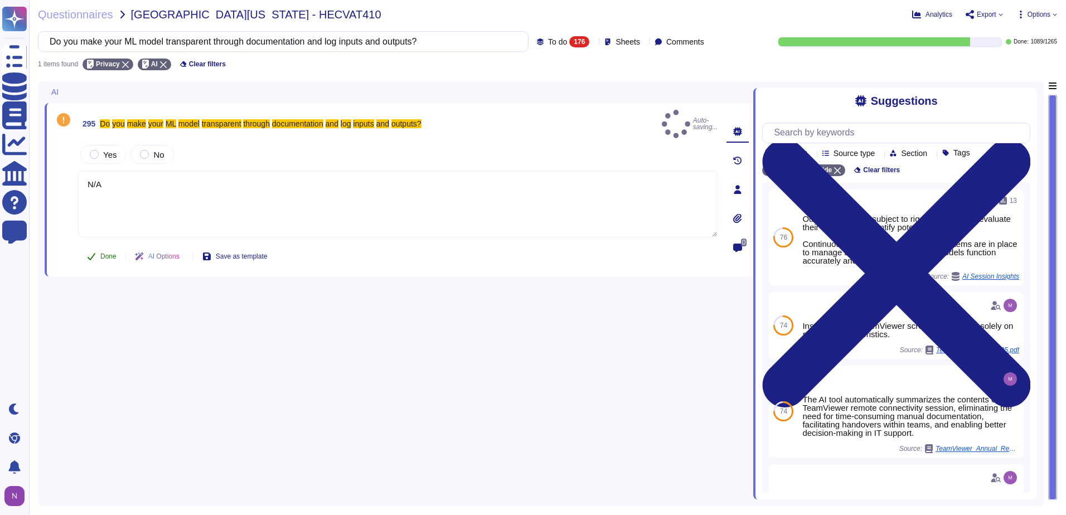
click at [105, 253] on span "Done" at bounding box center [108, 256] width 16 height 7
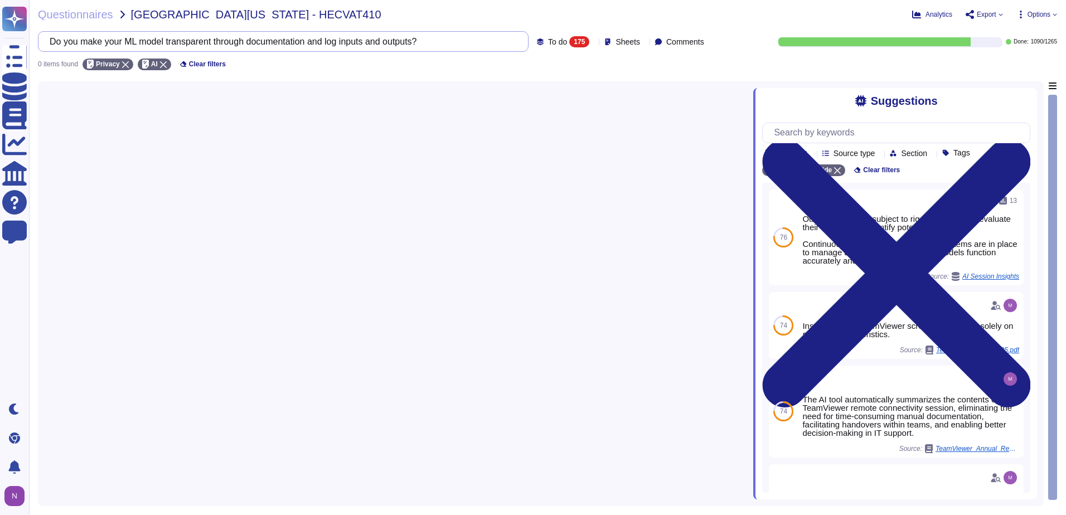
click at [460, 44] on input "Do you make your ML model transparent through documentation and log inputs and …" at bounding box center [280, 42] width 473 height 20
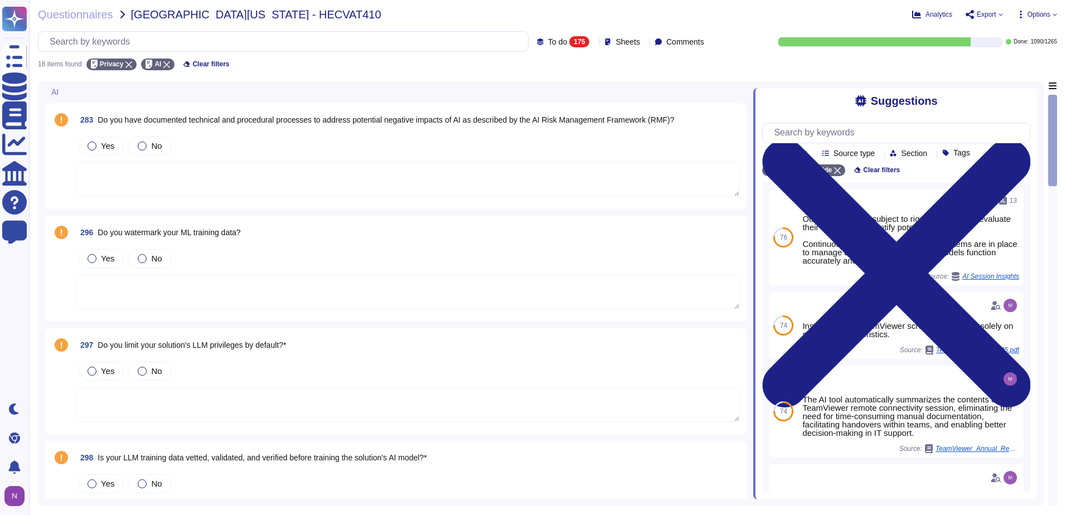
click at [184, 290] on textarea at bounding box center [408, 292] width 664 height 35
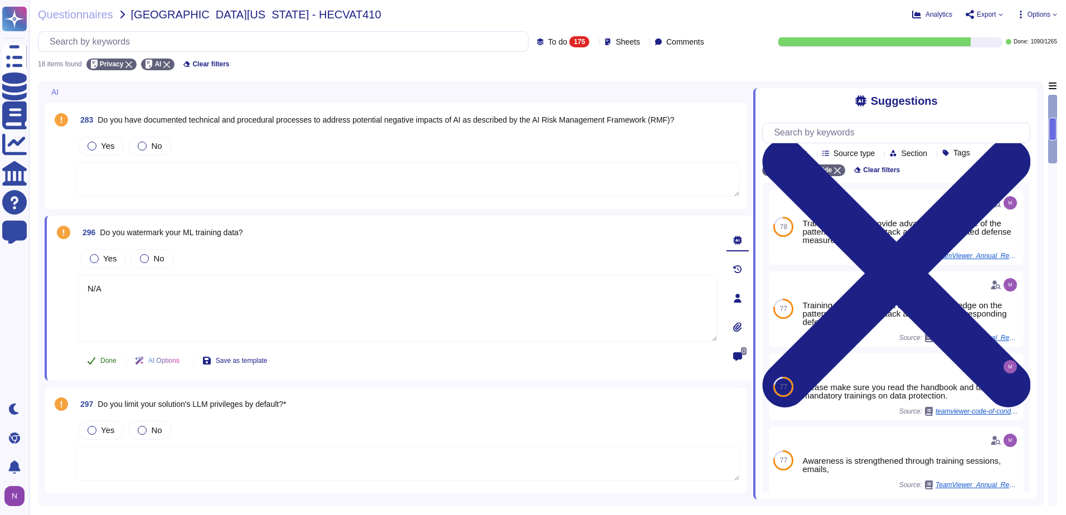
type textarea "N/A"
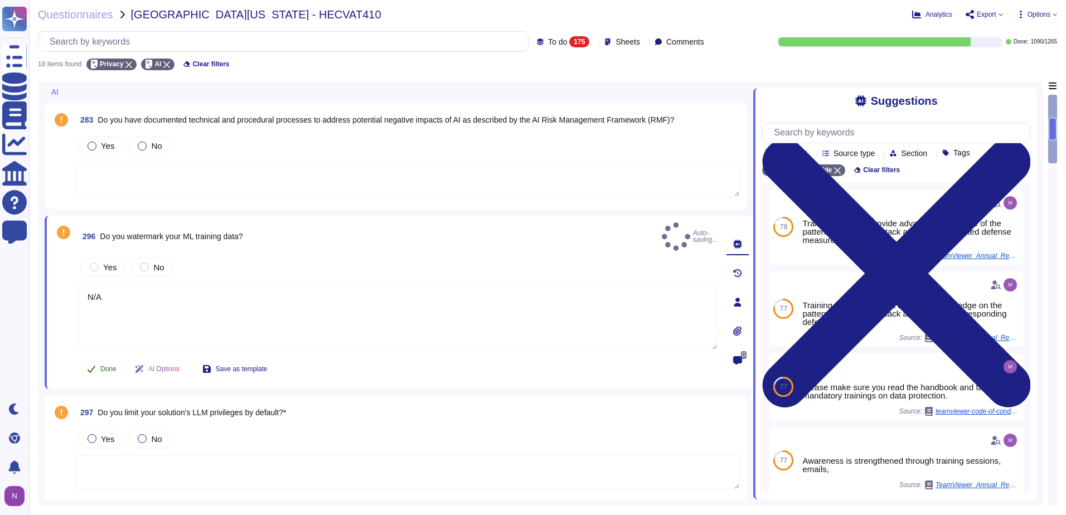
click at [103, 366] on span "Done" at bounding box center [108, 369] width 16 height 7
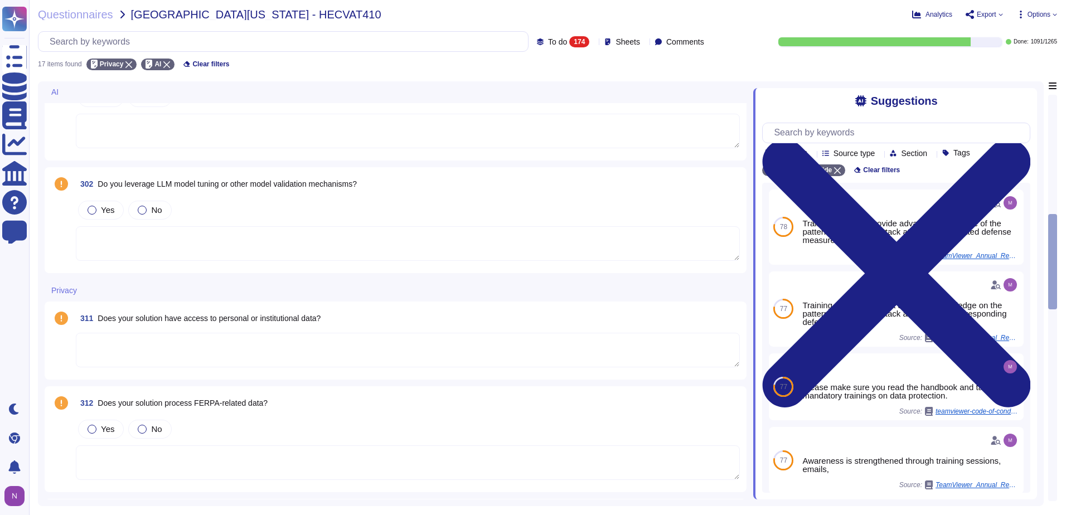
scroll to position [613, 0]
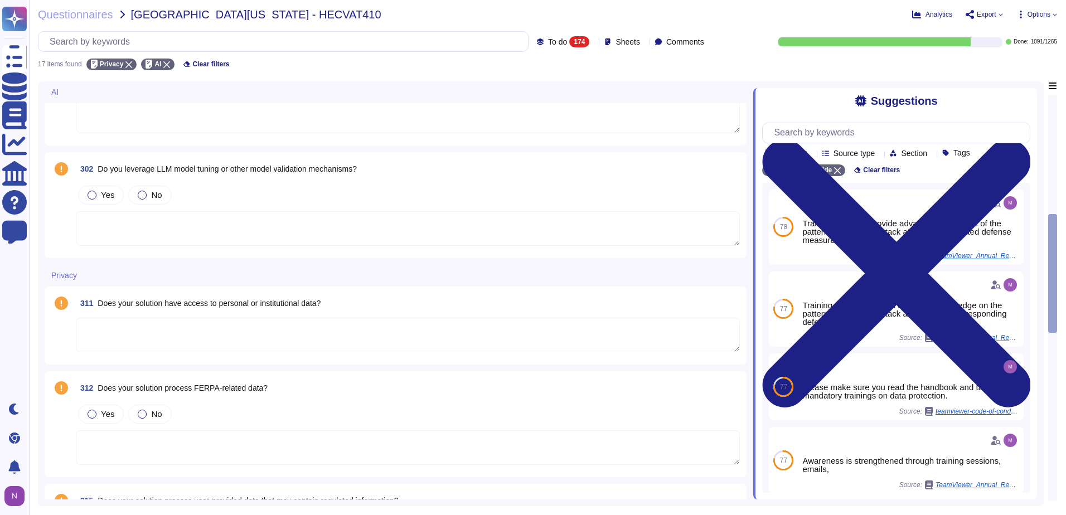
click at [269, 335] on textarea at bounding box center [408, 335] width 664 height 35
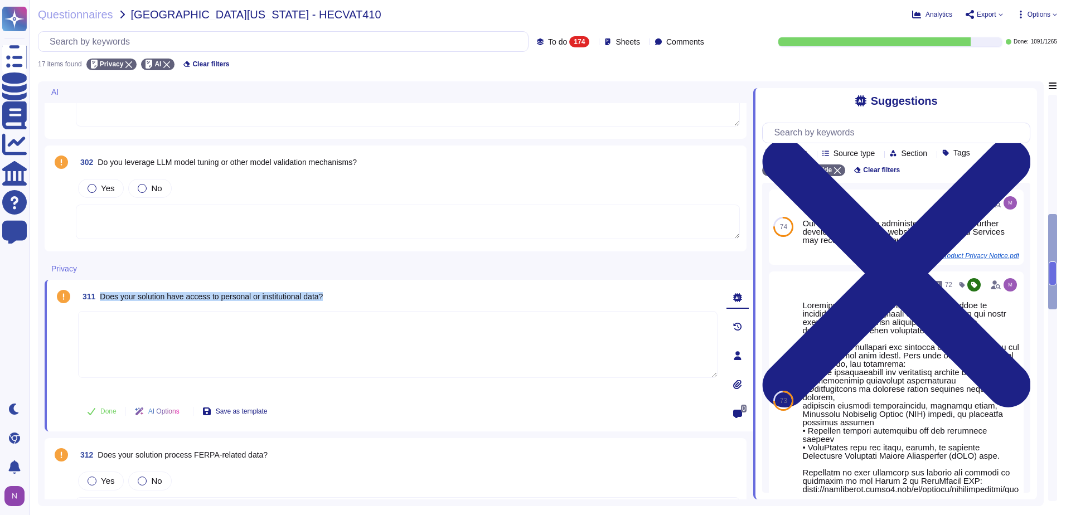
drag, startPoint x: 329, startPoint y: 298, endPoint x: 102, endPoint y: 303, distance: 227.0
click at [102, 303] on div "311 Does your solution have access to personal or institutional data?" at bounding box center [398, 297] width 640 height 20
copy span "Does your solution have access to personal or institutional data?"
click at [221, 38] on input "text" at bounding box center [286, 42] width 484 height 20
paste input "Does your solution have access to personal or institutional data?"
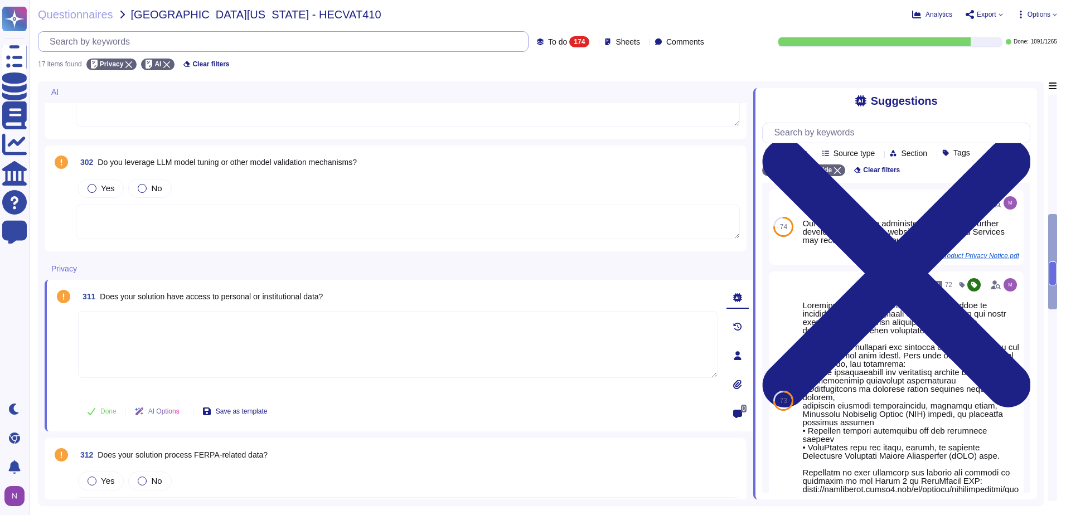
scroll to position [0, 0]
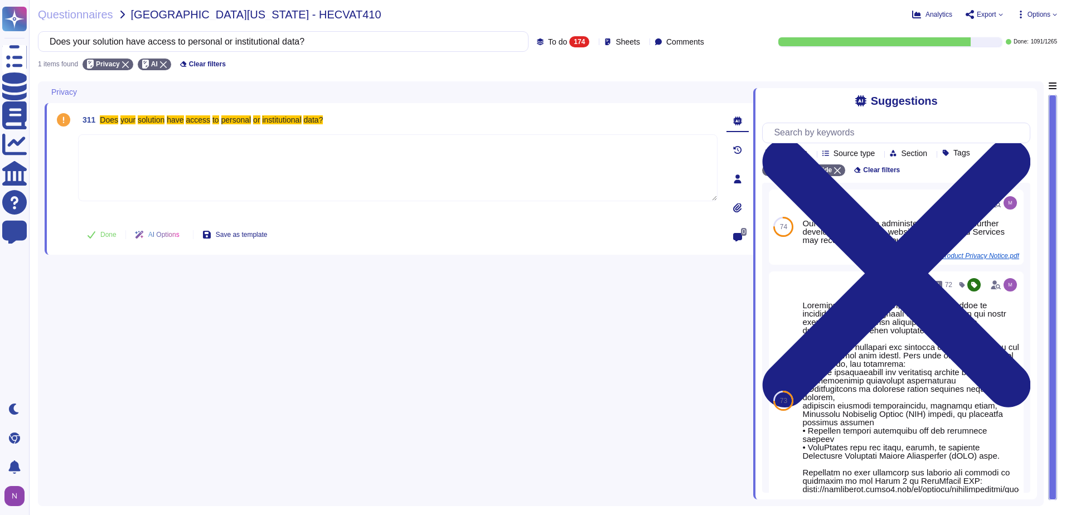
type input "Does your solution have access to personal or institutional data?"
click at [129, 169] on textarea at bounding box center [398, 167] width 640 height 67
type textarea "No"
click at [101, 235] on span "Done" at bounding box center [108, 234] width 16 height 7
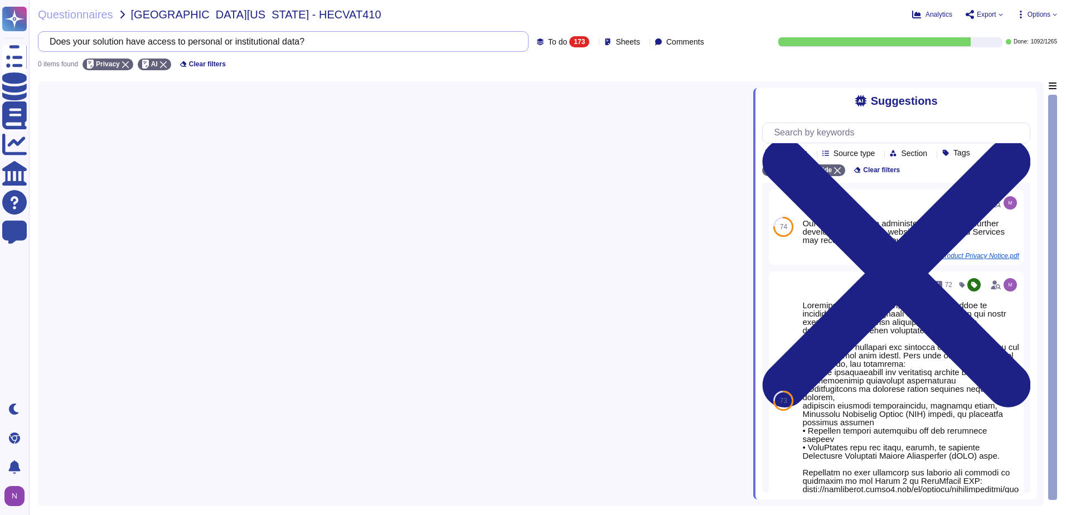
click at [340, 46] on input "Does your solution have access to personal or institutional data?" at bounding box center [280, 42] width 473 height 20
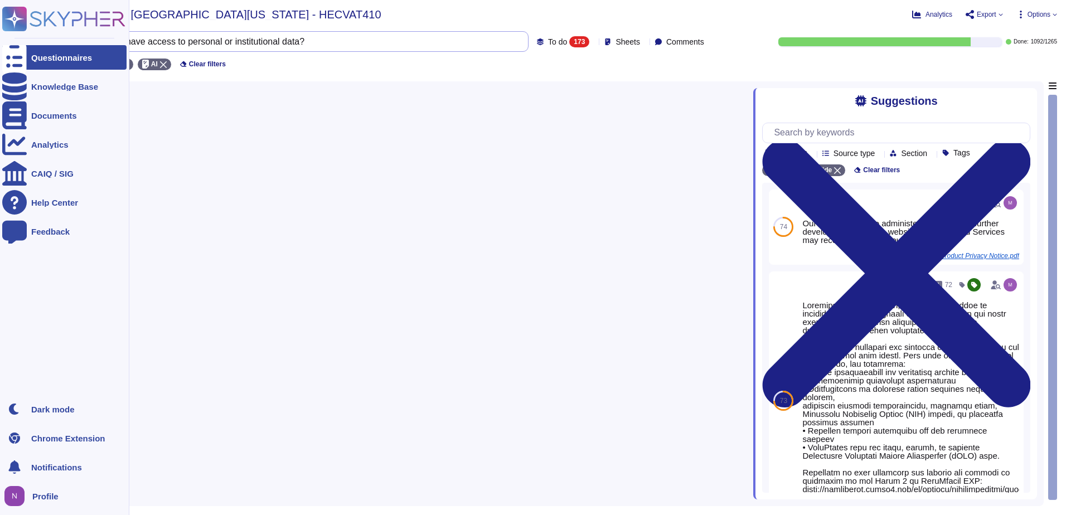
drag, startPoint x: 336, startPoint y: 41, endPoint x: 16, endPoint y: 47, distance: 320.2
click at [16, 47] on div "Questionnaires Knowledge Base Documents Analytics CAIQ / SIG Help Center Feedba…" at bounding box center [533, 257] width 1066 height 515
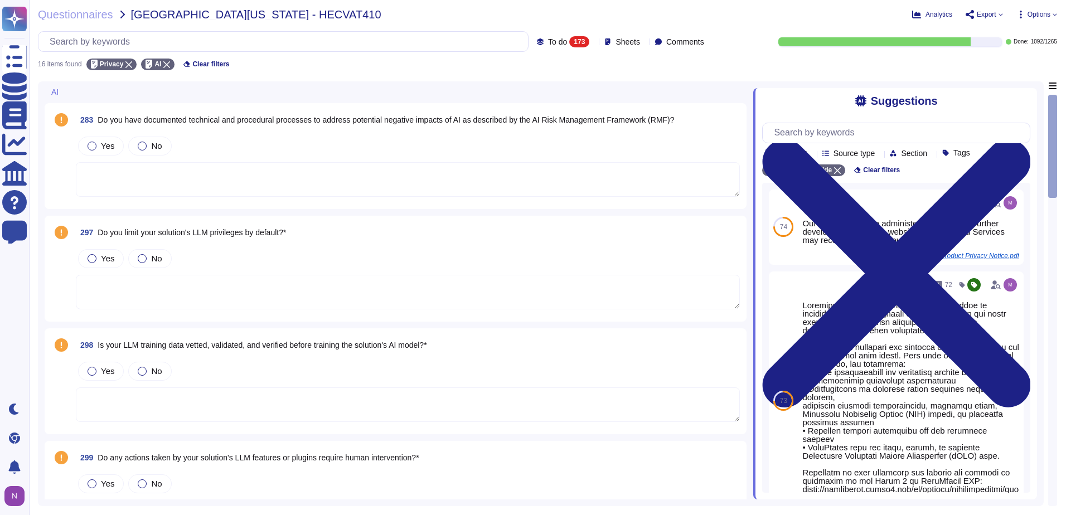
click at [592, 8] on div "Questionnaires [GEOGRAPHIC_DATA][US_STATE] - HECVAT410 Analytics Export Options…" at bounding box center [547, 257] width 1037 height 515
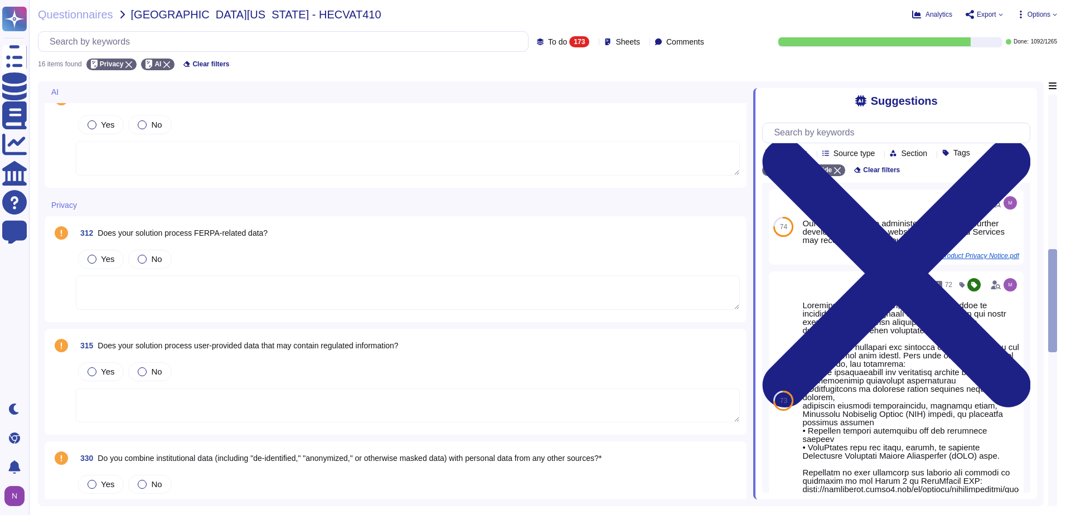
scroll to position [725, 0]
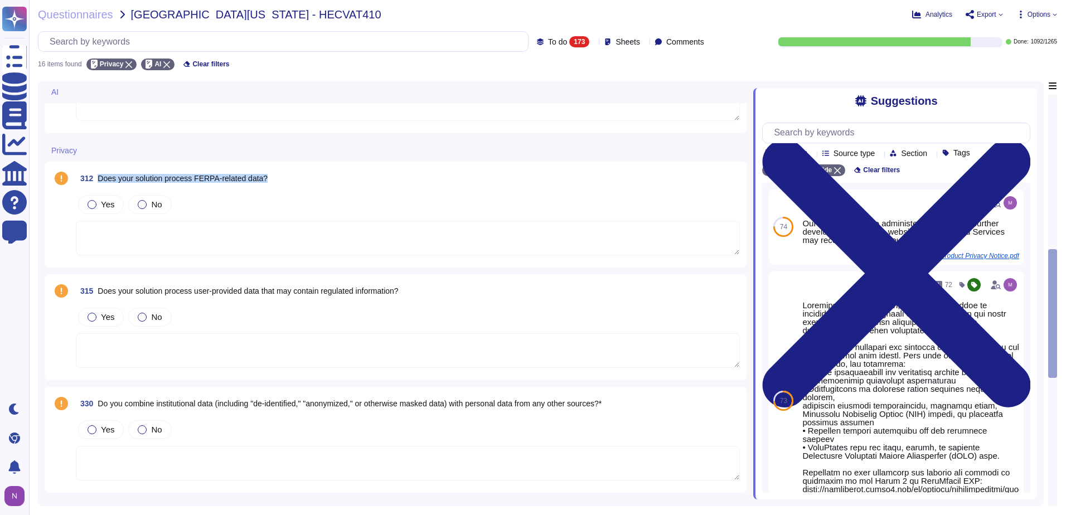
drag, startPoint x: 271, startPoint y: 176, endPoint x: 98, endPoint y: 181, distance: 172.9
click at [98, 181] on div "312 Does your solution process FERPA-related data?" at bounding box center [408, 178] width 664 height 20
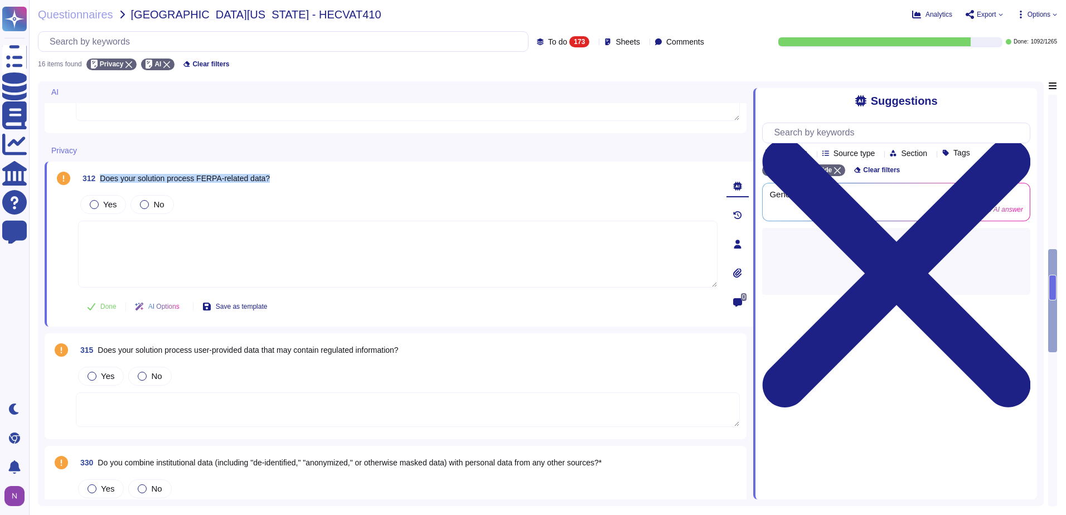
drag, startPoint x: 277, startPoint y: 178, endPoint x: 102, endPoint y: 178, distance: 174.5
click at [102, 178] on div "312 Does your solution process FERPA-related data?" at bounding box center [398, 178] width 640 height 20
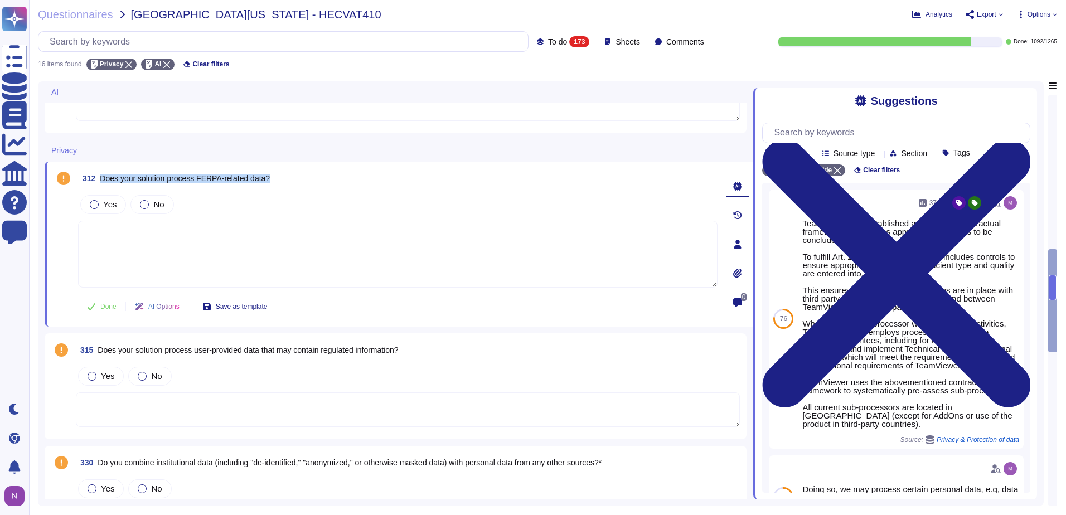
copy span "Does your solution process FERPA-related data?"
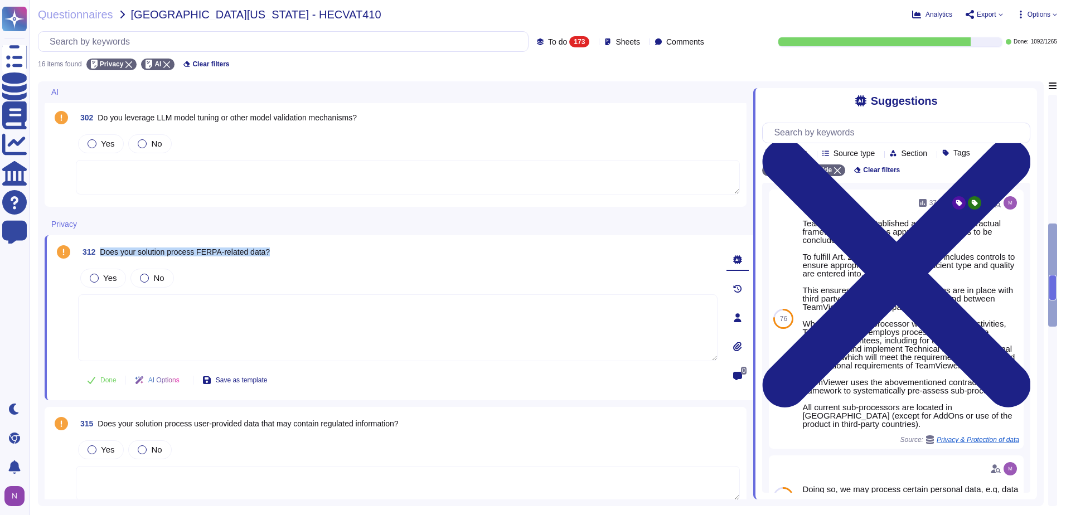
scroll to position [669, 0]
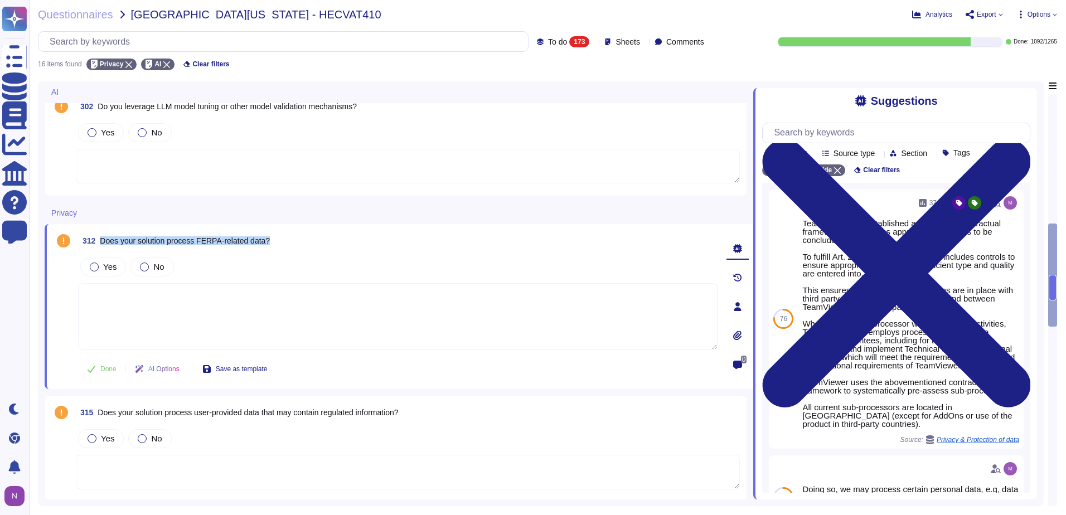
click at [274, 241] on div "312 Does your solution process FERPA-related data?" at bounding box center [398, 241] width 640 height 20
drag, startPoint x: 281, startPoint y: 238, endPoint x: 98, endPoint y: 240, distance: 182.9
click at [98, 240] on div "312 Does your solution process FERPA-related data?" at bounding box center [398, 241] width 640 height 20
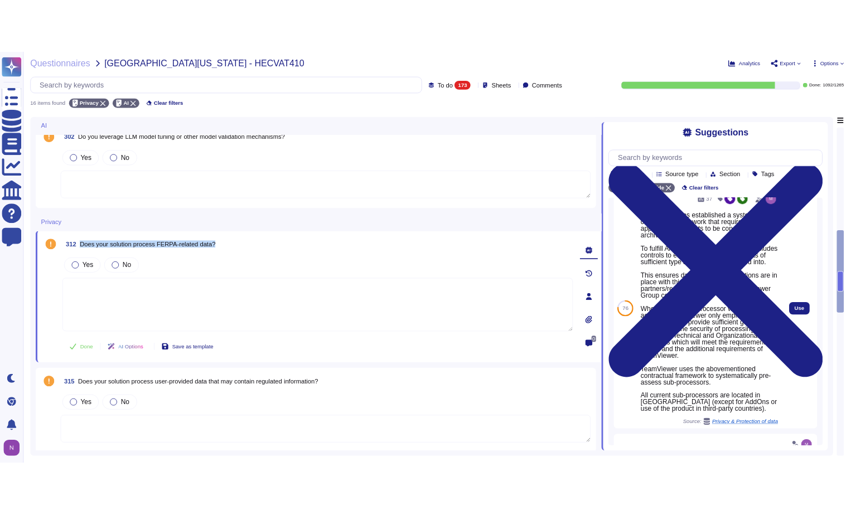
scroll to position [0, 0]
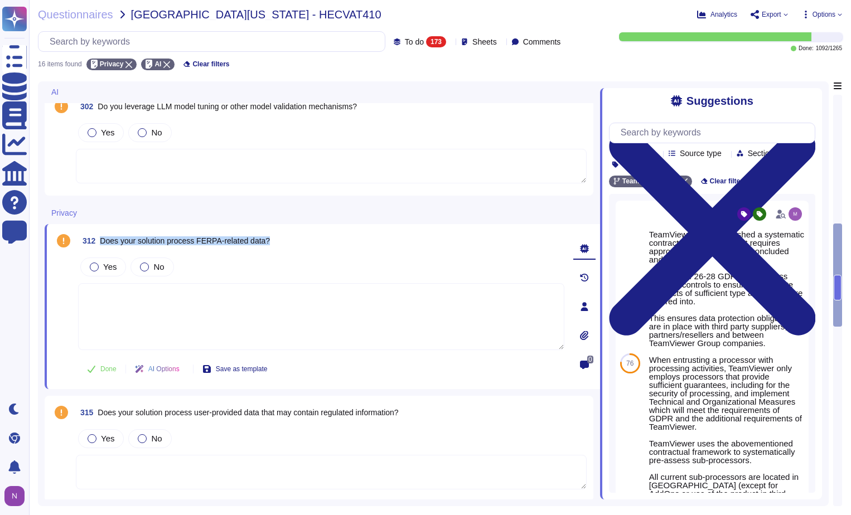
copy span "Does your solution process FERPA-related data?"
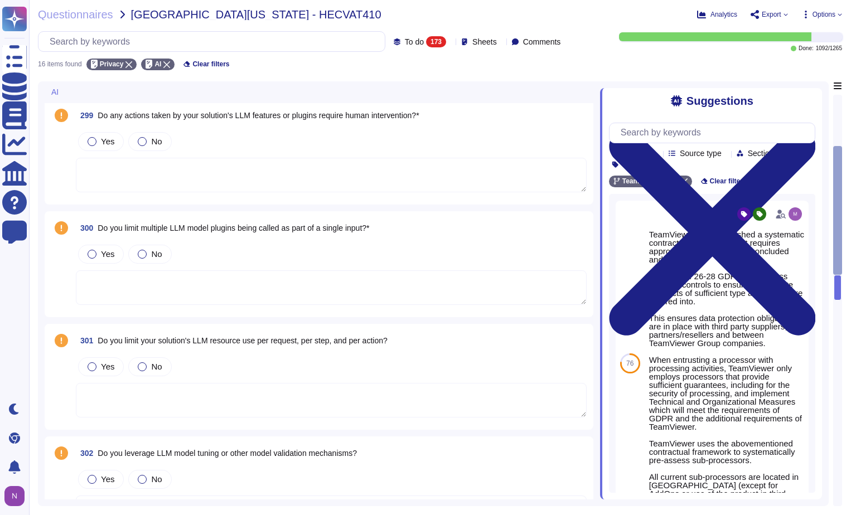
scroll to position [335, 0]
click at [269, 43] on input "text" at bounding box center [214, 42] width 341 height 20
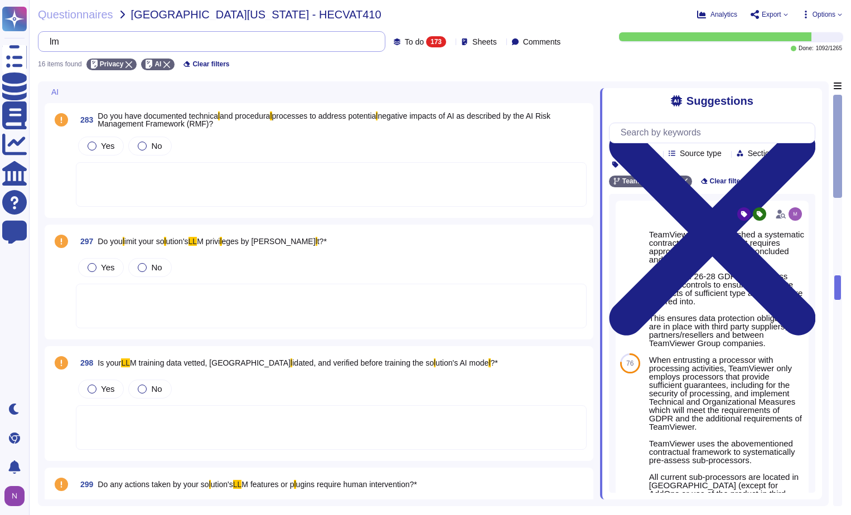
type input "l"
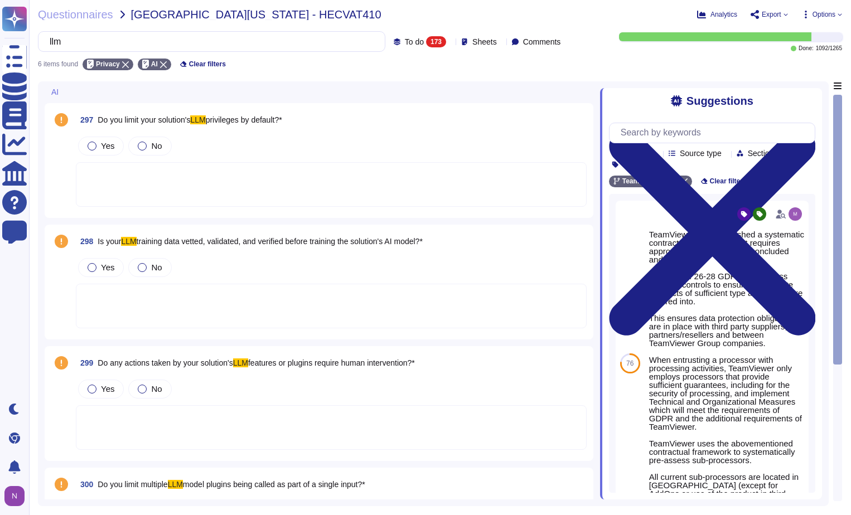
drag, startPoint x: 316, startPoint y: 118, endPoint x: 99, endPoint y: 116, distance: 216.9
click at [99, 116] on div "297 Do you limit your solution's LLM privileges by default?*" at bounding box center [331, 120] width 511 height 20
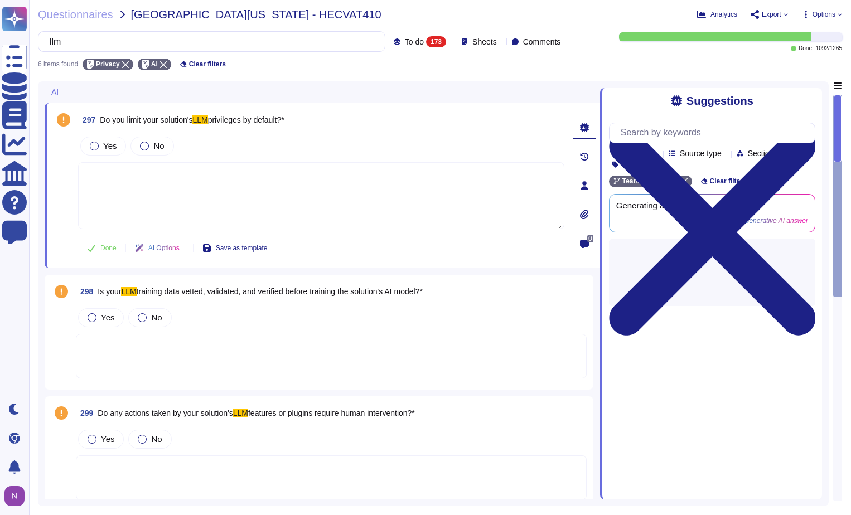
drag, startPoint x: 302, startPoint y: 122, endPoint x: 100, endPoint y: 123, distance: 201.9
click at [100, 123] on div "297 Do you limit your solution's LLM privileges by default?*" at bounding box center [321, 120] width 486 height 20
copy span "Do you limit your solution's LLM privileges by default?*"
click at [443, 294] on div "298 Is your LLM training data vetted, validated, and verified before training t…" at bounding box center [331, 292] width 511 height 20
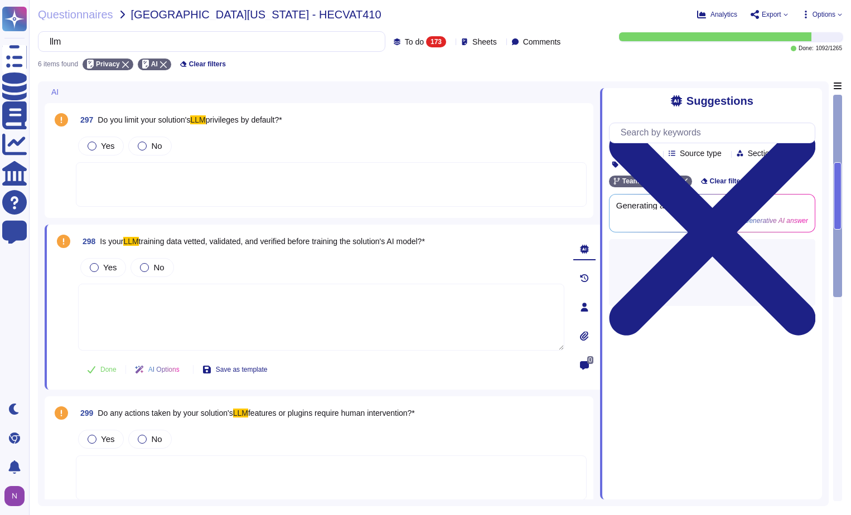
drag, startPoint x: 451, startPoint y: 240, endPoint x: 99, endPoint y: 238, distance: 351.9
click at [99, 238] on div "298 Is your LLM training data vetted, validated, and verified before training t…" at bounding box center [321, 241] width 486 height 20
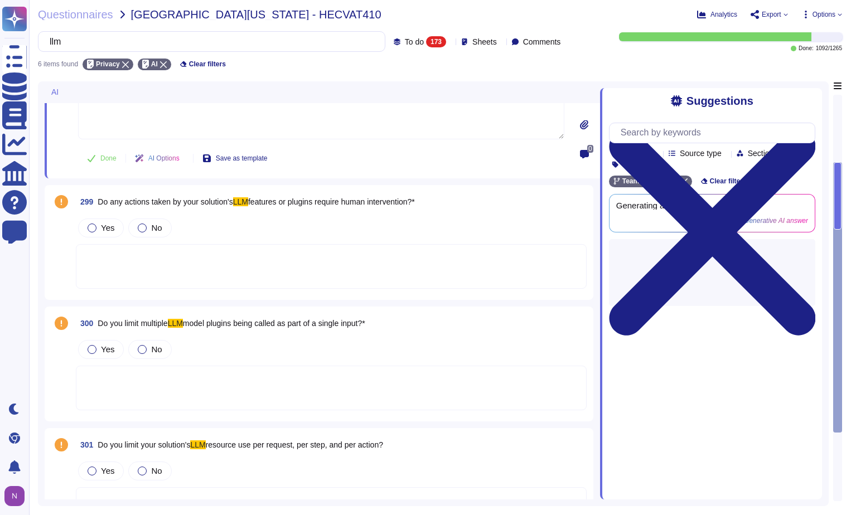
scroll to position [223, 0]
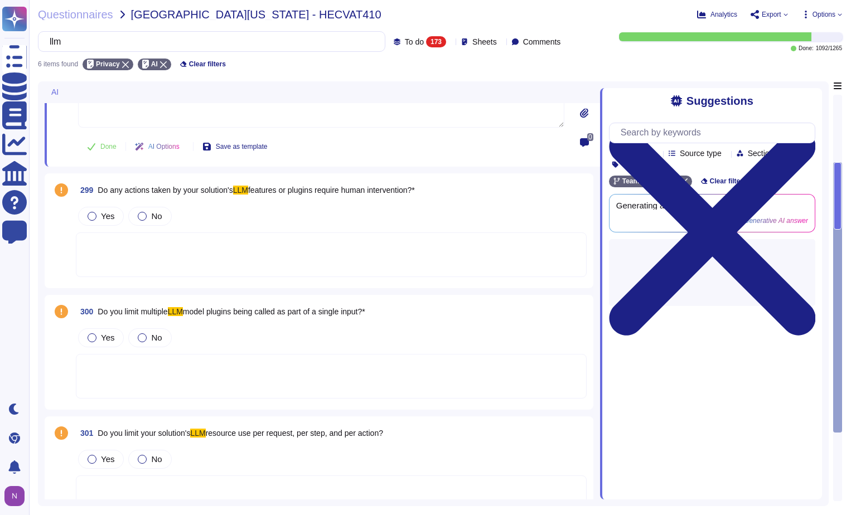
click at [455, 203] on div "299 Do any actions taken by your solution's LLM features or plugins require hum…" at bounding box center [318, 230] width 535 height 101
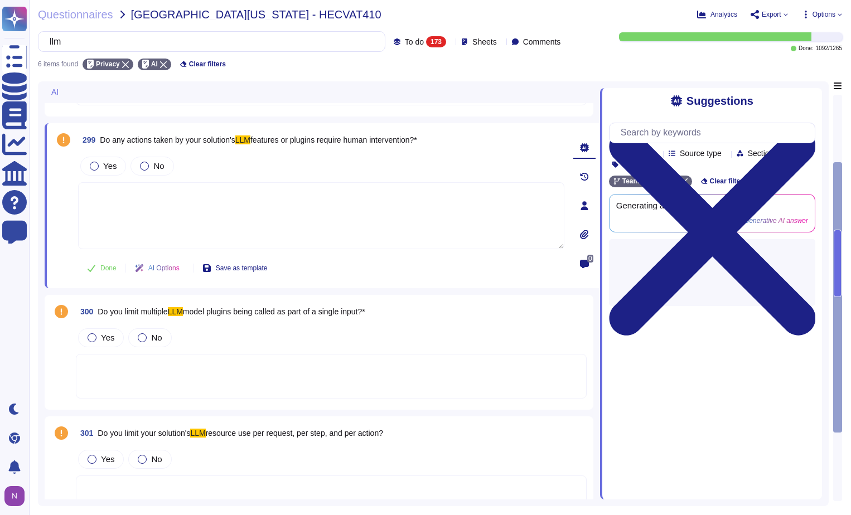
drag, startPoint x: 436, startPoint y: 141, endPoint x: 103, endPoint y: 142, distance: 332.9
click at [103, 142] on div "299 Do any actions taken by your solution's LLM features or plugins require hum…" at bounding box center [321, 140] width 486 height 20
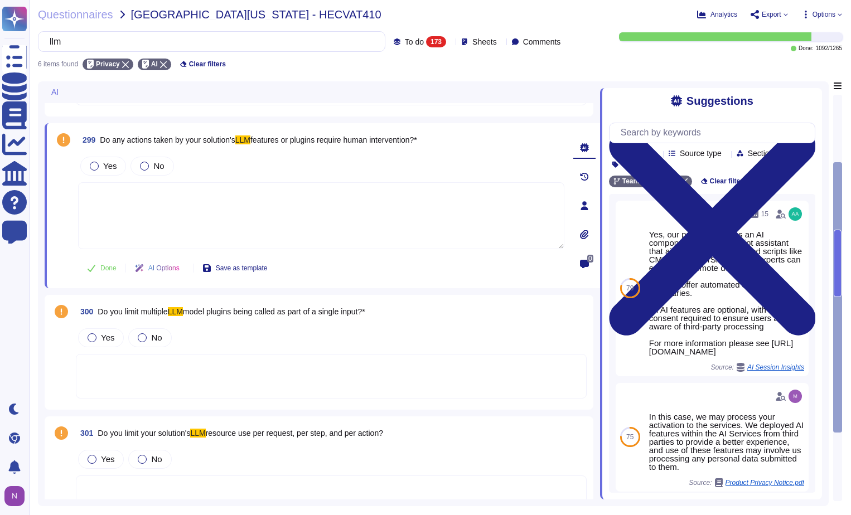
click at [386, 319] on div "300 Do you limit multiple LLM model plugins being called as part of a single in…" at bounding box center [331, 312] width 511 height 20
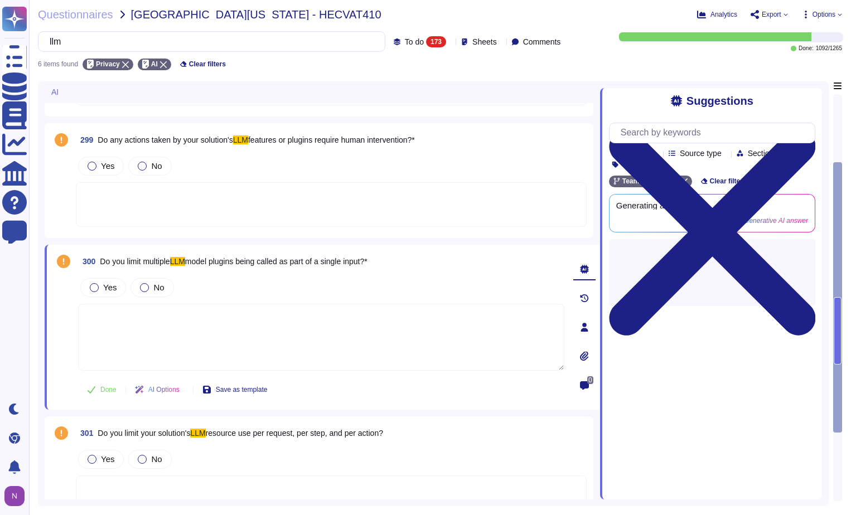
drag, startPoint x: 388, startPoint y: 262, endPoint x: 101, endPoint y: 261, distance: 287.2
click at [101, 261] on div "300 Do you limit multiple LLM model plugins being called as part of a single in…" at bounding box center [321, 262] width 486 height 20
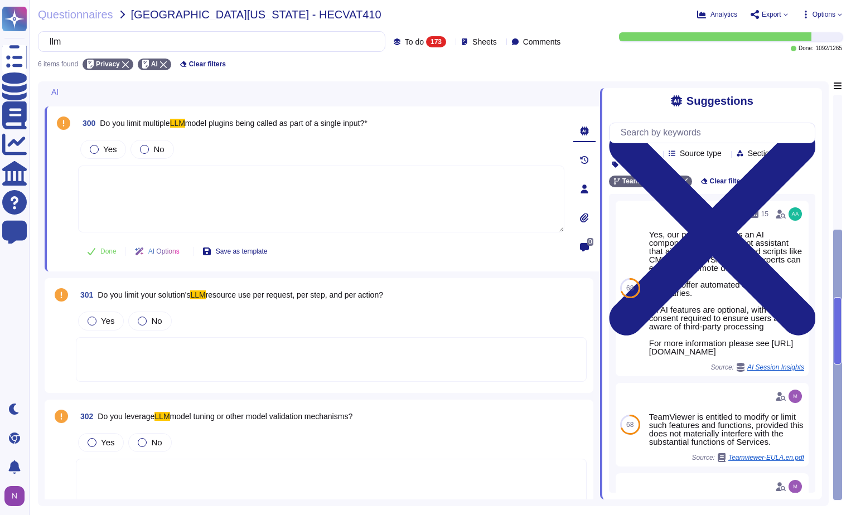
scroll to position [369, 0]
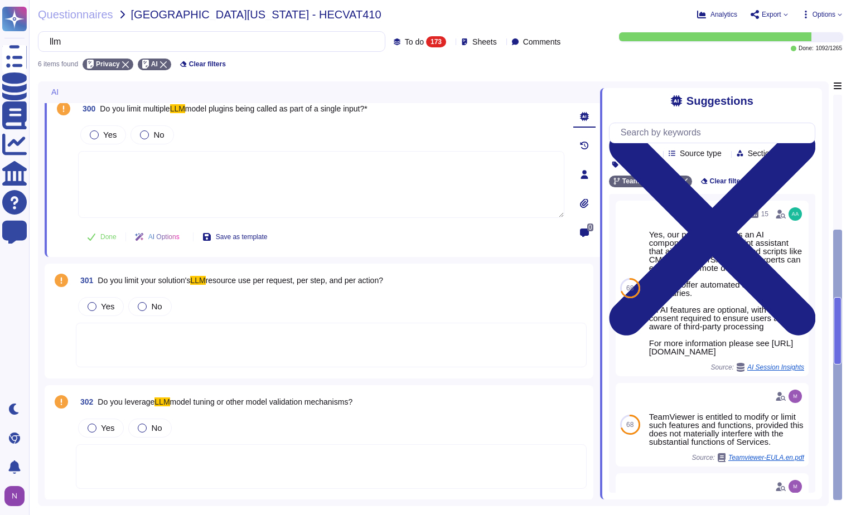
click at [403, 278] on div "301 Do you limit your solution's LLM resource use per request, per step, and pe…" at bounding box center [331, 280] width 511 height 20
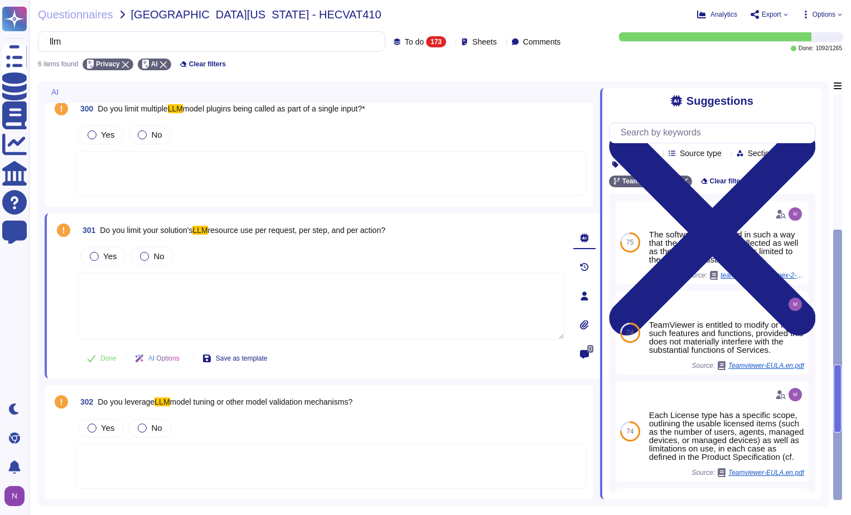
drag, startPoint x: 397, startPoint y: 229, endPoint x: 101, endPoint y: 227, distance: 295.6
click at [101, 227] on div "301 Do you limit your solution's LLM resource use per request, per step, and pe…" at bounding box center [321, 230] width 486 height 20
click at [279, 426] on div "Yes No" at bounding box center [331, 428] width 511 height 23
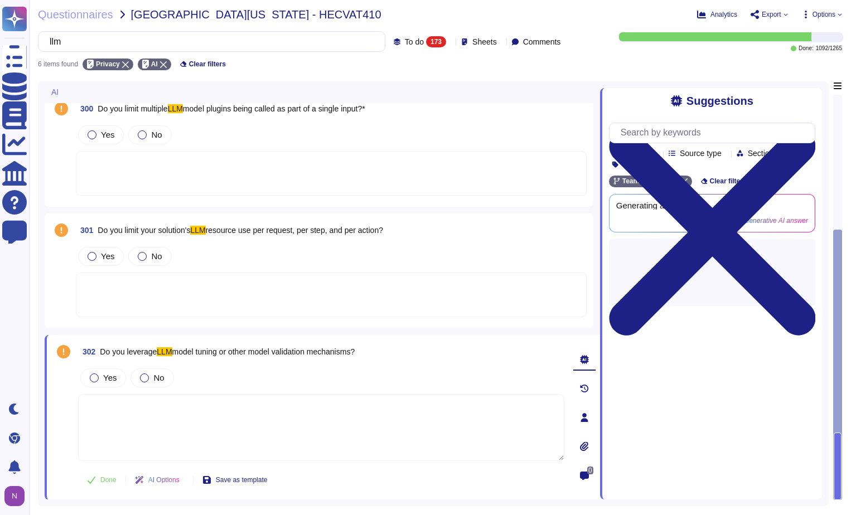
drag, startPoint x: 371, startPoint y: 350, endPoint x: 100, endPoint y: 351, distance: 271.0
click at [100, 351] on div "302 Do you leverage LLM model tuning or other model validation mechanisms?" at bounding box center [321, 352] width 486 height 20
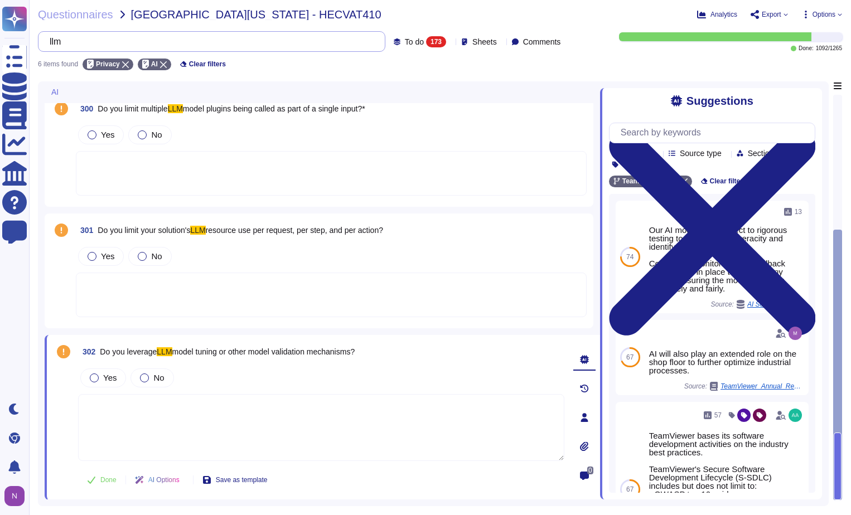
drag, startPoint x: 176, startPoint y: 35, endPoint x: 170, endPoint y: 36, distance: 6.2
click at [172, 35] on input "llm" at bounding box center [209, 42] width 330 height 20
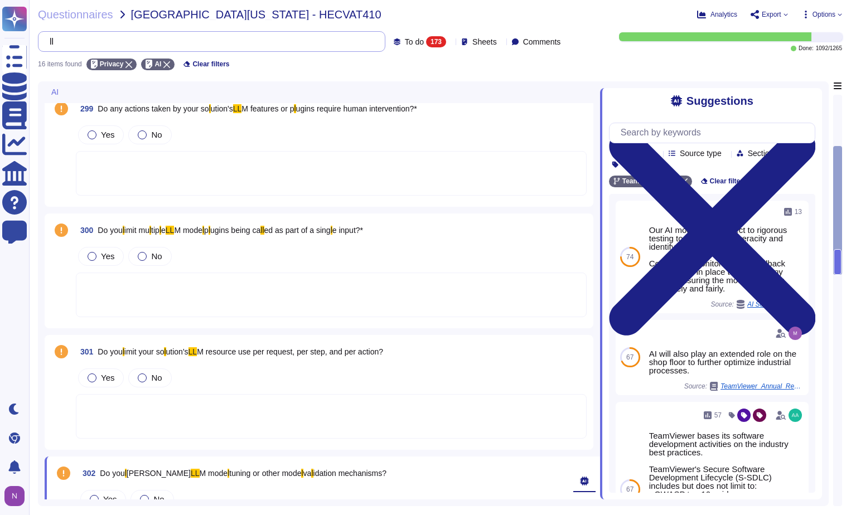
type input "l"
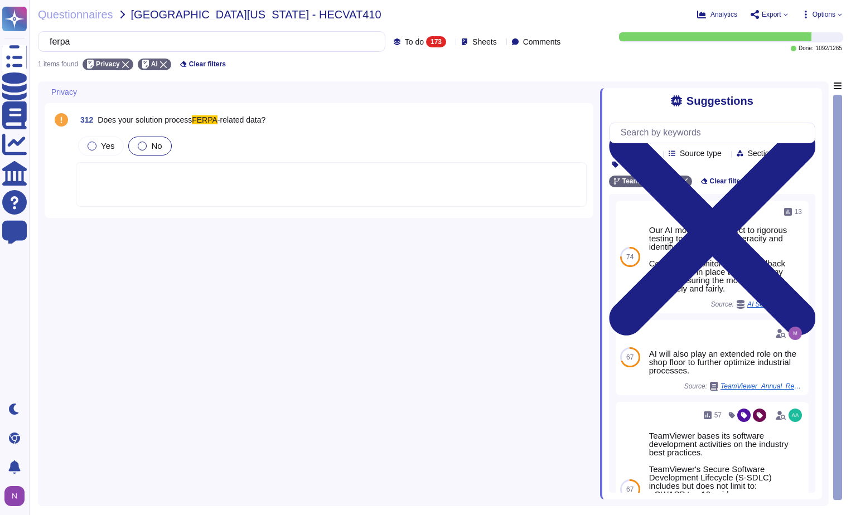
click at [138, 145] on div at bounding box center [142, 146] width 9 height 9
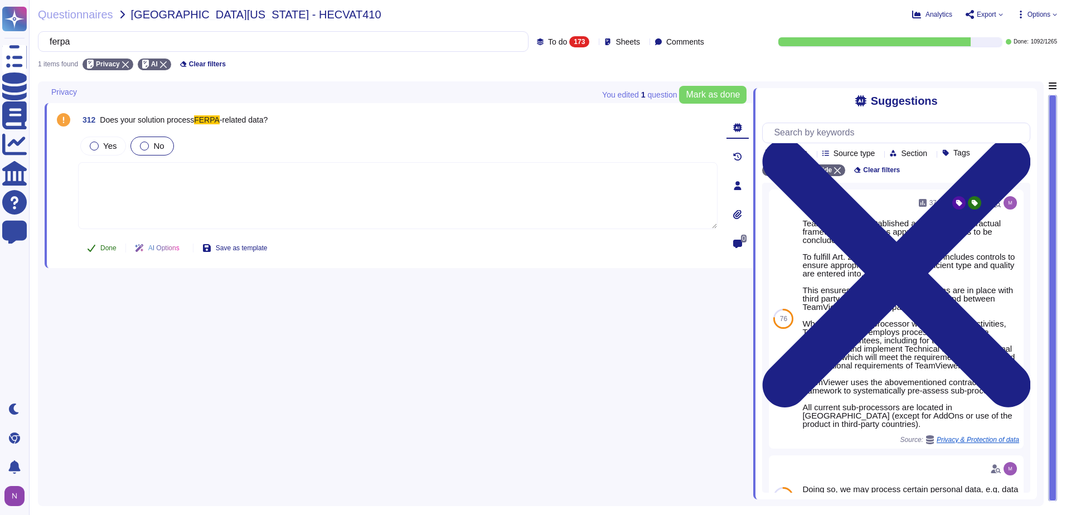
click at [105, 247] on span "Done" at bounding box center [108, 248] width 16 height 7
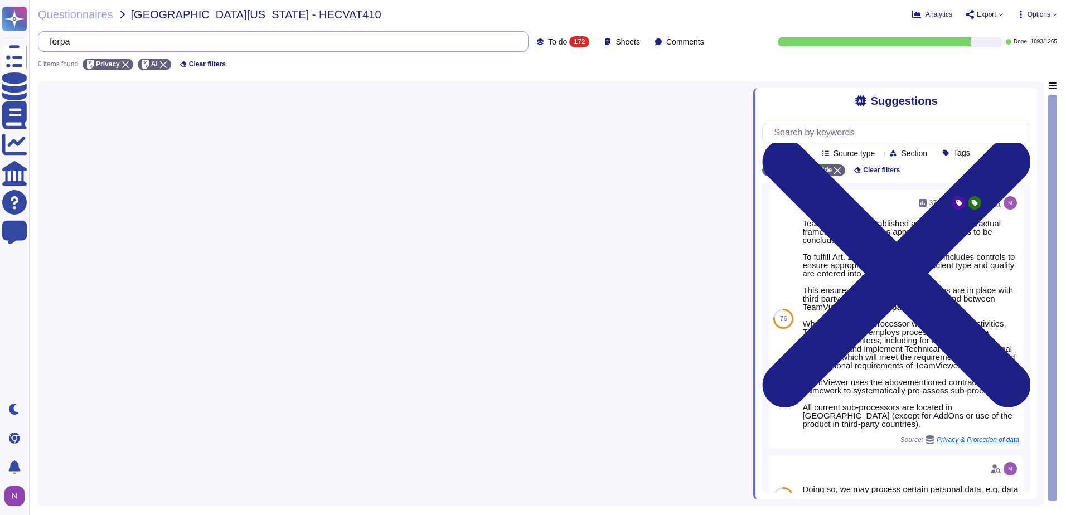
click at [129, 46] on input "ferpa" at bounding box center [280, 42] width 473 height 20
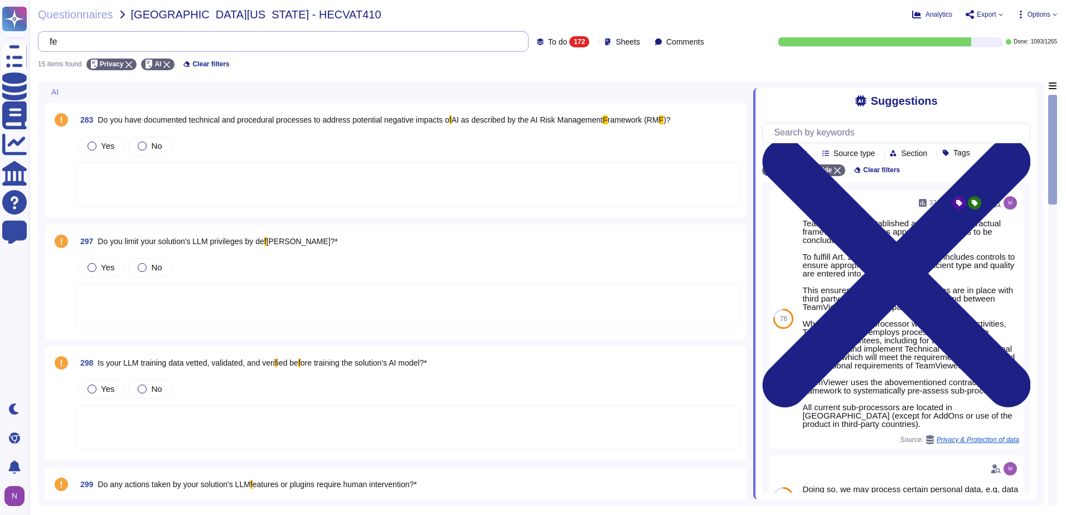
type input "f"
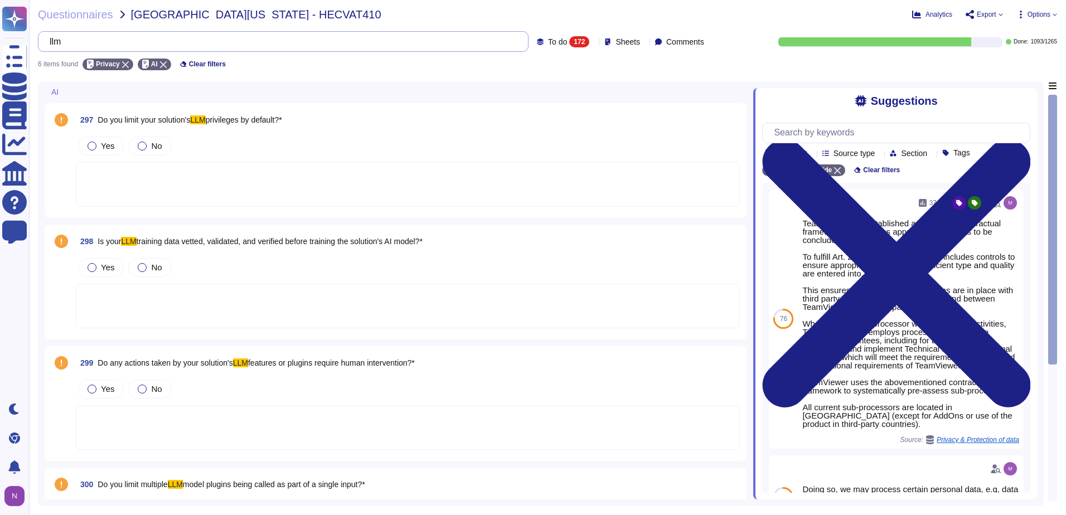
type input "llm"
click at [250, 173] on div at bounding box center [408, 184] width 664 height 45
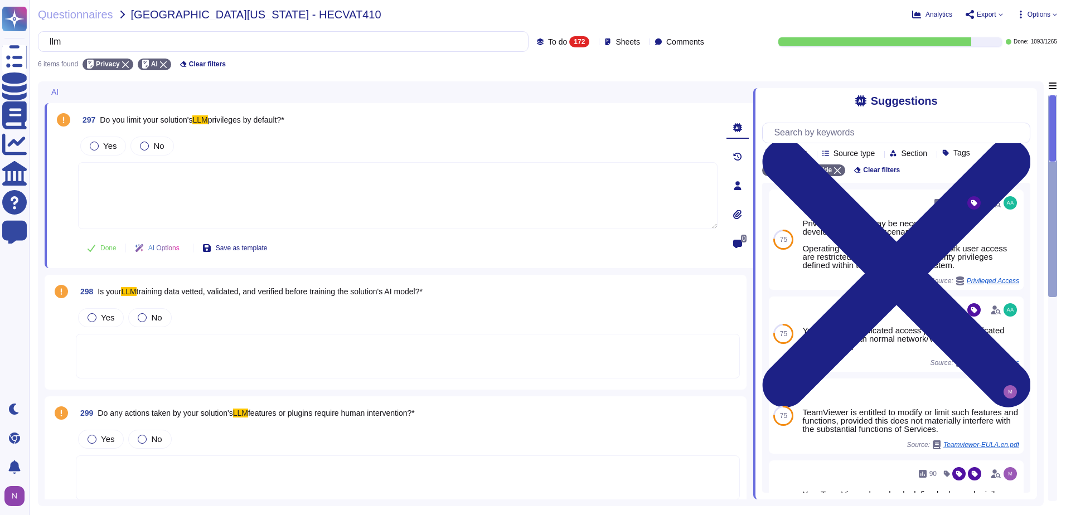
click at [231, 175] on textarea at bounding box center [398, 195] width 640 height 67
type textarea "N/A"
click at [101, 249] on span "Done" at bounding box center [108, 248] width 16 height 7
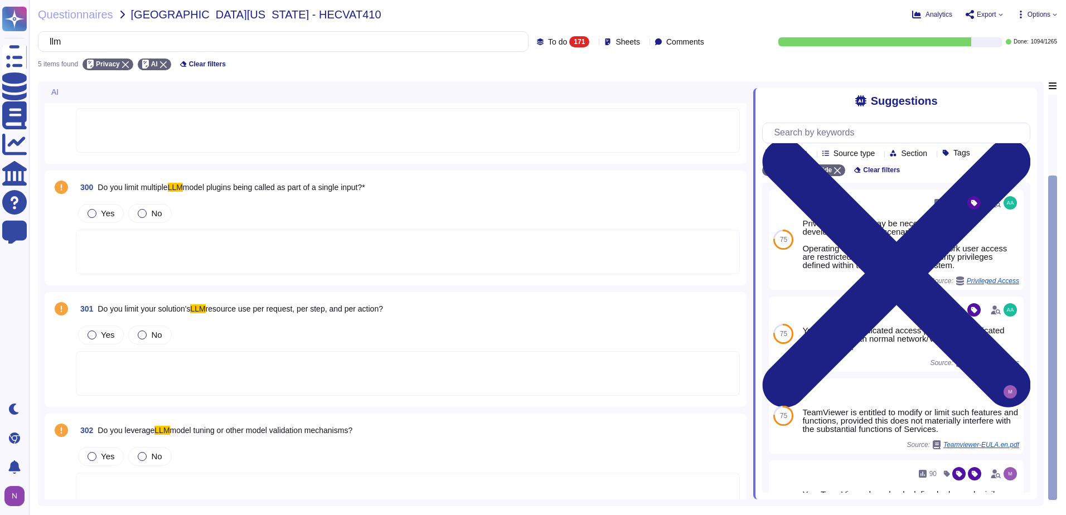
scroll to position [204, 0]
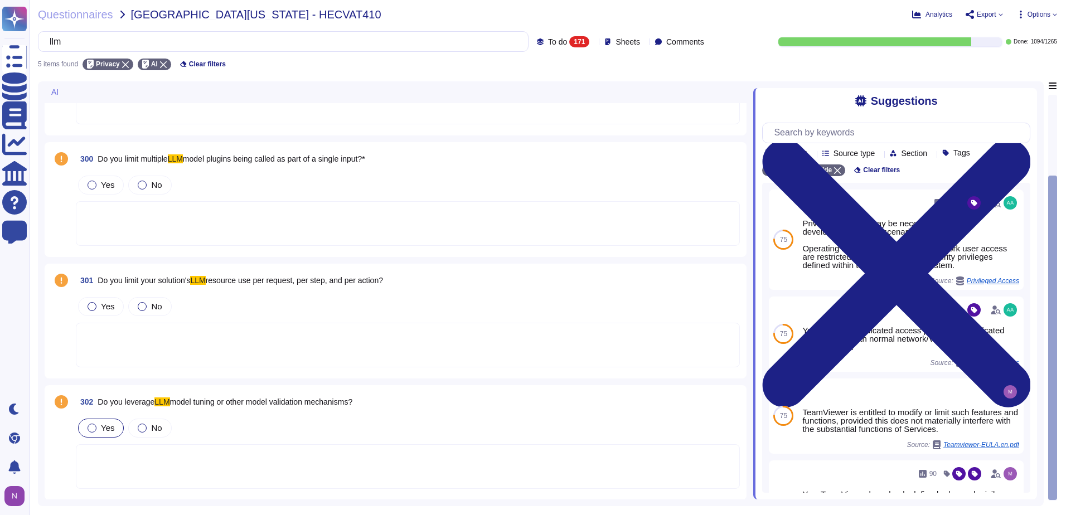
click at [91, 427] on div at bounding box center [92, 428] width 9 height 9
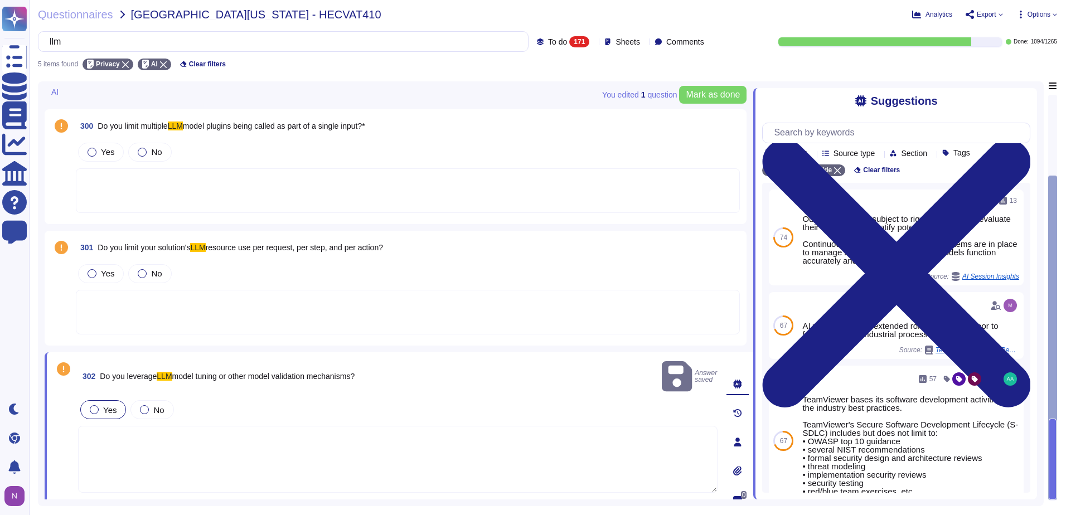
scroll to position [254, 0]
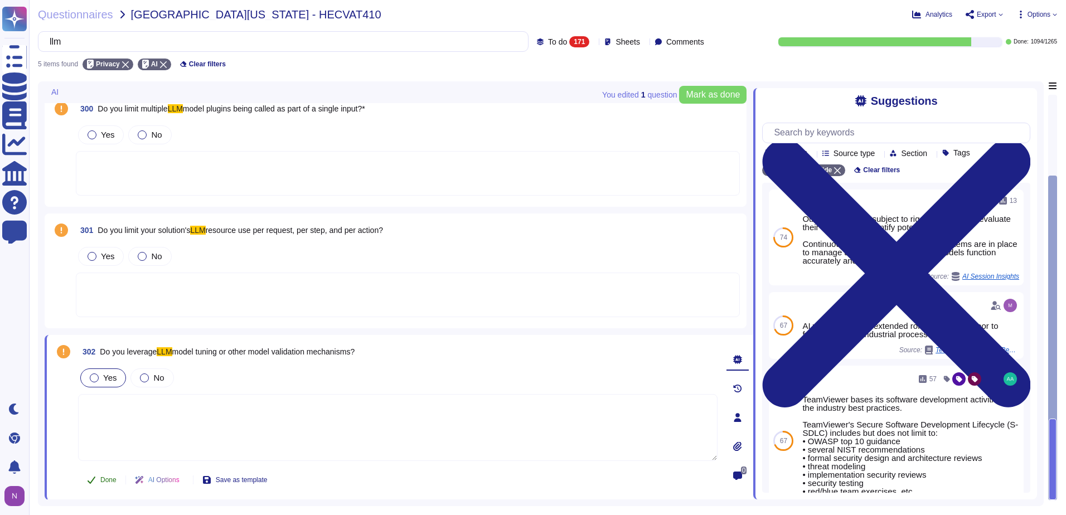
click at [110, 481] on span "Done" at bounding box center [108, 480] width 16 height 7
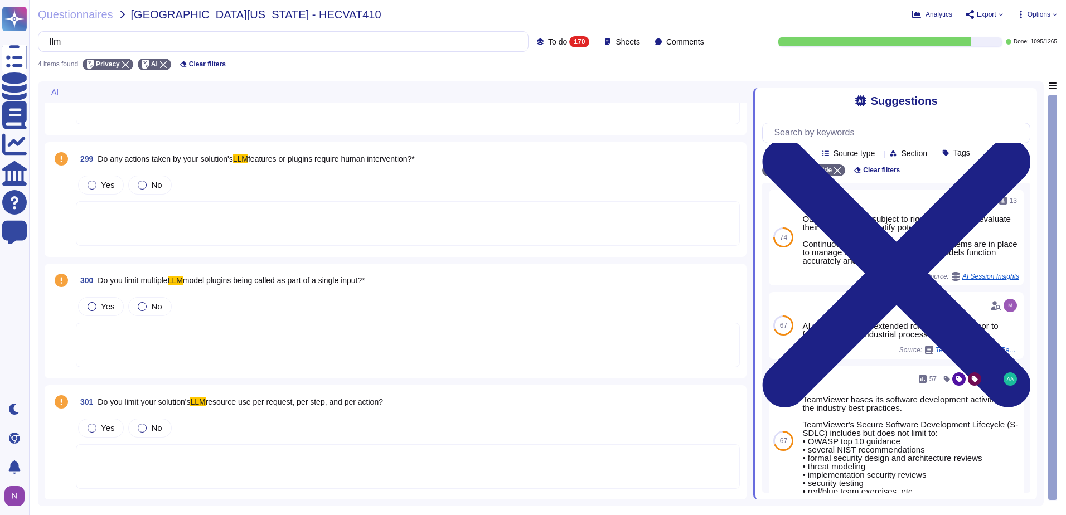
click at [137, 337] on div at bounding box center [408, 345] width 664 height 45
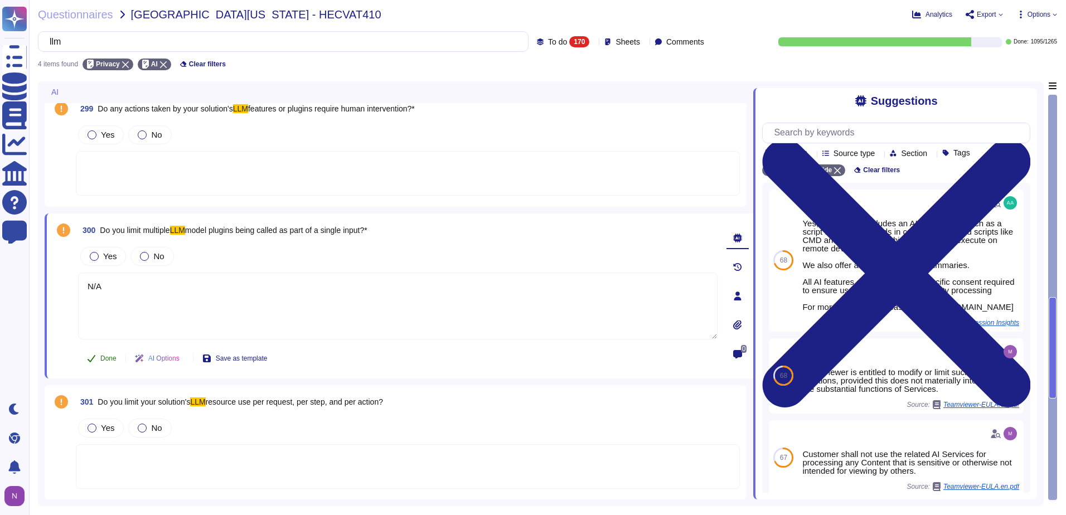
type textarea "N/A"
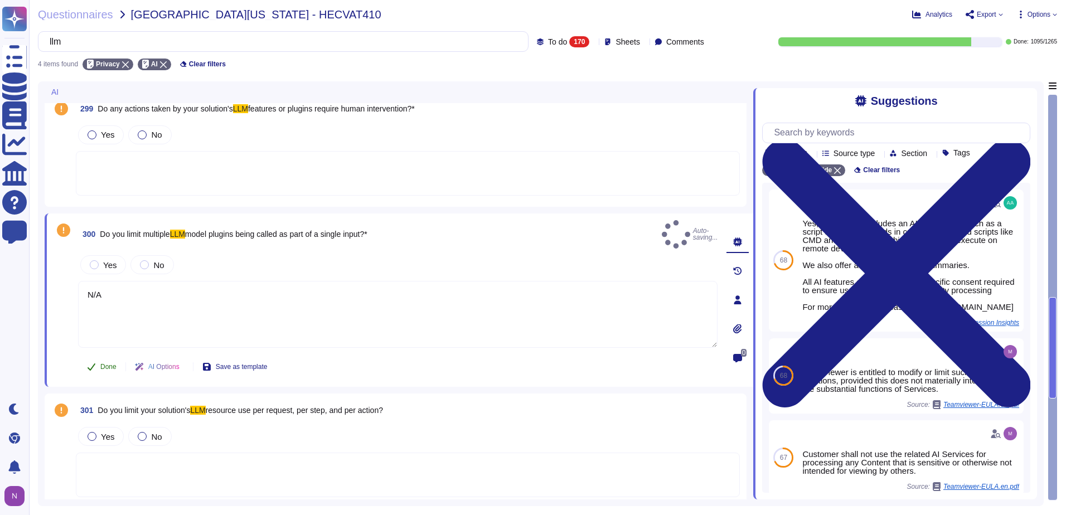
click at [103, 364] on span "Done" at bounding box center [108, 367] width 16 height 7
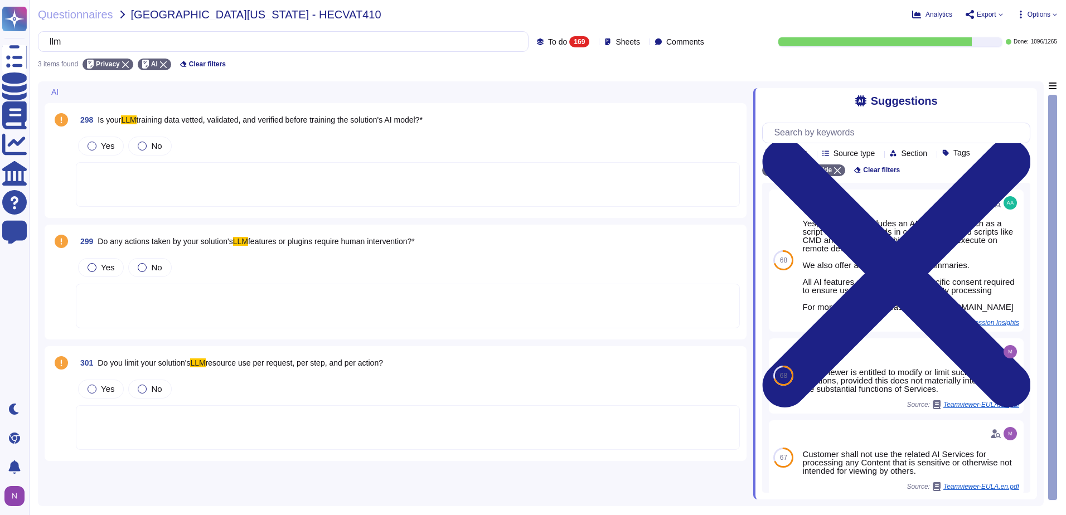
click at [118, 418] on div at bounding box center [408, 427] width 664 height 45
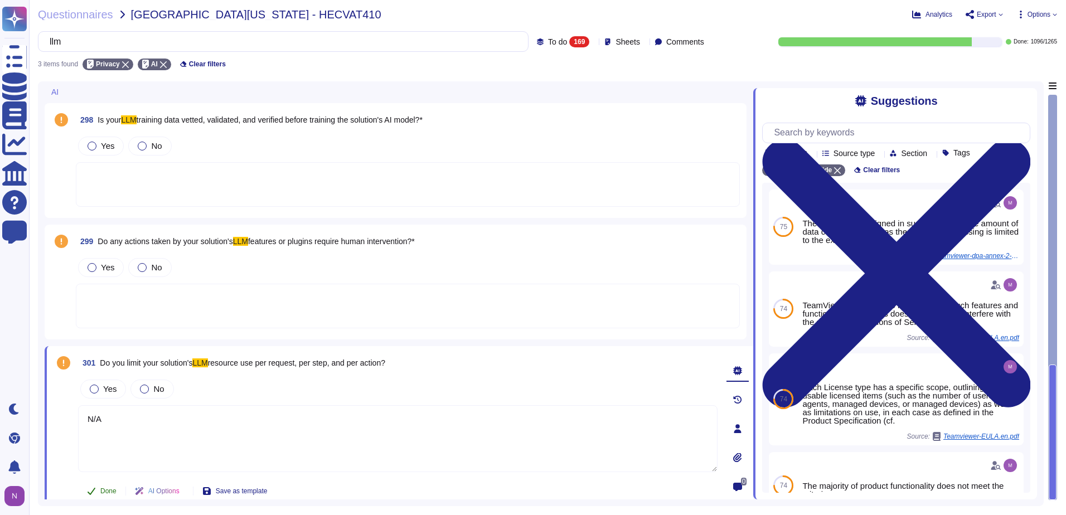
type textarea "N/A"
click at [99, 492] on button "Done" at bounding box center [101, 491] width 47 height 22
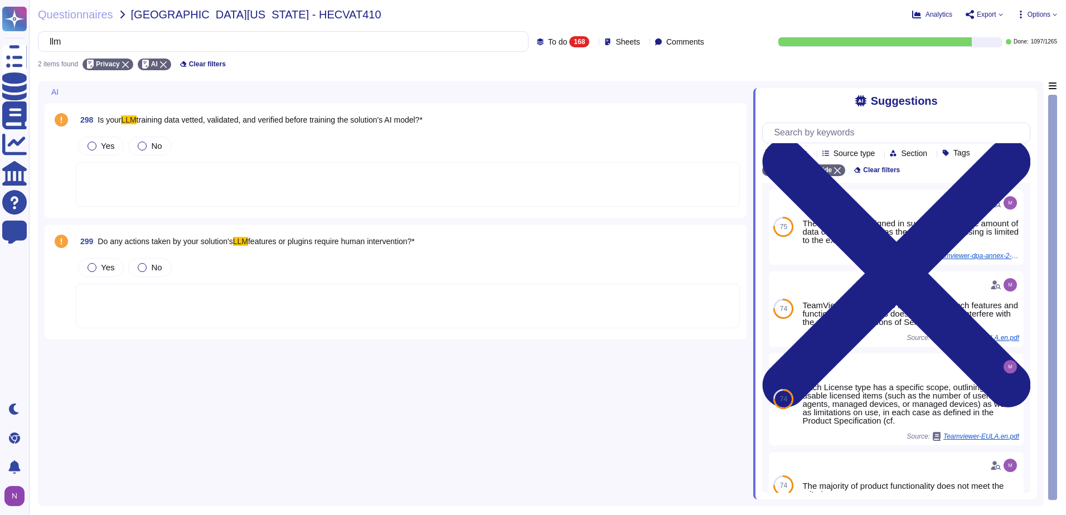
click at [149, 290] on div at bounding box center [408, 306] width 664 height 45
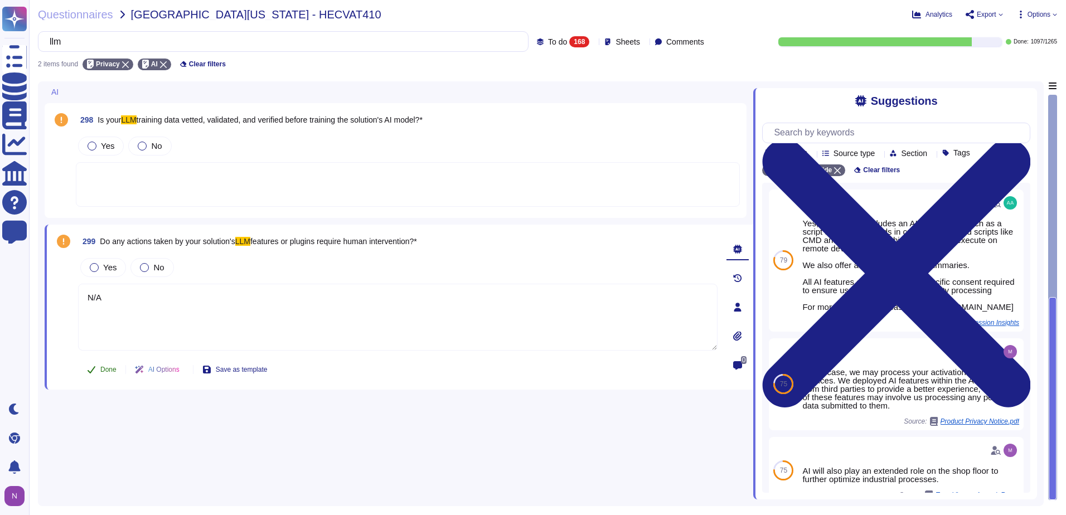
type textarea "N/A"
click at [105, 369] on span "Done" at bounding box center [108, 369] width 16 height 7
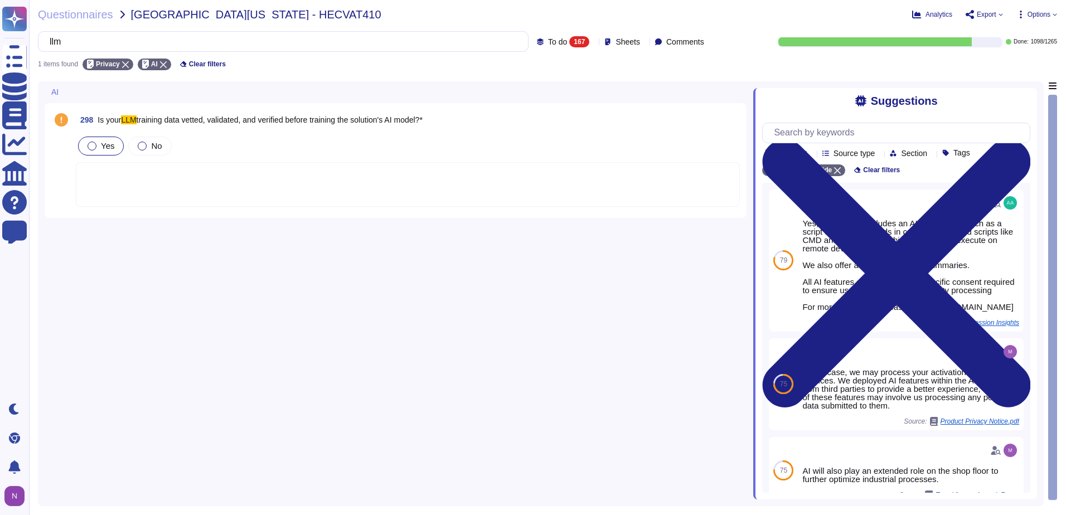
click at [94, 143] on div at bounding box center [92, 146] width 9 height 9
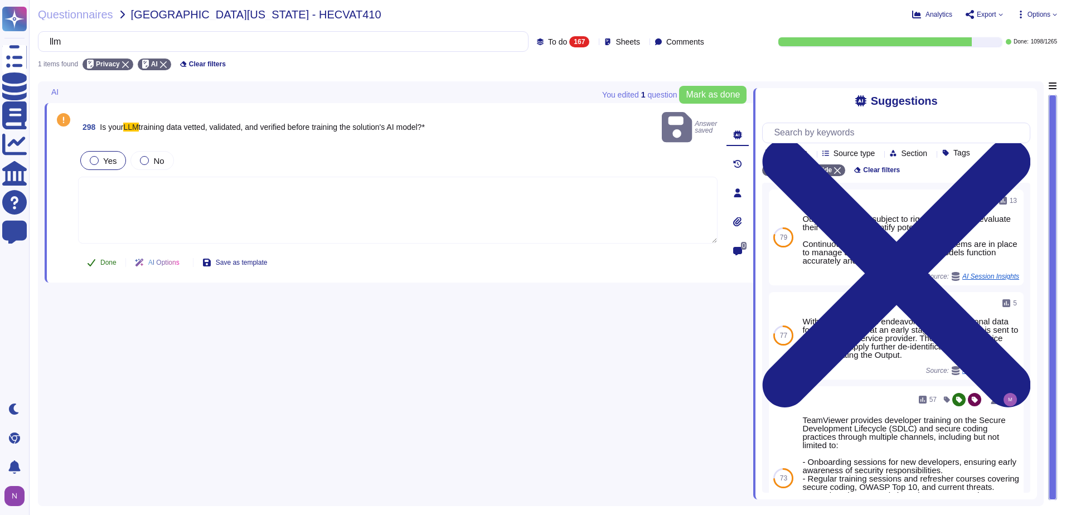
click at [103, 259] on span "Done" at bounding box center [108, 262] width 16 height 7
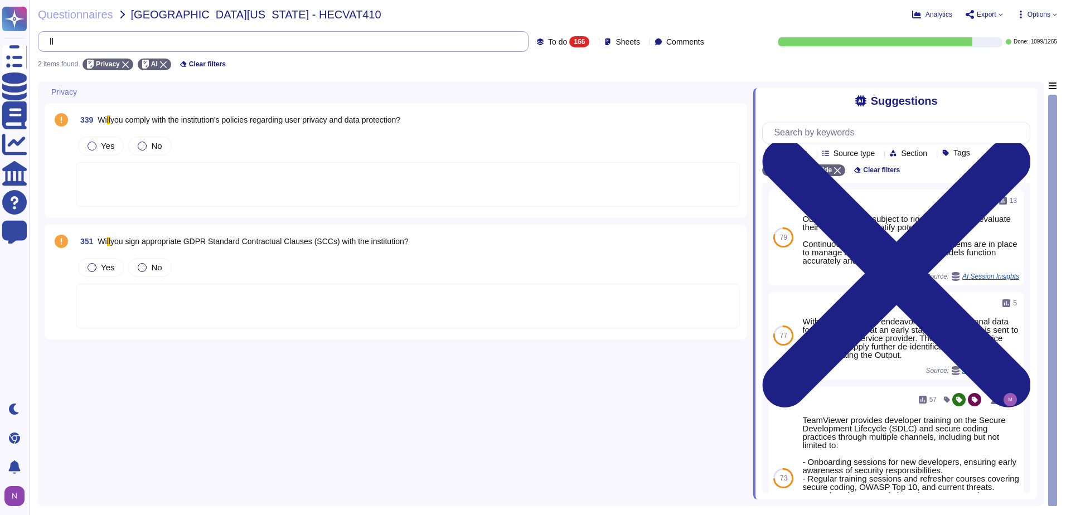
type input "l"
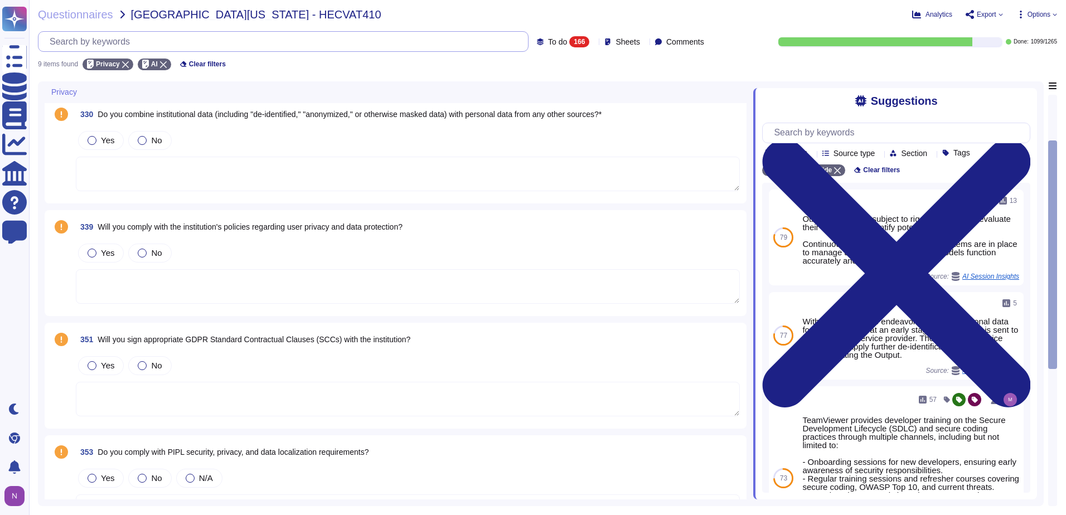
scroll to position [279, 0]
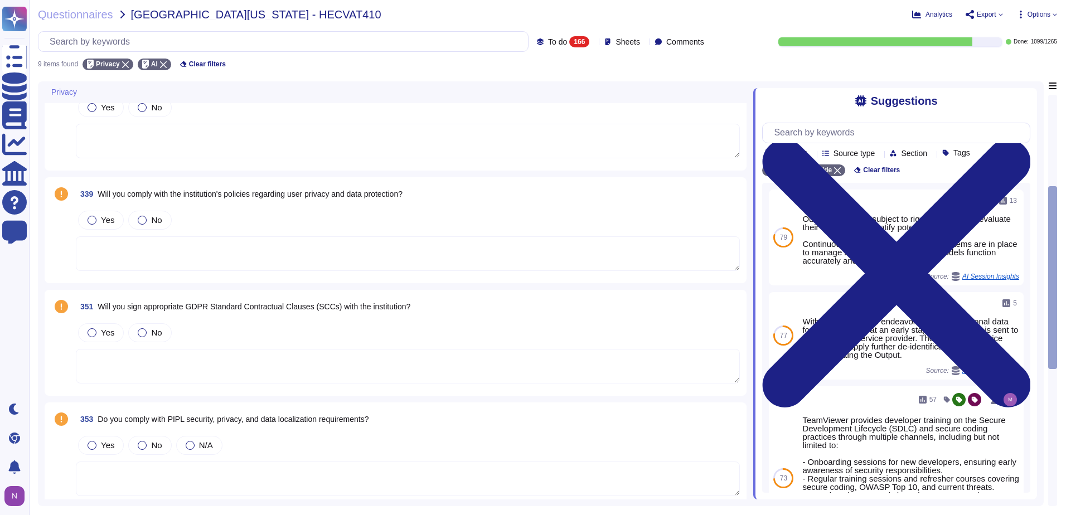
click at [630, 45] on div "Sheets" at bounding box center [625, 41] width 40 height 8
click at [608, 127] on div at bounding box center [606, 127] width 9 height 9
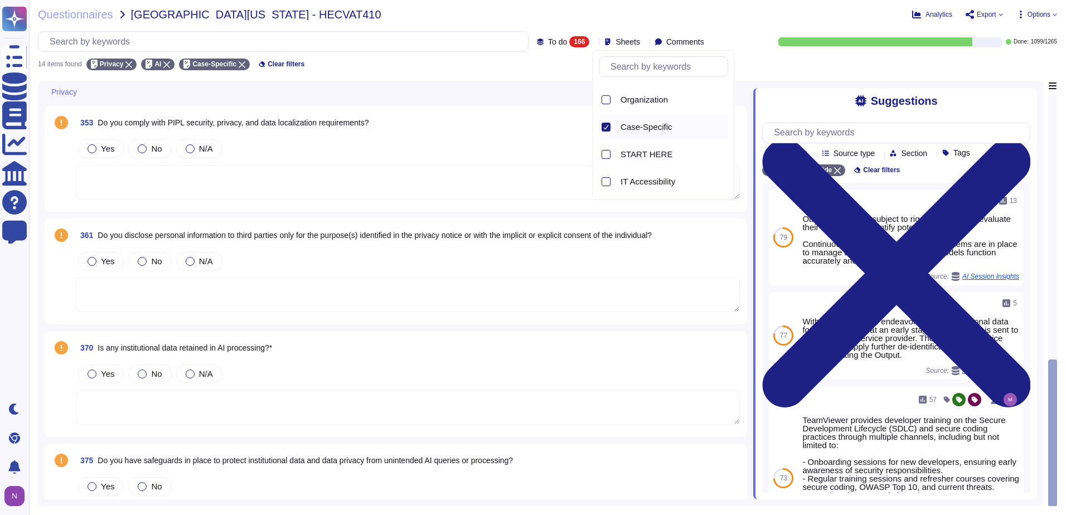
scroll to position [1080, 0]
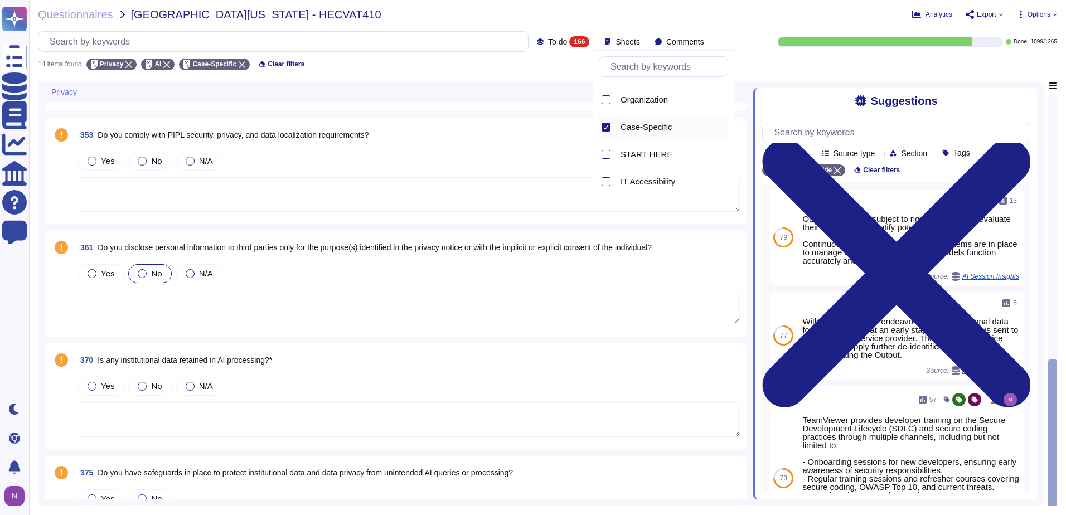
click at [141, 273] on div at bounding box center [142, 273] width 9 height 9
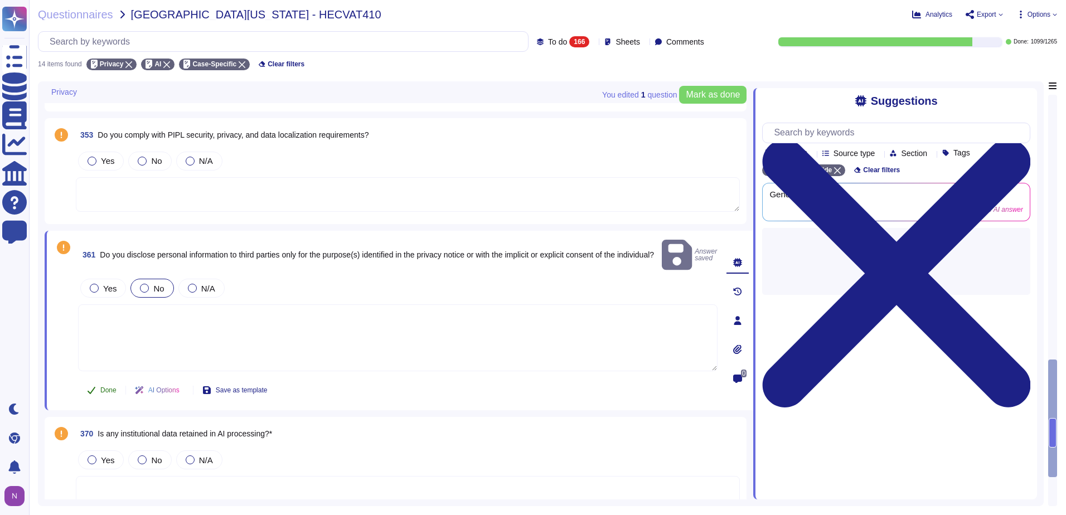
click at [108, 387] on span "Done" at bounding box center [108, 390] width 16 height 7
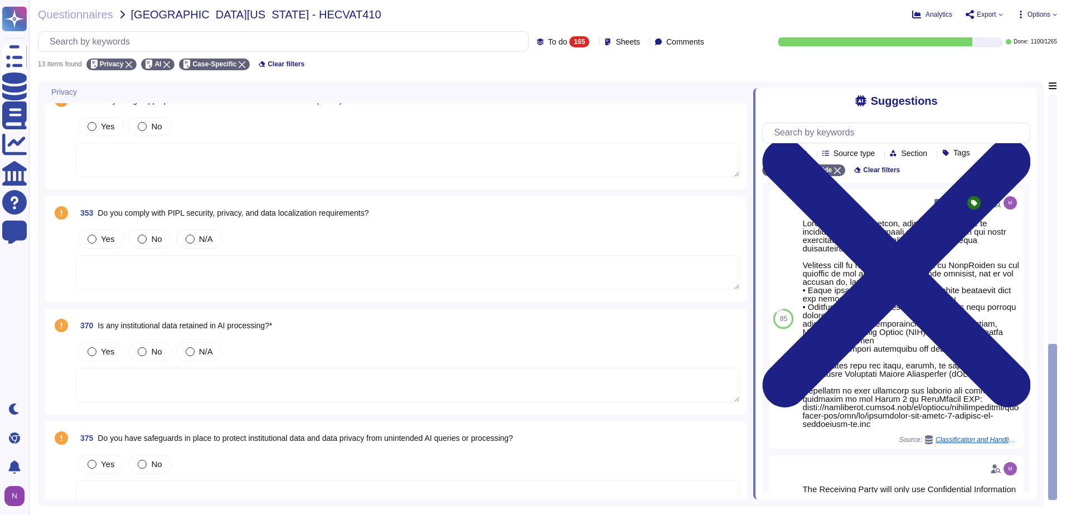
scroll to position [1029, 0]
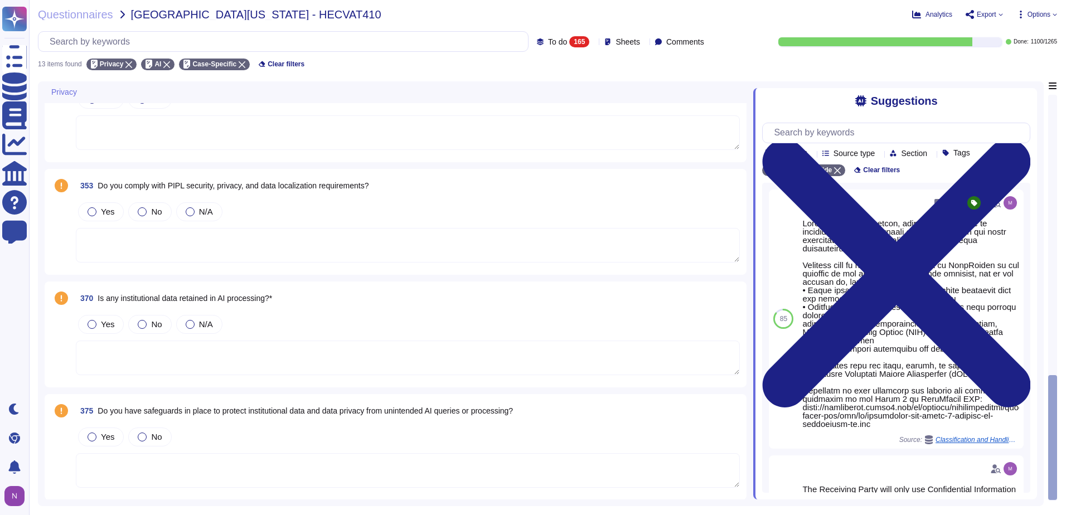
click at [205, 469] on textarea at bounding box center [408, 470] width 664 height 35
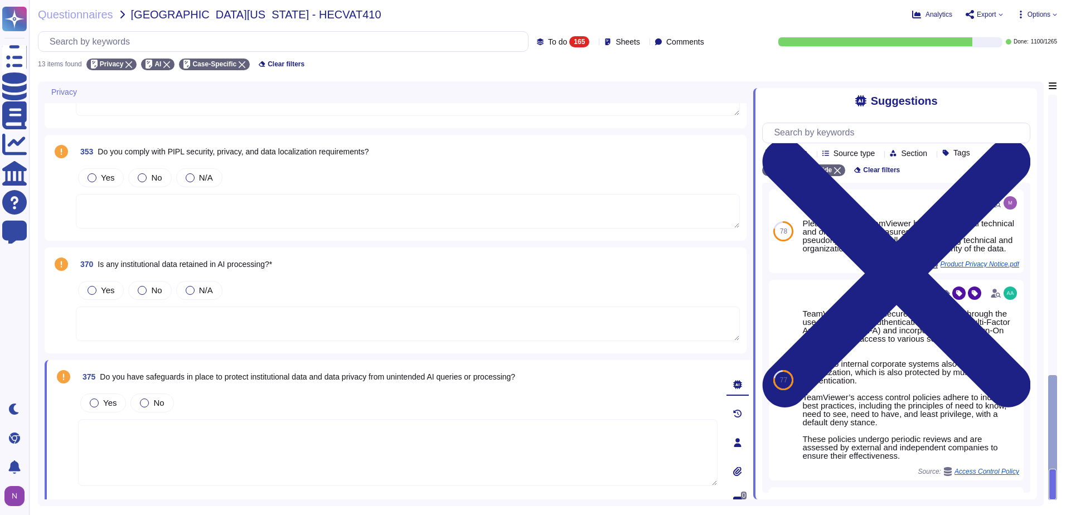
scroll to position [1089, 0]
